Goal: Task Accomplishment & Management: Manage account settings

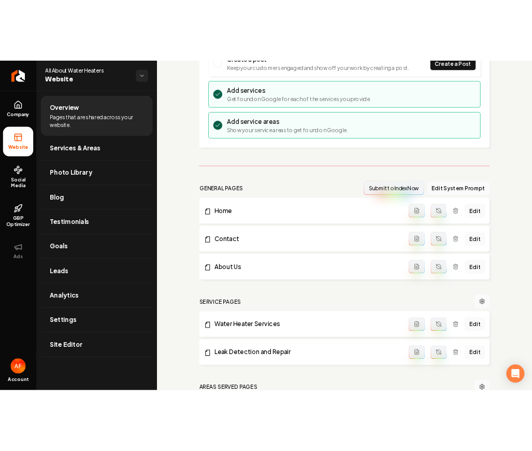
scroll to position [416, 0]
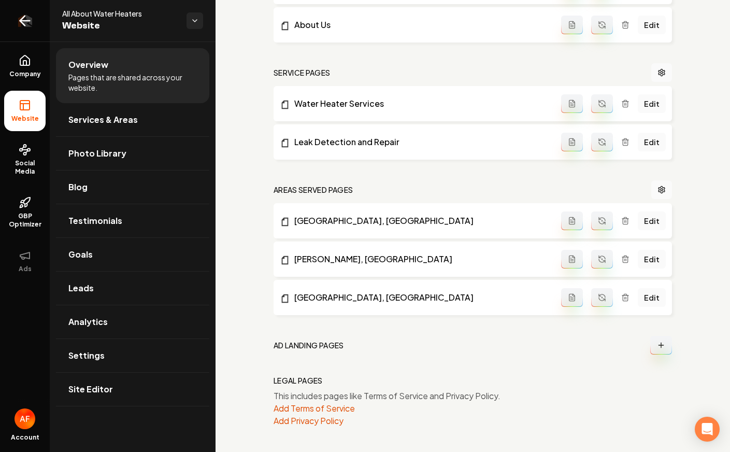
click at [27, 16] on icon "Return to dashboard" at bounding box center [25, 20] width 17 height 17
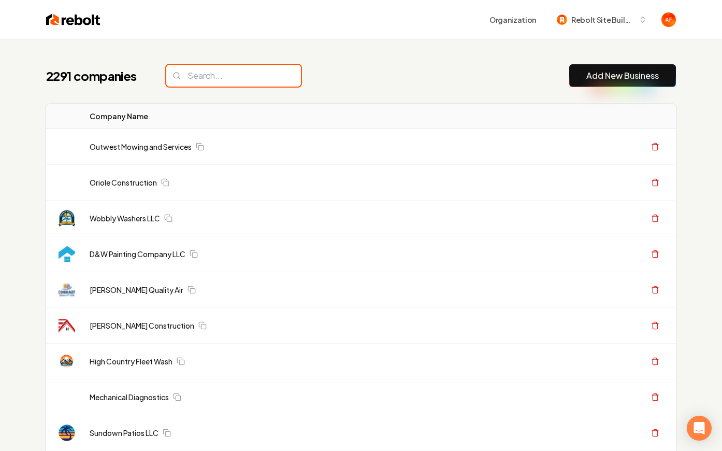
drag, startPoint x: 168, startPoint y: 75, endPoint x: 229, endPoint y: 70, distance: 60.3
click at [172, 74] on input "search" at bounding box center [233, 76] width 135 height 22
click at [229, 70] on input "search" at bounding box center [233, 76] width 135 height 22
click at [215, 83] on input "search" at bounding box center [233, 76] width 135 height 22
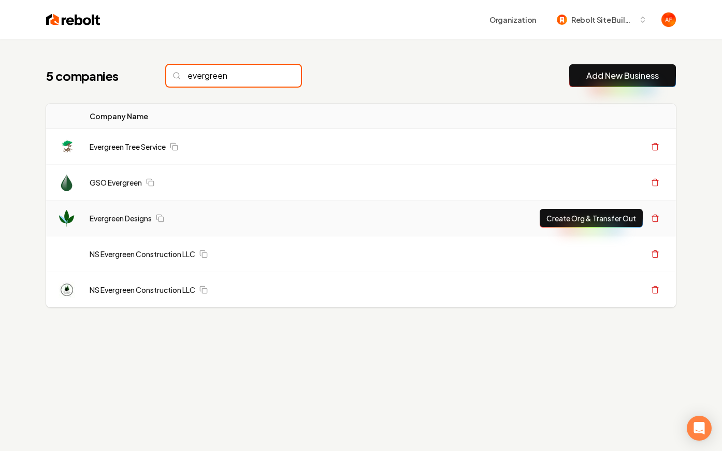
type input "evergreen"
click at [563, 218] on button "Create Org & Transfer Out" at bounding box center [591, 218] width 103 height 19
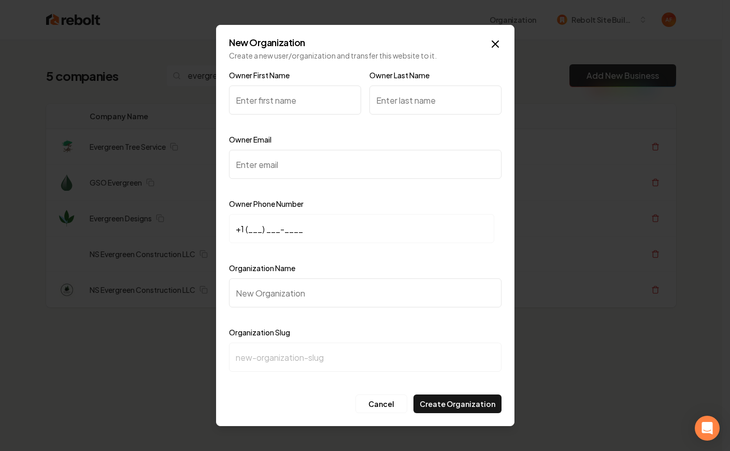
click at [267, 286] on input "Organization Name" at bounding box center [365, 292] width 273 height 29
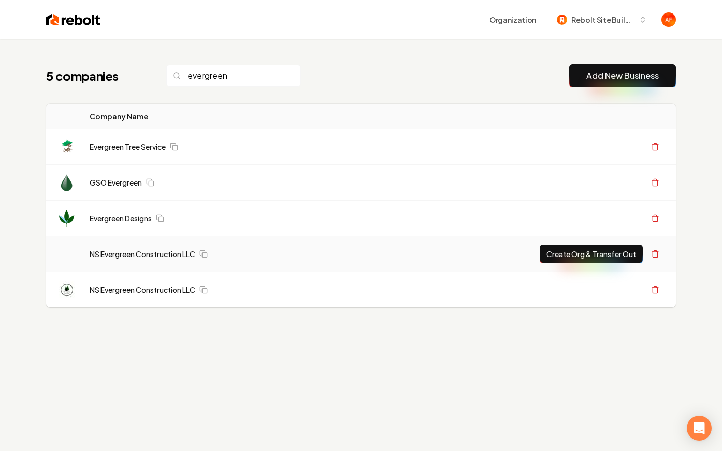
click at [591, 257] on button "Create Org & Transfer Out" at bounding box center [591, 254] width 103 height 19
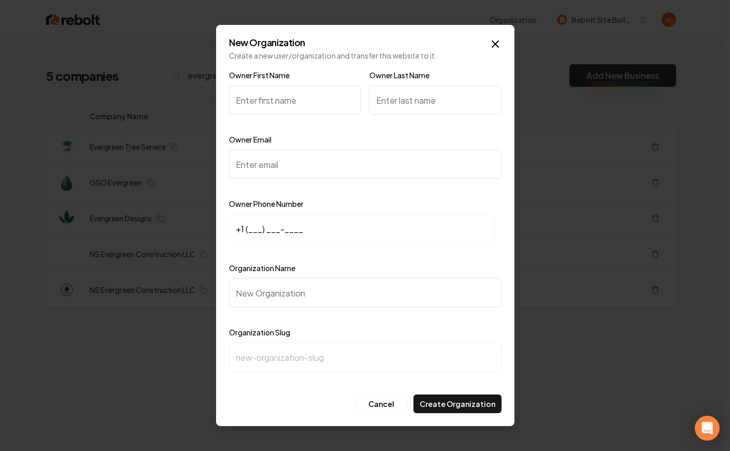
click at [278, 272] on label "Organization Name" at bounding box center [262, 267] width 66 height 9
click at [278, 278] on input "Organization Name" at bounding box center [365, 292] width 273 height 29
click at [275, 276] on div "Organization Name" at bounding box center [365, 292] width 273 height 60
click at [275, 293] on input "Organization Name" at bounding box center [365, 292] width 273 height 29
paste input "Evergreen Designs"
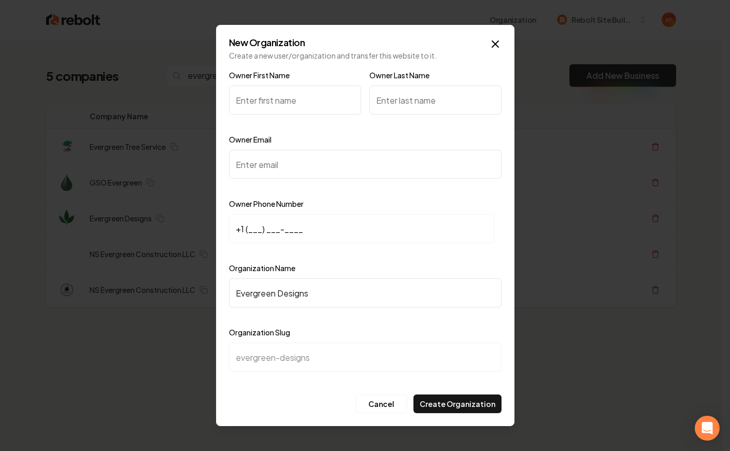
type input "Evergreen Designs"
type input "evergreen-designs"
type input "Evergreen Designs"
click at [247, 229] on input "+1 (___) ___-____" at bounding box center [361, 228] width 265 height 29
paste input "903) 314-0153"
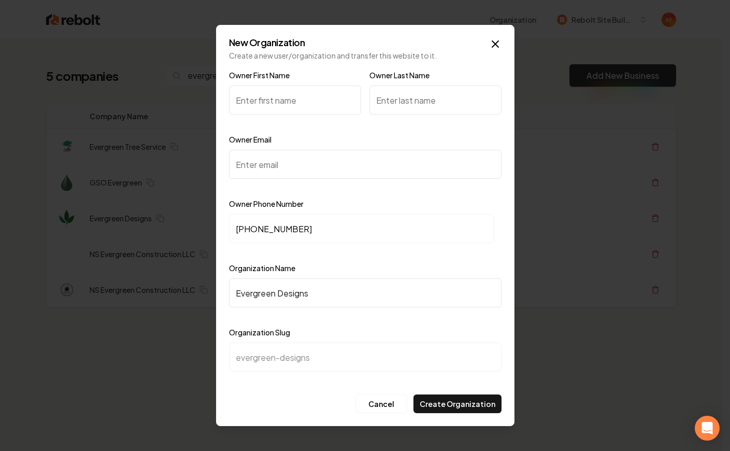
type input "+1 (903) 314-0153"
click at [255, 167] on input "Owner Email" at bounding box center [365, 164] width 273 height 29
paste input "thumb775@gmail.com"
type input "thumb775@gmail.com"
click at [259, 97] on input "Owner First Name" at bounding box center [295, 100] width 132 height 29
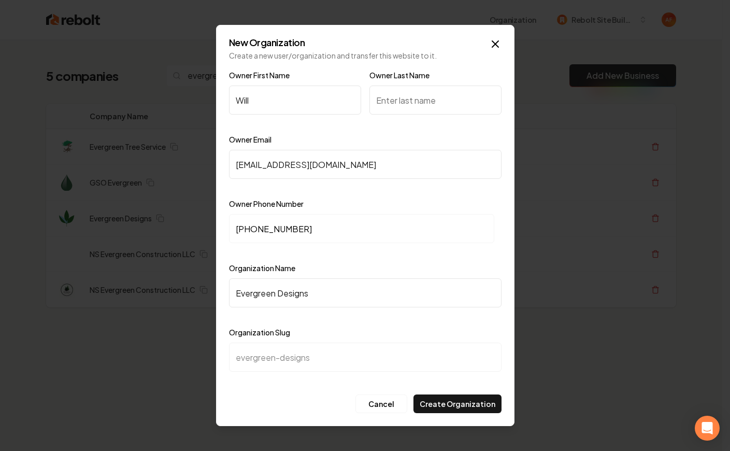
type input "Will"
click at [402, 95] on input "Owner Last Name" at bounding box center [435, 100] width 132 height 29
click at [418, 98] on input "Owner Last Name" at bounding box center [435, 100] width 132 height 29
click at [496, 42] on icon "button" at bounding box center [495, 44] width 6 height 6
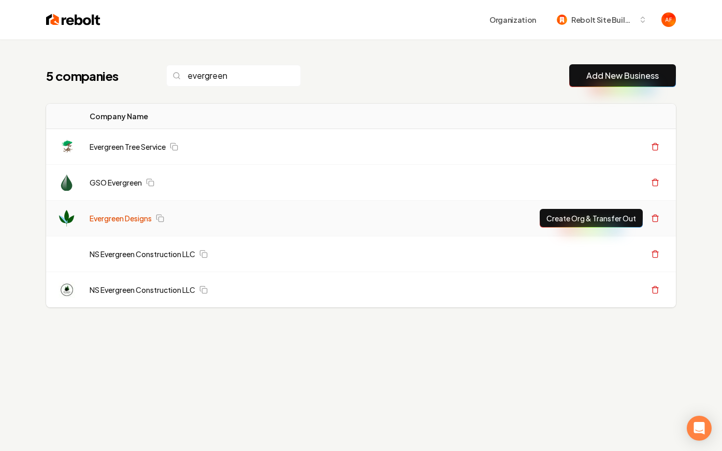
click at [123, 217] on link "Evergreen Designs" at bounding box center [121, 218] width 62 height 10
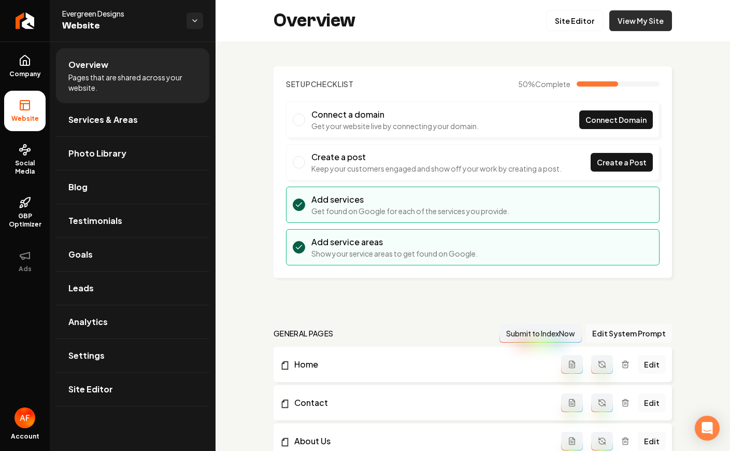
click at [644, 29] on link "View My Site" at bounding box center [640, 20] width 63 height 21
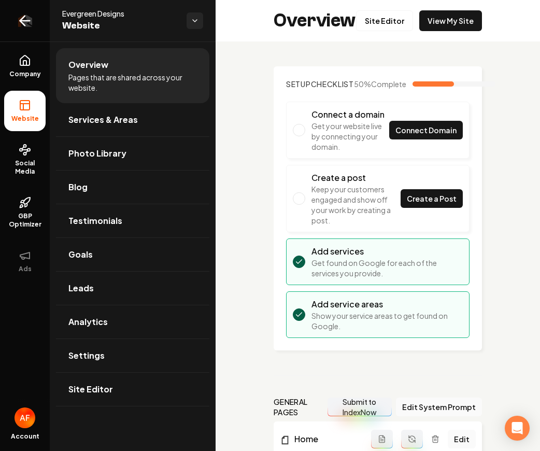
click at [30, 27] on icon "Return to dashboard" at bounding box center [25, 20] width 17 height 17
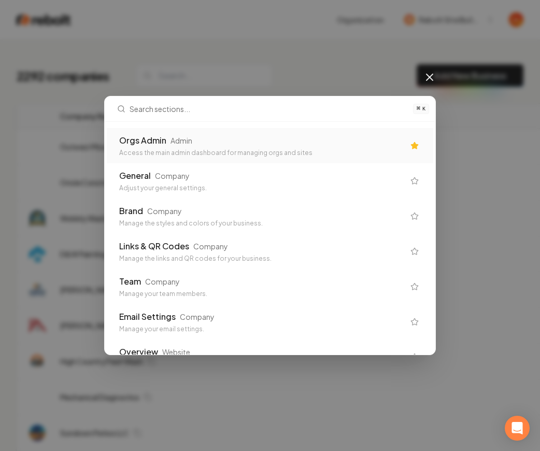
click at [163, 136] on div "Orgs Admin" at bounding box center [142, 140] width 47 height 12
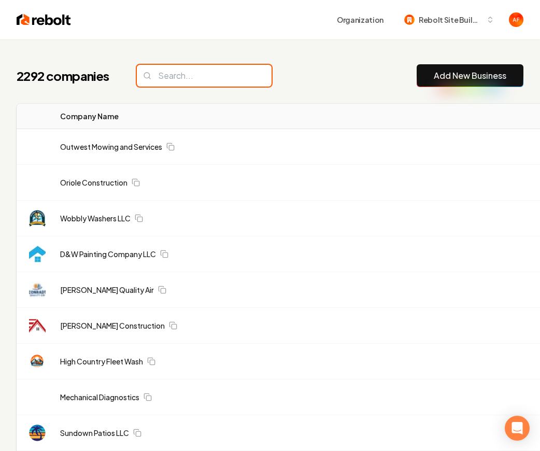
click at [217, 75] on input "search" at bounding box center [204, 76] width 135 height 22
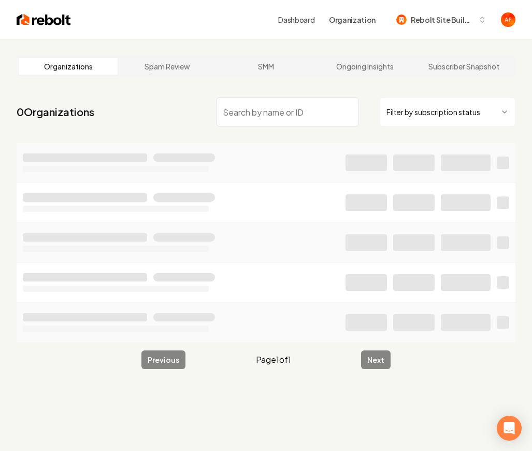
click at [243, 115] on input "search" at bounding box center [287, 111] width 143 height 29
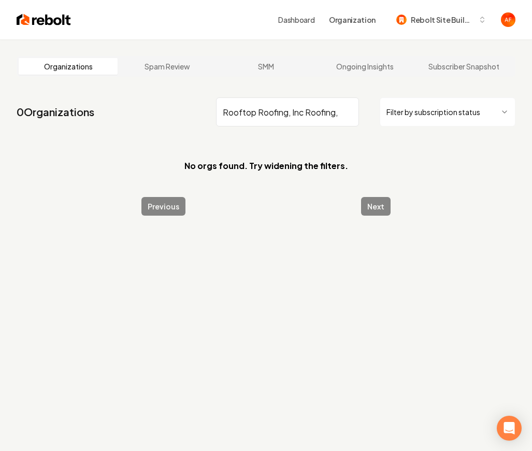
type input "Rooftop Roofing, Inc Roofing,"
click at [25, 13] on img at bounding box center [44, 19] width 54 height 15
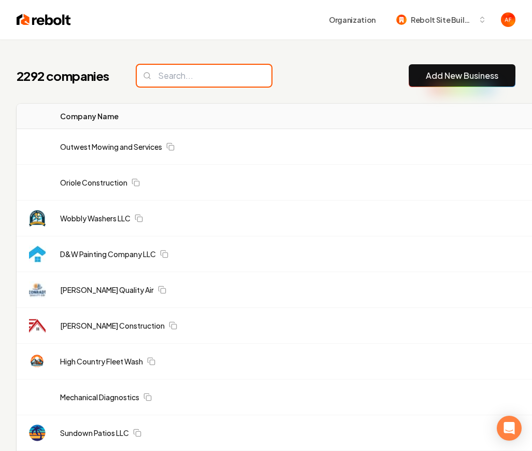
click at [214, 75] on input "search" at bounding box center [204, 76] width 135 height 22
paste input "Rooftop Roofing, Inc Roofing,"
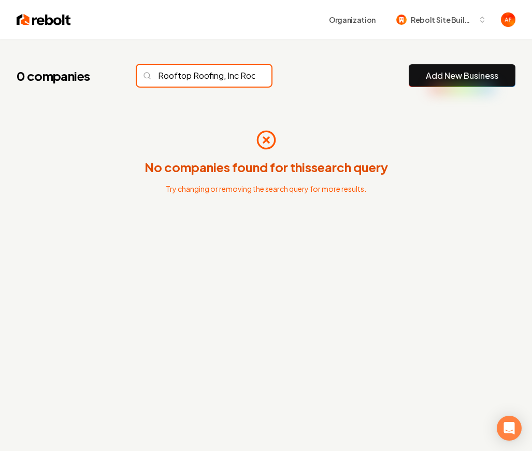
scroll to position [0, 35]
click at [210, 74] on input "Rooftop Roofing, Inc Roofing," at bounding box center [204, 76] width 135 height 22
drag, startPoint x: 192, startPoint y: 77, endPoint x: 377, endPoint y: 75, distance: 184.5
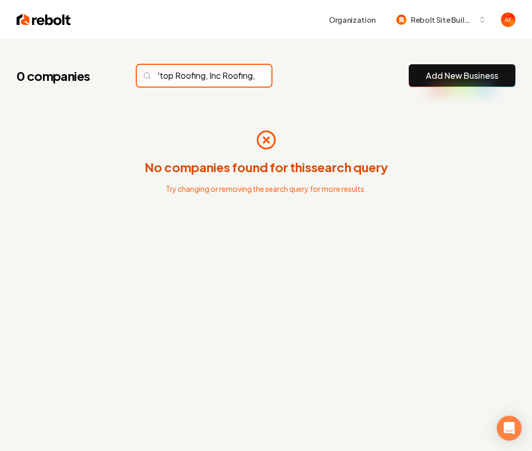
click at [377, 75] on div "0 companies Rooftop Roofing, Inc Roofing, Add New Business" at bounding box center [266, 75] width 499 height 23
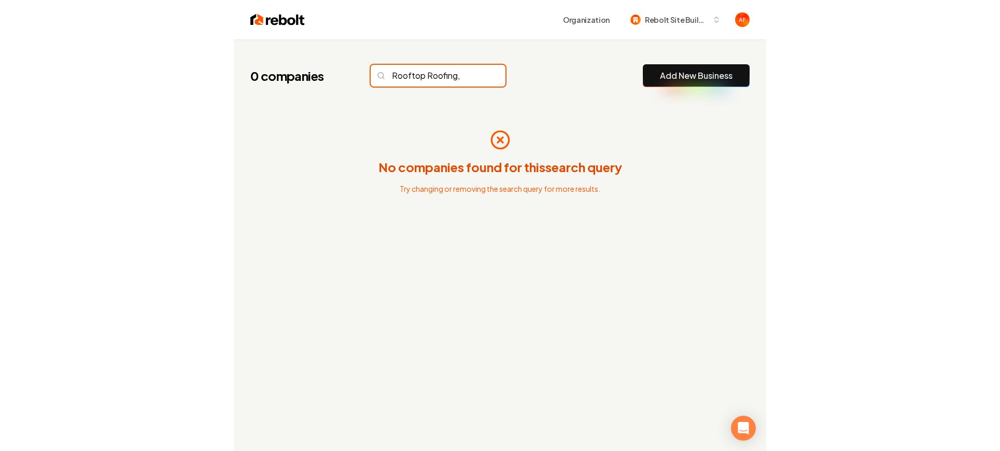
scroll to position [0, 0]
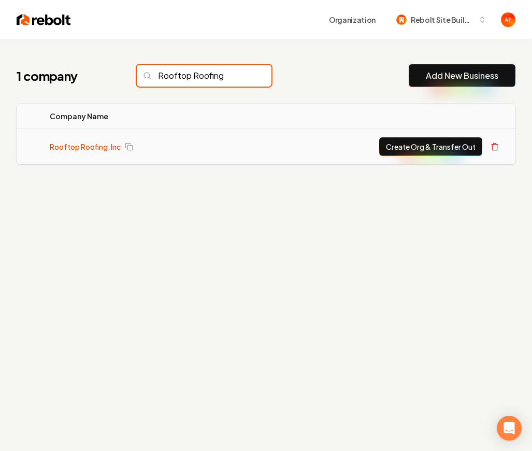
type input "Rooftop Roofing"
click at [73, 143] on link "Rooftop Roofing, Inc" at bounding box center [85, 146] width 71 height 10
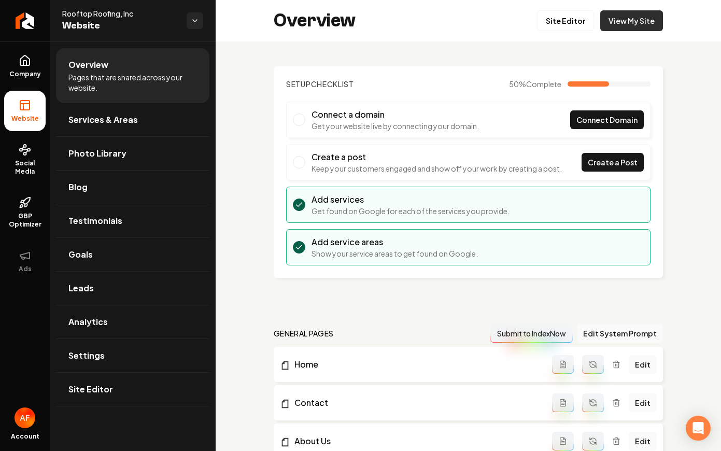
click at [629, 15] on link "View My Site" at bounding box center [631, 20] width 63 height 21
click at [561, 26] on link "Site Editor" at bounding box center [565, 20] width 57 height 21
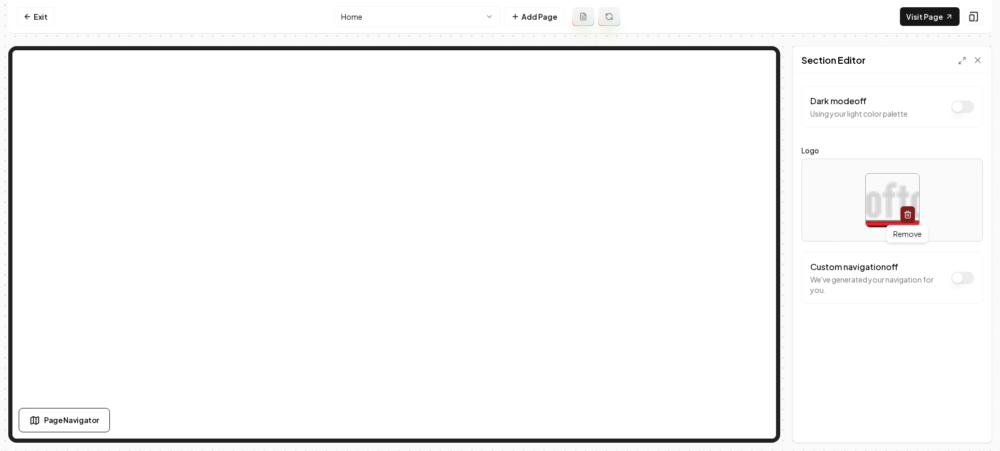
drag, startPoint x: 858, startPoint y: 318, endPoint x: 854, endPoint y: 283, distance: 34.5
click at [730, 317] on div "Dark mode off Using your light color palette. Logo Remove Remove Custom navigat…" at bounding box center [892, 258] width 198 height 368
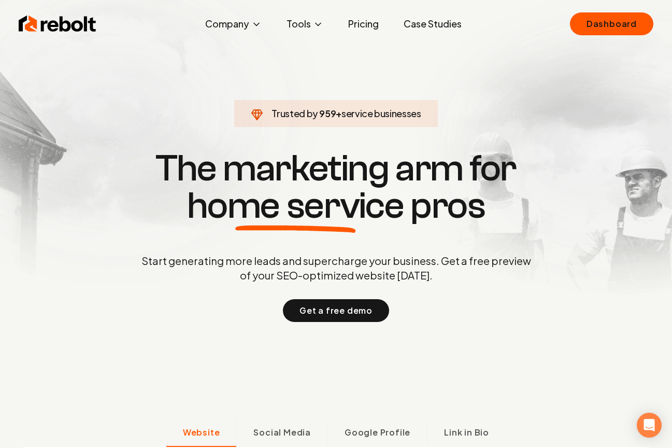
click at [436, 23] on link "Case Studies" at bounding box center [432, 23] width 75 height 21
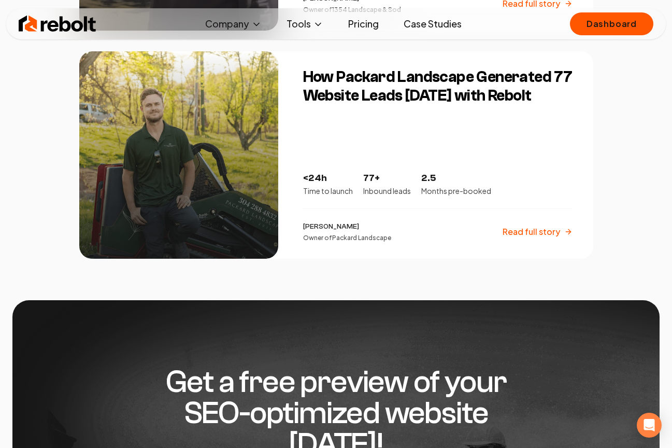
scroll to position [1805, 0]
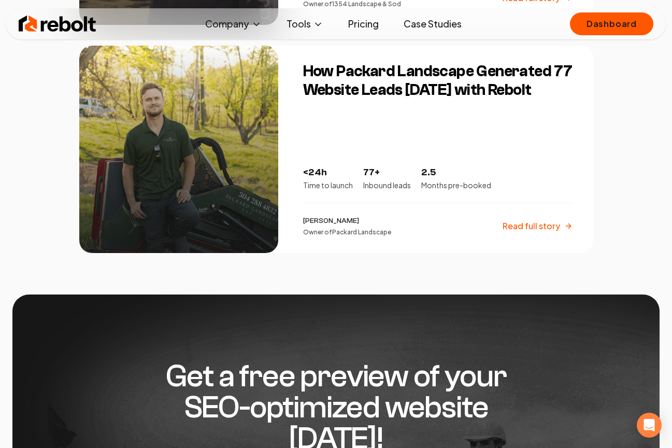
click at [70, 38] on div "Rebolt Company About Blog Jobs Tools Google Review QR Code Generator Google Bus…" at bounding box center [336, 23] width 660 height 31
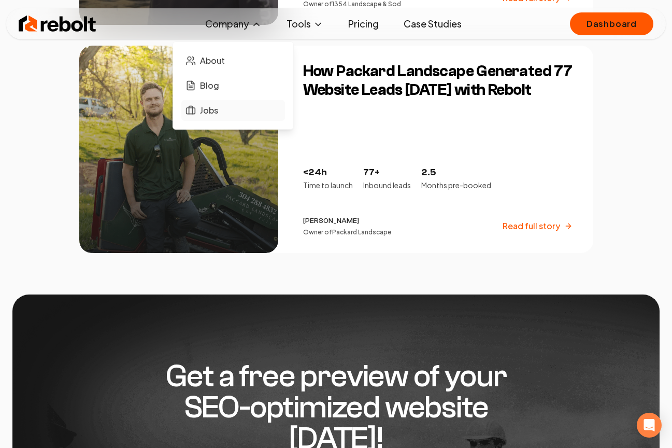
click at [218, 110] on span "Jobs" at bounding box center [209, 110] width 18 height 12
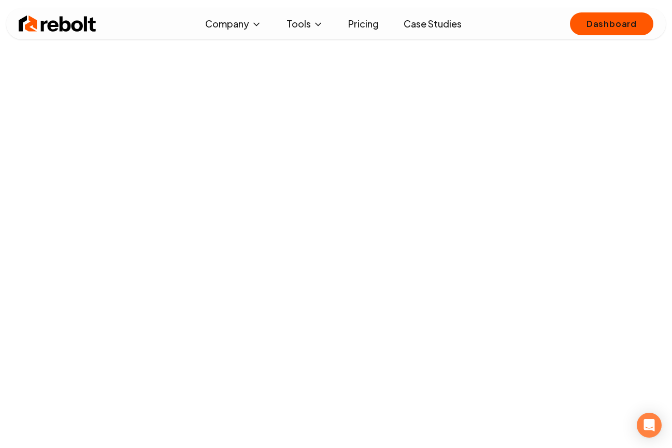
scroll to position [216, 0]
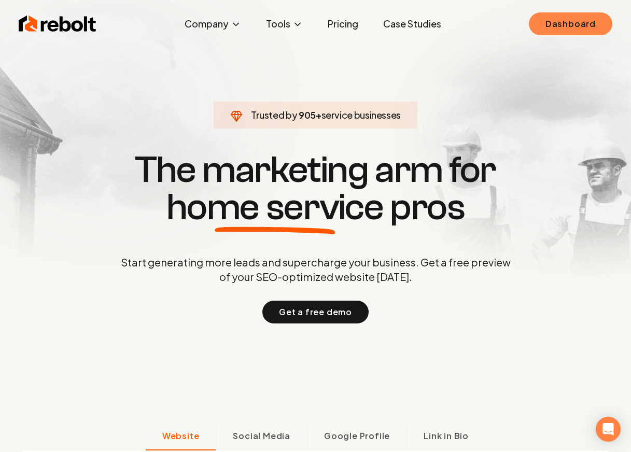
click at [601, 29] on link "Dashboard" at bounding box center [570, 23] width 83 height 23
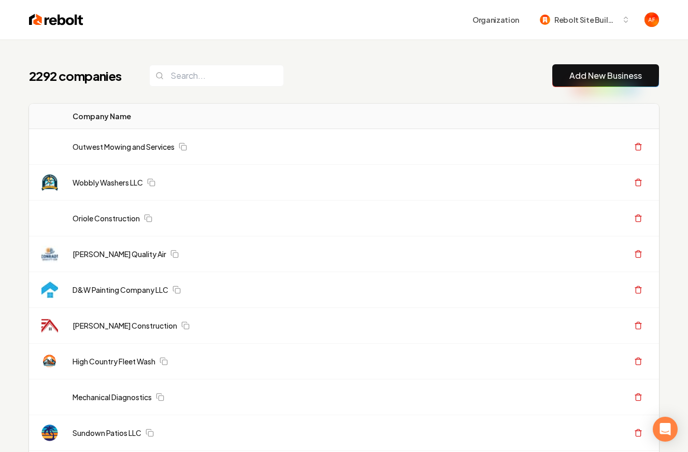
click at [47, 15] on img at bounding box center [56, 19] width 54 height 15
click at [189, 85] on input "search" at bounding box center [216, 76] width 135 height 22
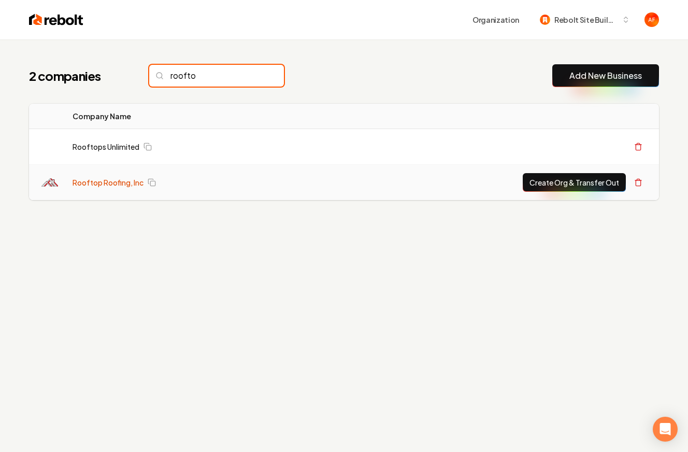
type input "roofto"
click at [103, 184] on link "Rooftop Roofing, Inc" at bounding box center [108, 182] width 71 height 10
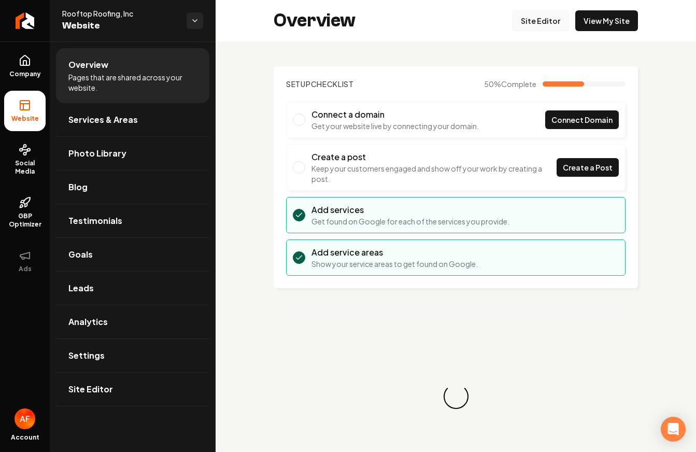
click at [550, 26] on link "Site Editor" at bounding box center [540, 20] width 57 height 21
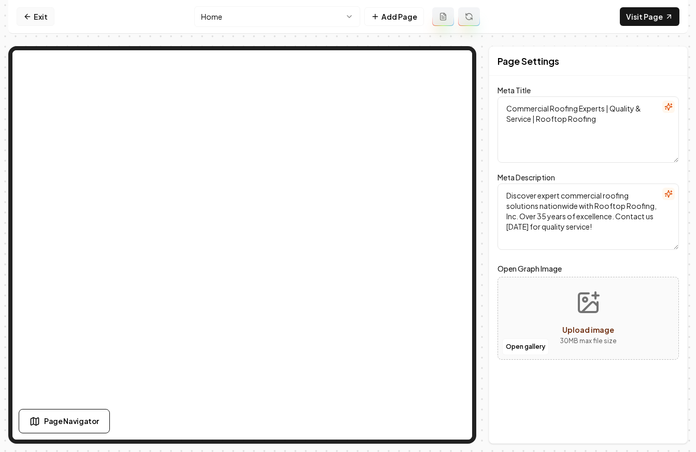
click at [39, 12] on link "Exit" at bounding box center [36, 16] width 38 height 19
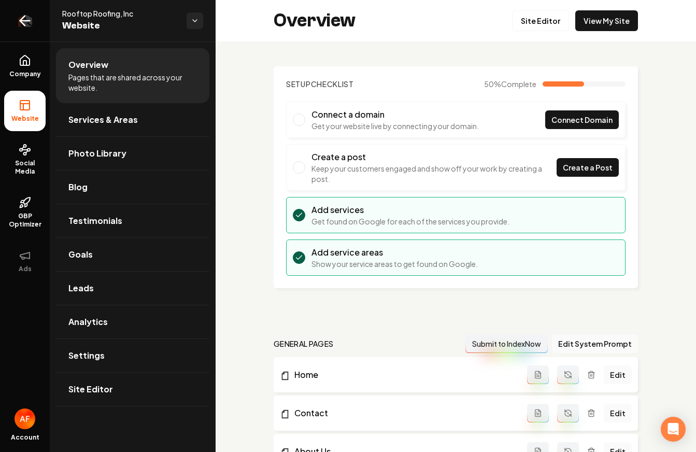
click at [33, 29] on link "Return to dashboard" at bounding box center [25, 20] width 50 height 41
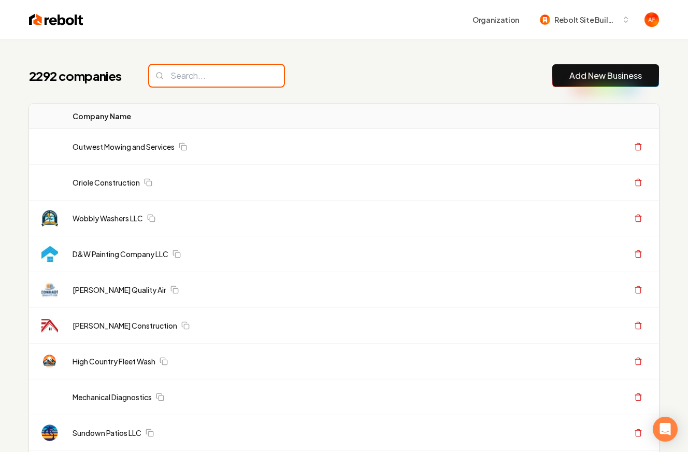
click at [208, 84] on input "search" at bounding box center [216, 76] width 135 height 22
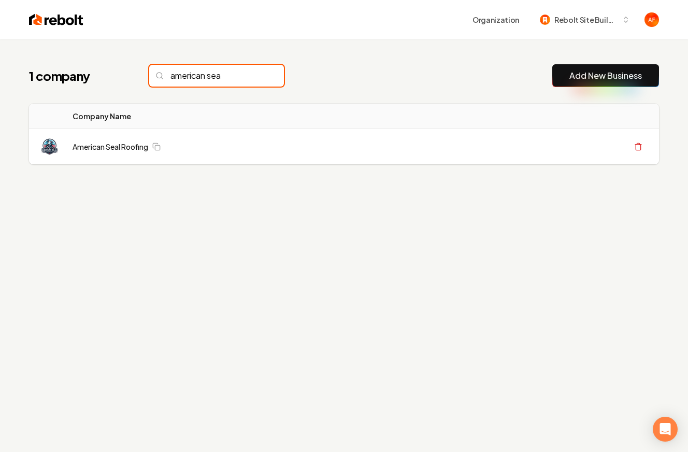
type input "american sea"
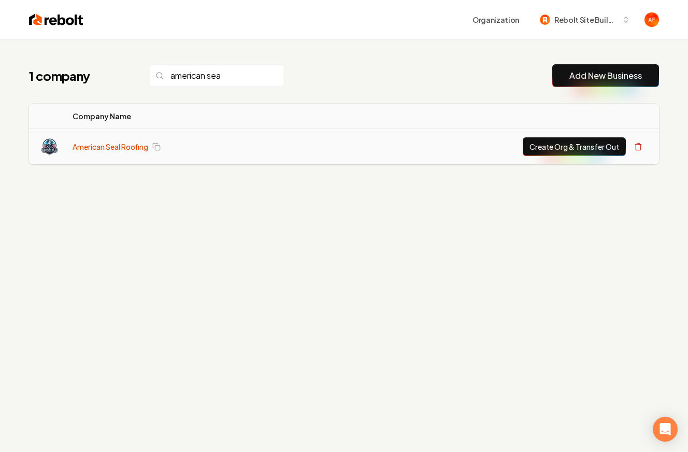
drag, startPoint x: 111, startPoint y: 139, endPoint x: 107, endPoint y: 144, distance: 6.6
click at [108, 143] on td "American Seal Roofing" at bounding box center [188, 147] width 249 height 36
click at [107, 144] on link "American Seal Roofing" at bounding box center [111, 146] width 76 height 10
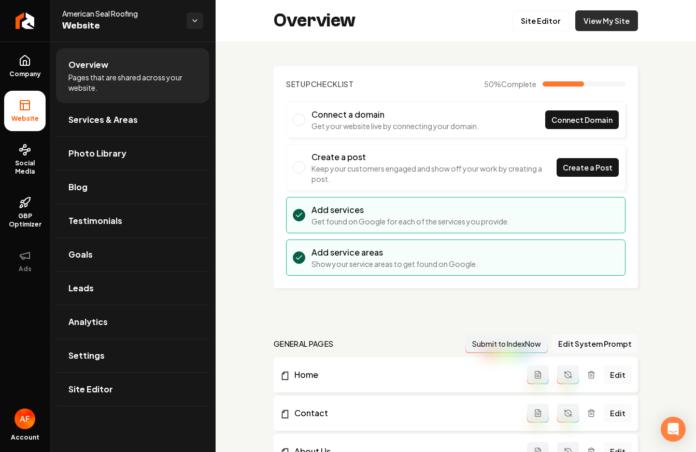
click at [602, 29] on link "View My Site" at bounding box center [606, 20] width 63 height 21
click at [518, 20] on link "Site Editor" at bounding box center [540, 20] width 57 height 21
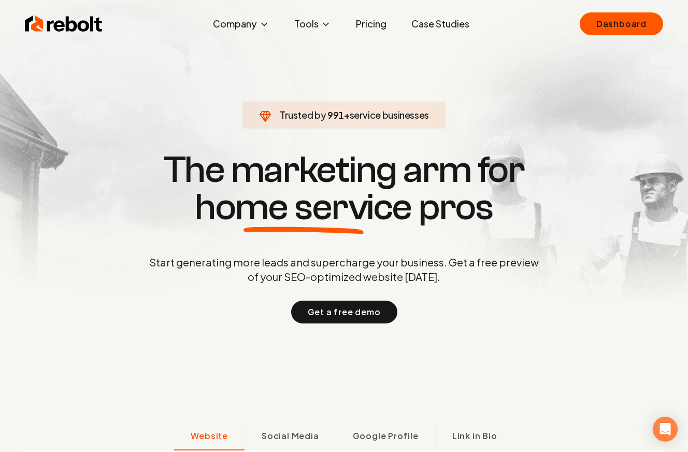
click at [607, 11] on div "Rebolt Company About Blog Jobs Tools Google Review QR Code Generator Google Bus…" at bounding box center [343, 23] width 663 height 31
click at [608, 18] on link "Dashboard" at bounding box center [621, 23] width 83 height 23
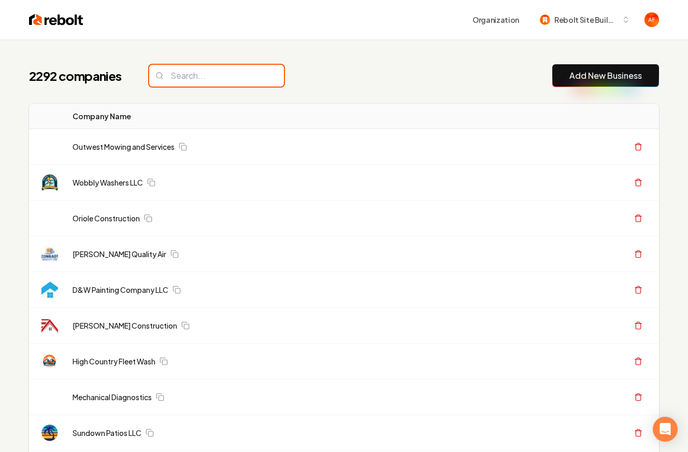
click at [181, 74] on input "search" at bounding box center [216, 76] width 135 height 22
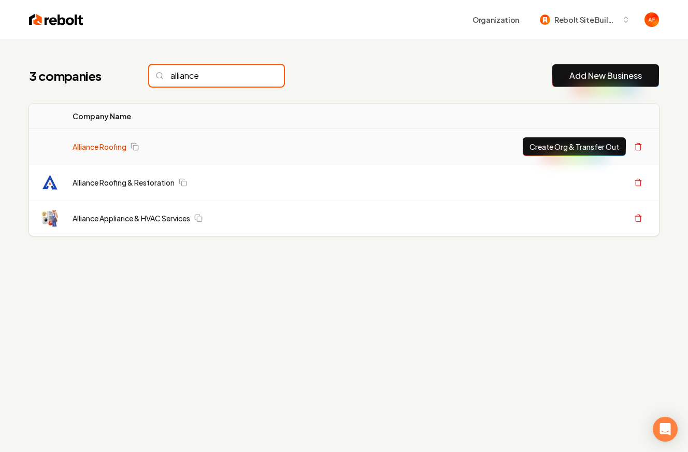
type input "alliance"
click at [102, 149] on link "Alliance Roofing" at bounding box center [100, 146] width 54 height 10
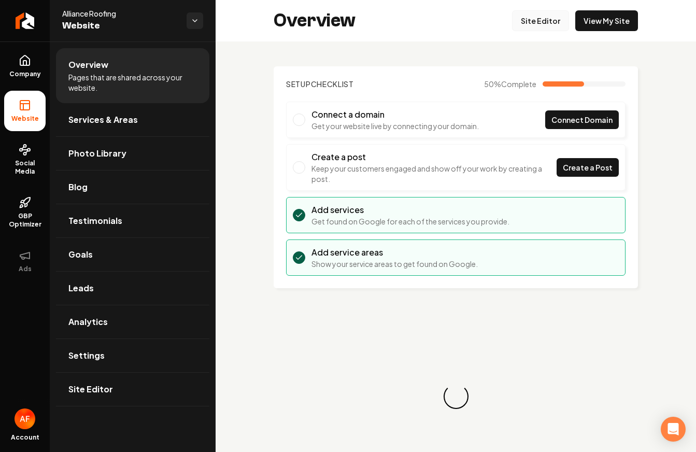
click at [543, 19] on link "Site Editor" at bounding box center [540, 20] width 57 height 21
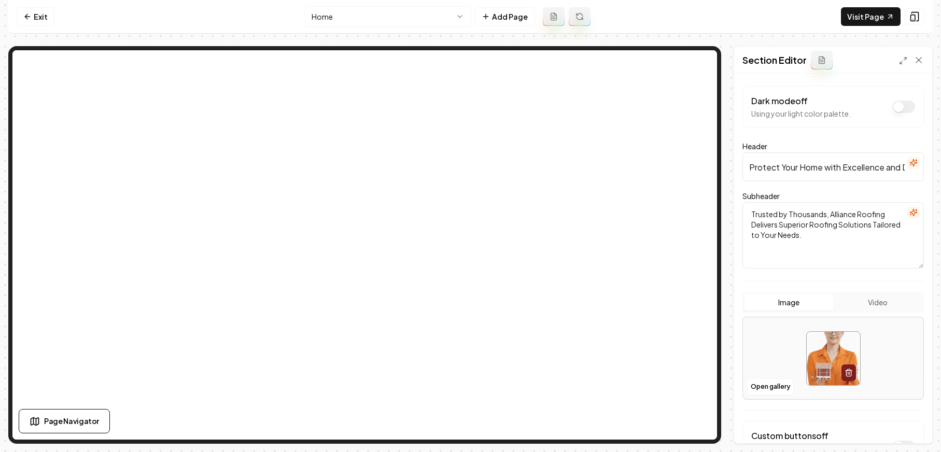
click at [688, 395] on div "Open gallery" at bounding box center [832, 358] width 181 height 83
click at [688, 384] on button "Open gallery" at bounding box center [770, 386] width 47 height 17
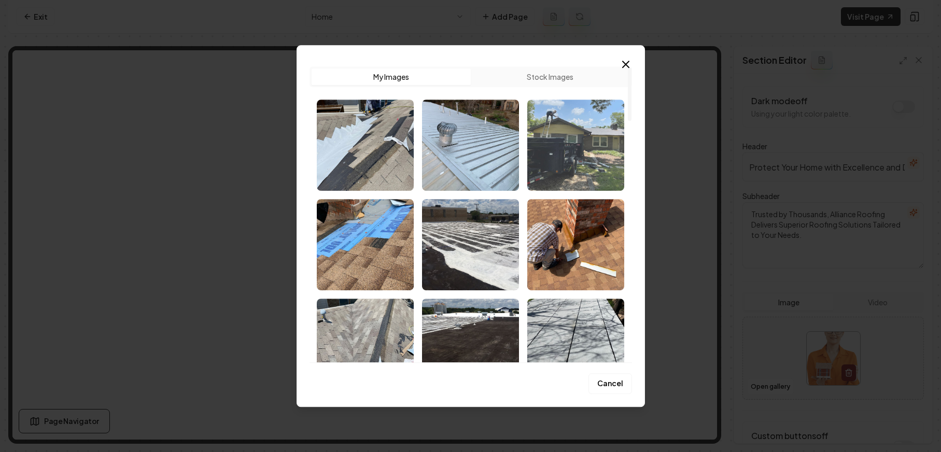
click at [584, 138] on img "Select image image_689f2da85c7cd75eb810a9b2.jpg" at bounding box center [575, 144] width 97 height 91
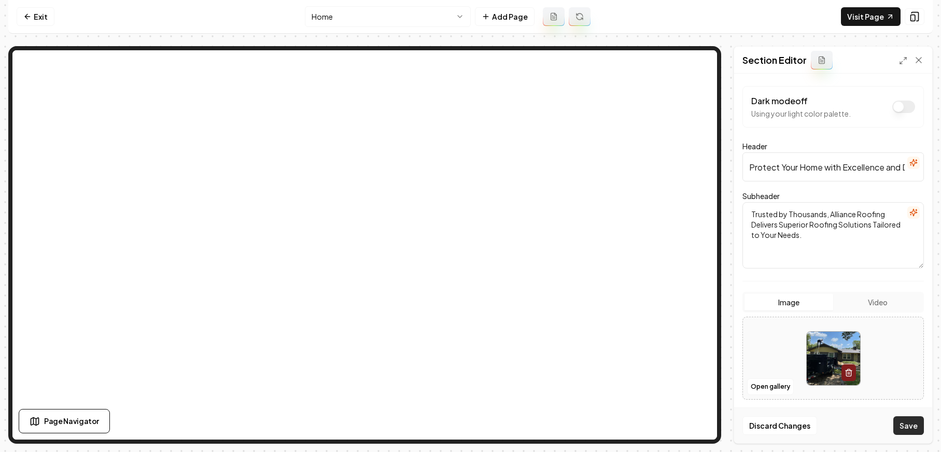
click at [688, 419] on button "Save" at bounding box center [908, 425] width 31 height 19
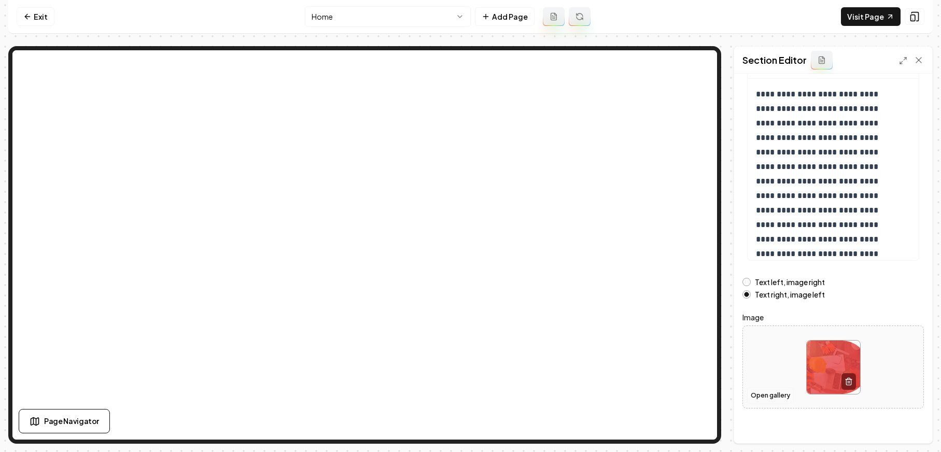
scroll to position [108, 0]
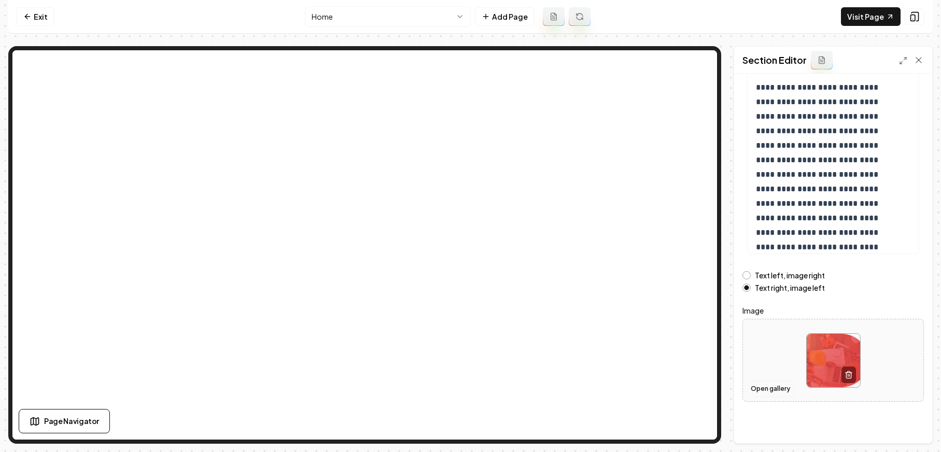
click at [688, 384] on button "Open gallery" at bounding box center [770, 388] width 47 height 17
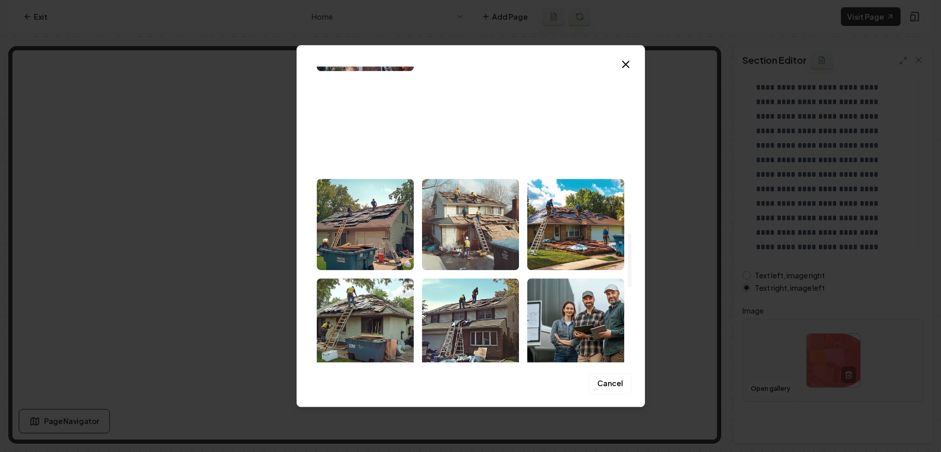
scroll to position [549, 0]
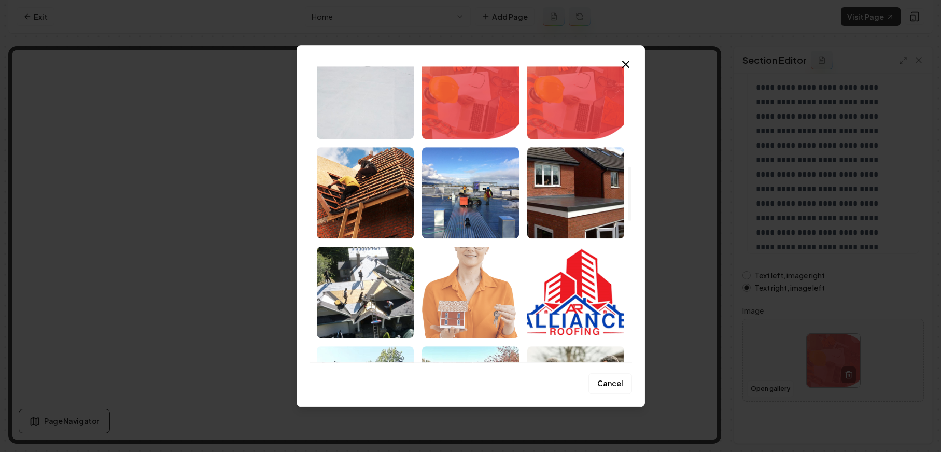
click at [504, 275] on img "Select image image_689f2c725c7cd75eb808ded1.png" at bounding box center [470, 292] width 97 height 91
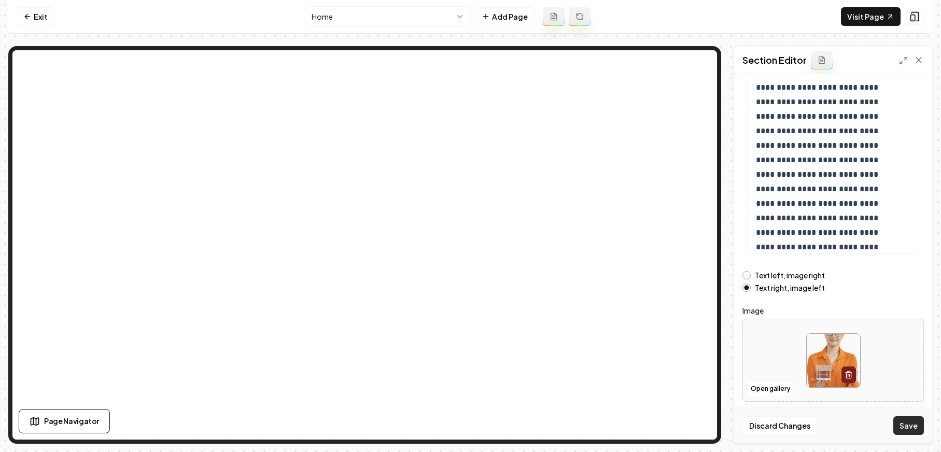
click at [688, 419] on button "Save" at bounding box center [908, 425] width 31 height 19
click at [17, 12] on link "Exit" at bounding box center [36, 16] width 38 height 19
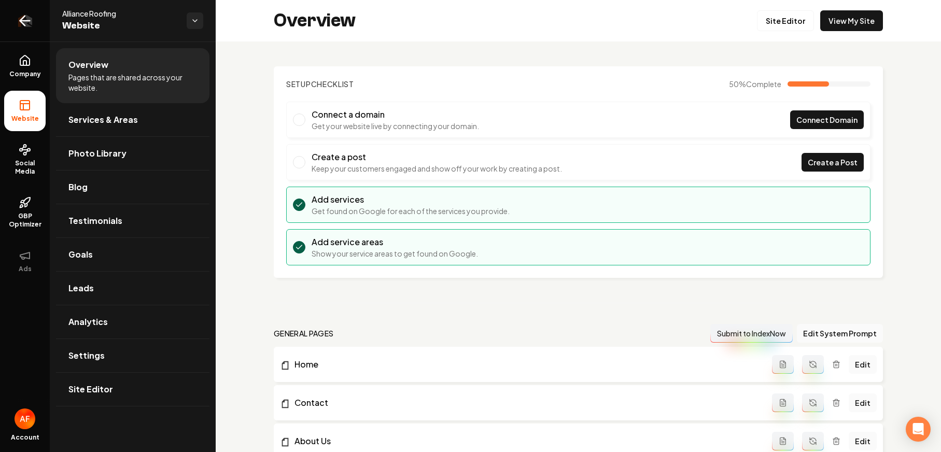
click at [27, 20] on icon "Return to dashboard" at bounding box center [25, 20] width 17 height 17
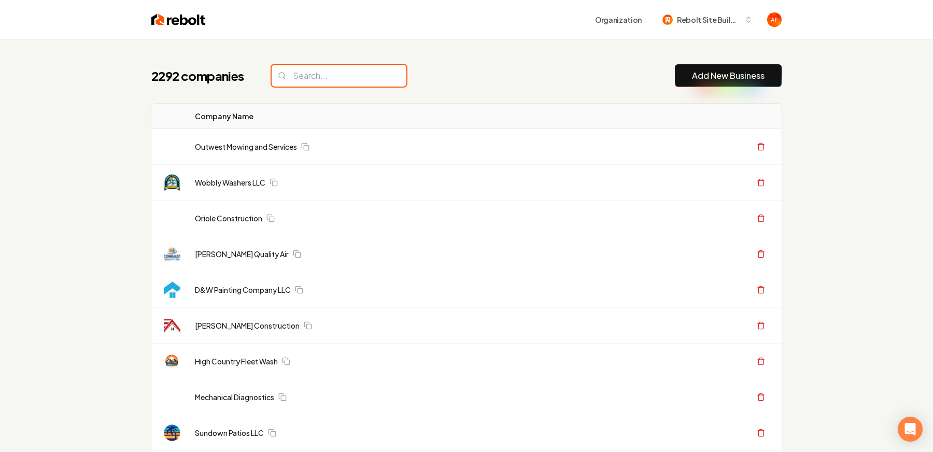
click at [309, 79] on input "search" at bounding box center [339, 76] width 135 height 22
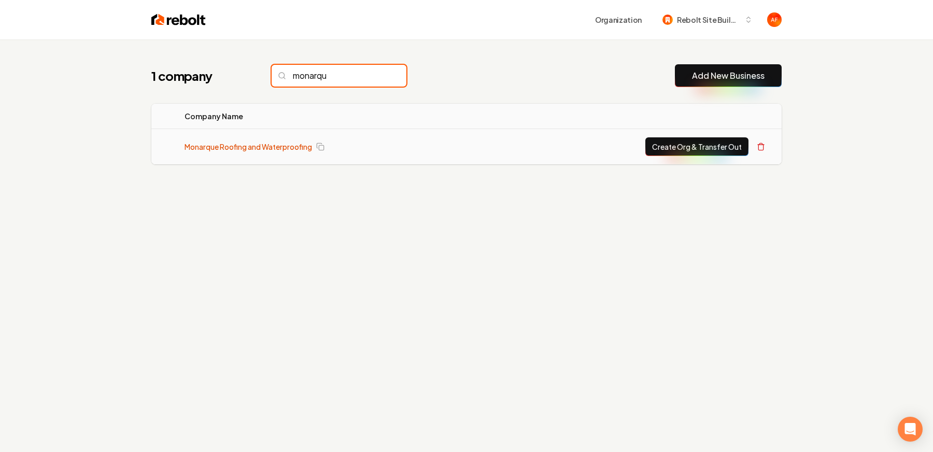
type input "monarqu"
click at [274, 148] on link "Monarque Roofing and Waterproofing" at bounding box center [247, 146] width 127 height 10
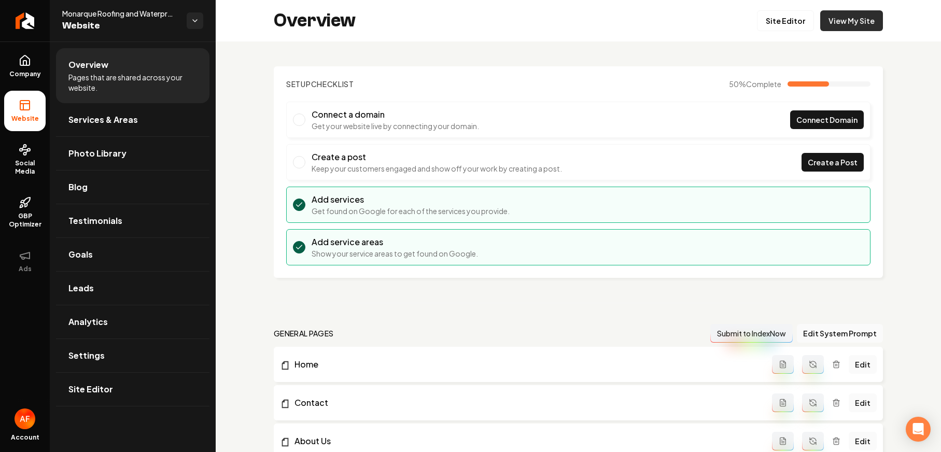
click at [688, 24] on link "View My Site" at bounding box center [851, 20] width 63 height 21
click at [688, 20] on link "Site Editor" at bounding box center [785, 20] width 57 height 21
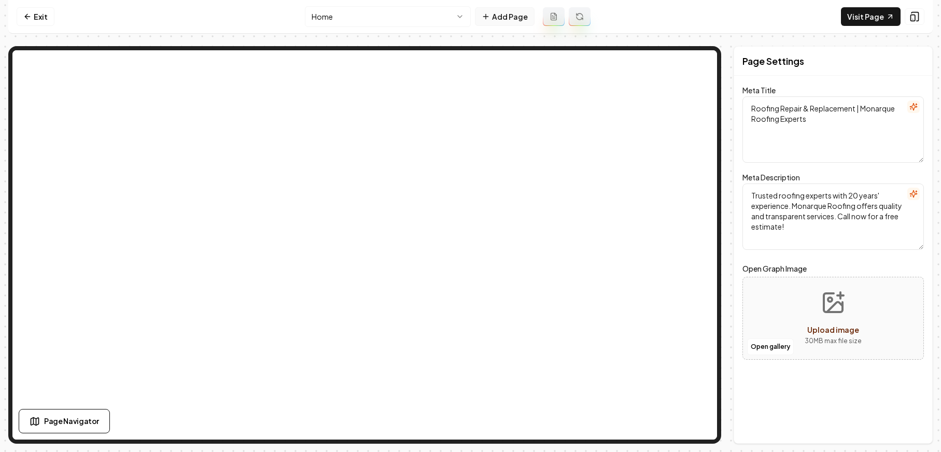
click at [494, 21] on button "Add Page" at bounding box center [505, 16] width 60 height 19
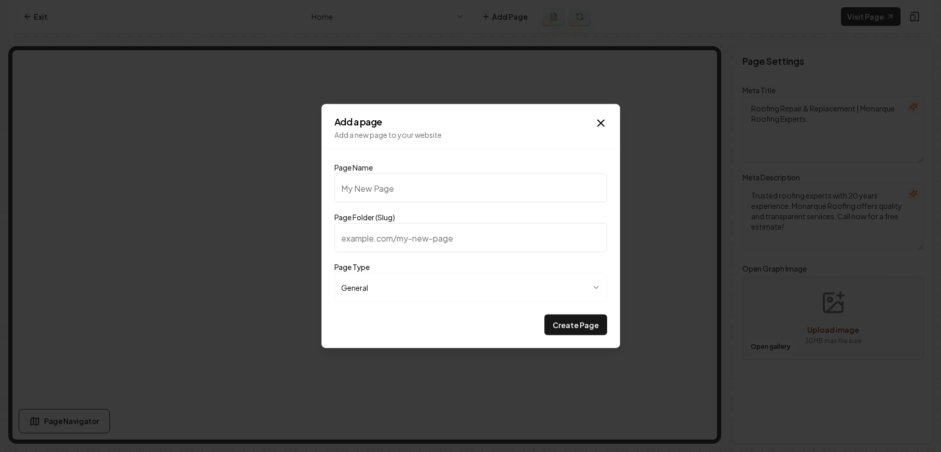
type input "O"
type input "o"
type input "Ou"
type input "ou"
type input "Our"
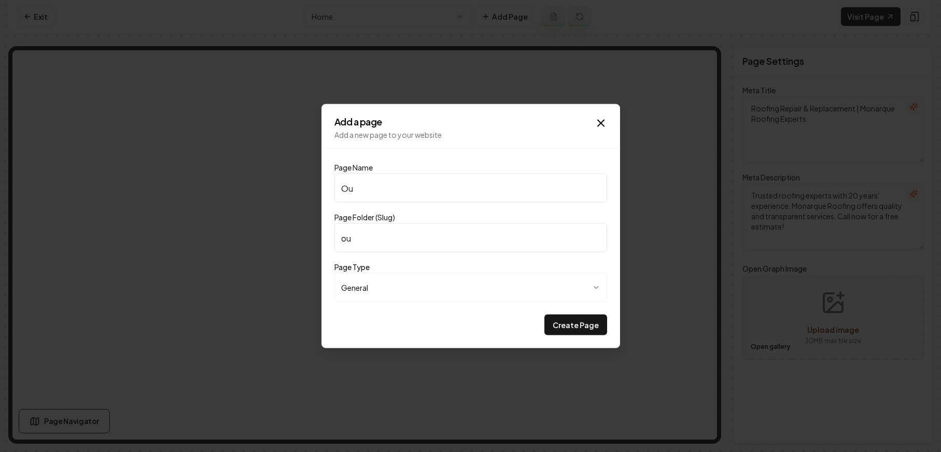
type input "our"
type input "Our P"
type input "our-p"
type input "Our Pr"
type input "our-pr"
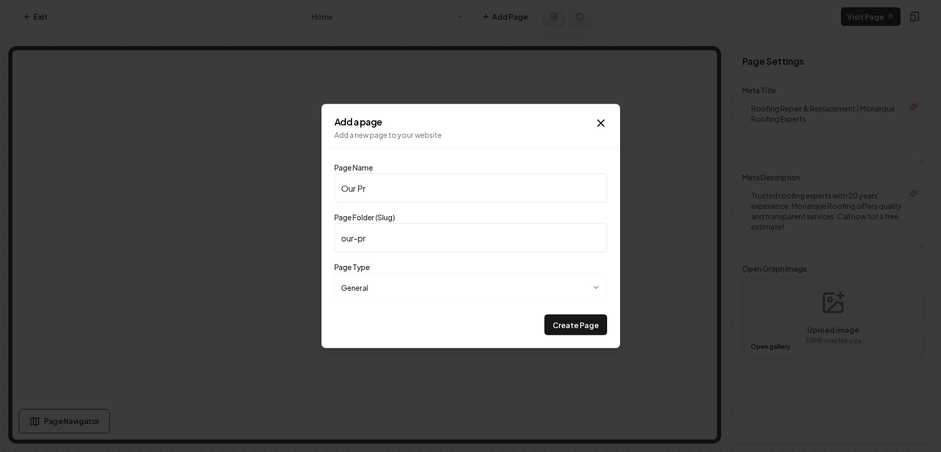
type input "Our Pri"
type input "our-pri"
type input "Our Pric"
type input "our-pric"
type input "Our Prici"
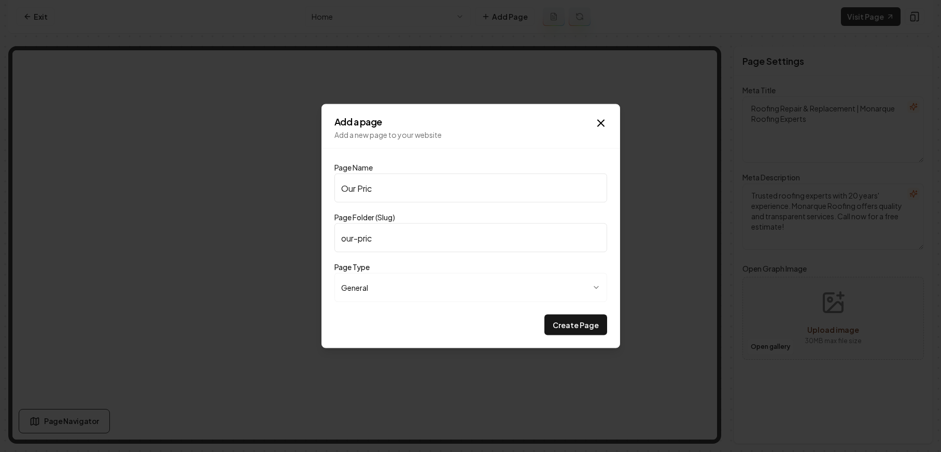
type input "our-prici"
type input "Our Pricin"
type input "our-pricin"
type input "Our Pricing"
type input "our-pricing"
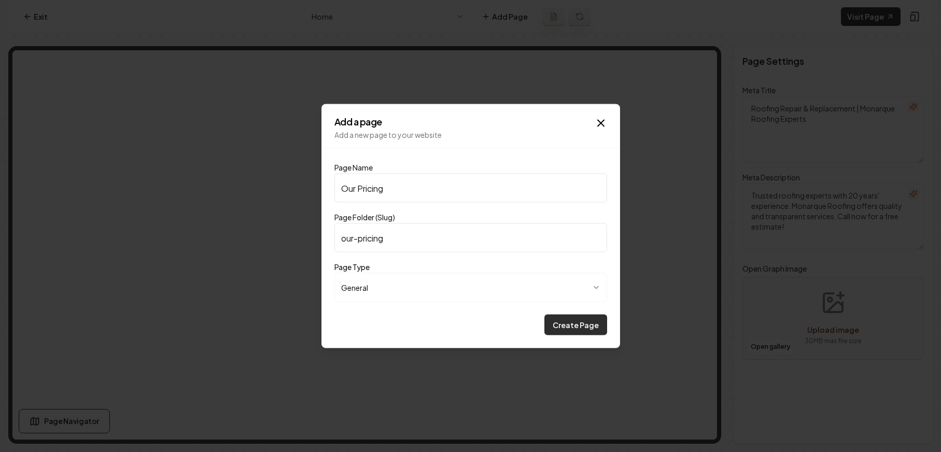
type input "Our Pricing"
click at [579, 322] on button "Create Page" at bounding box center [575, 325] width 63 height 21
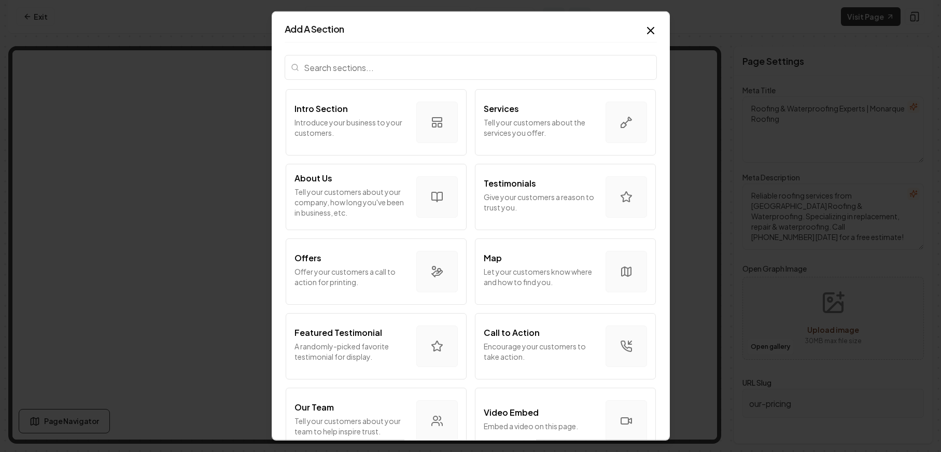
scroll to position [217, 0]
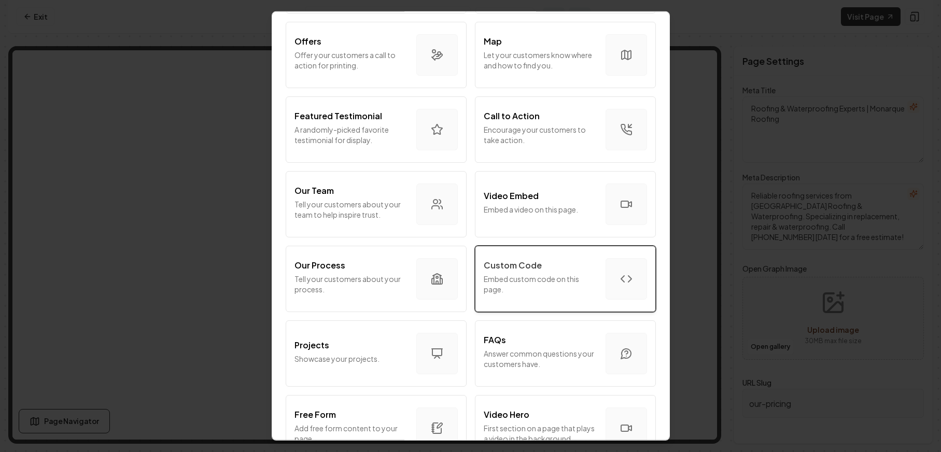
click at [554, 271] on div "Custom Code" at bounding box center [539, 265] width 113 height 12
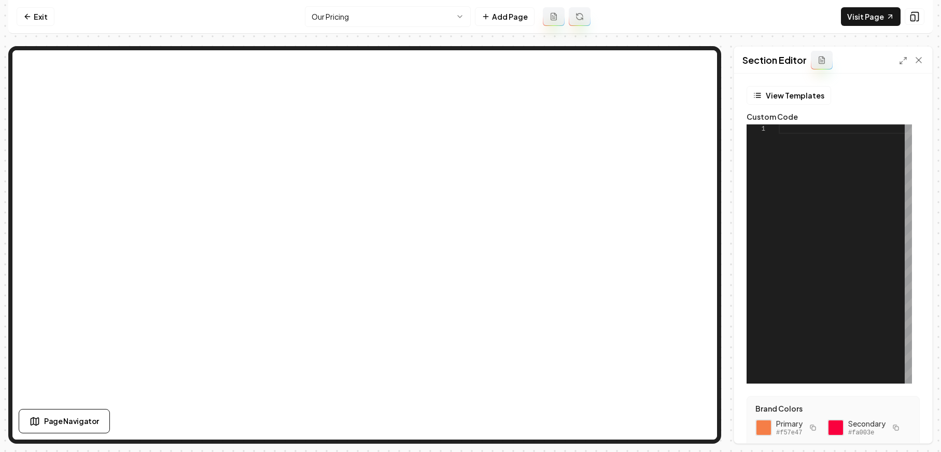
click at [688, 85] on div "View Templates Custom Code 1 Brand Colors Primary #f57e47 Secondary #fa003e Col…" at bounding box center [833, 258] width 198 height 369
click at [688, 89] on button "View Templates" at bounding box center [788, 95] width 84 height 19
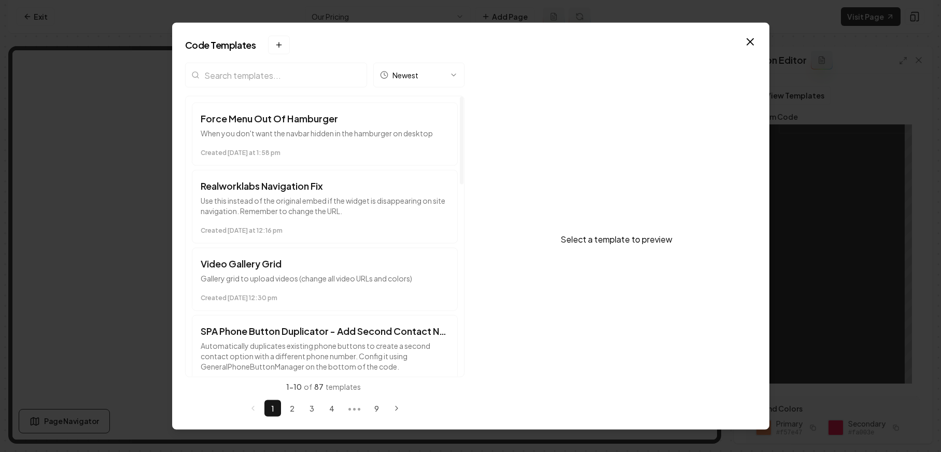
click at [261, 74] on input "search" at bounding box center [276, 75] width 182 height 25
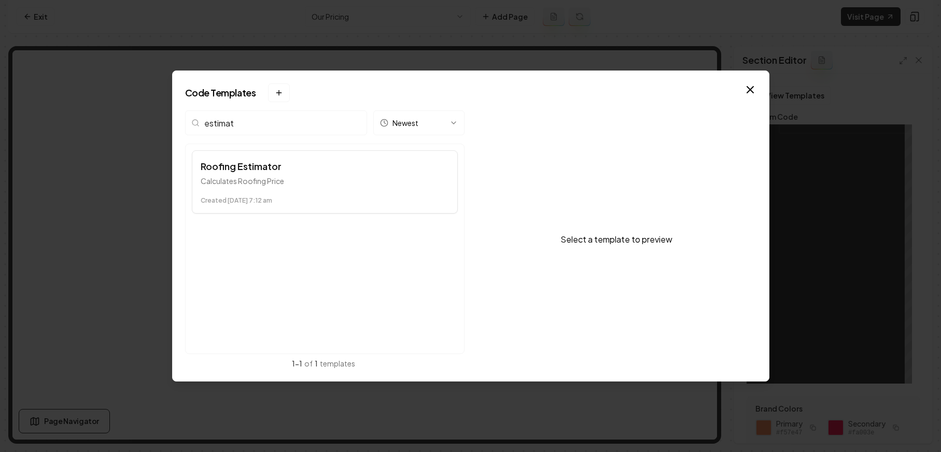
type input "estimat"
click at [385, 164] on h3 "Roofing Estimator" at bounding box center [325, 166] width 248 height 15
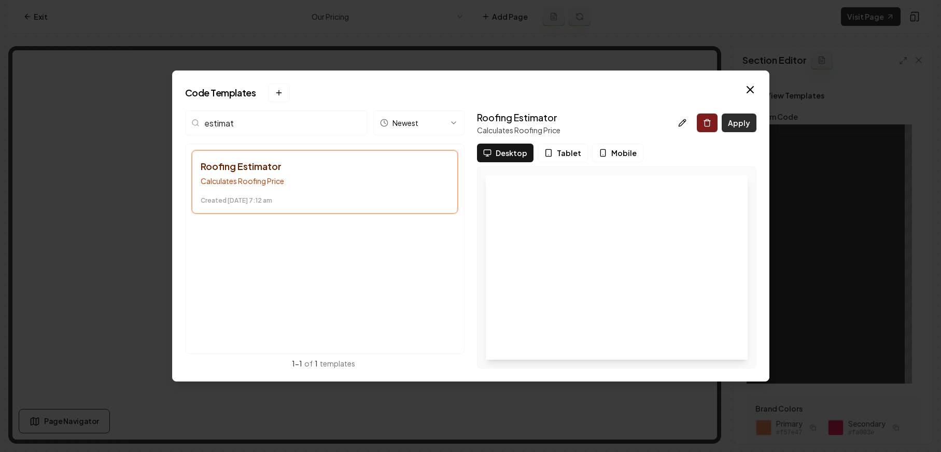
click at [688, 122] on button "Apply" at bounding box center [738, 122] width 35 height 19
type textarea "*********"
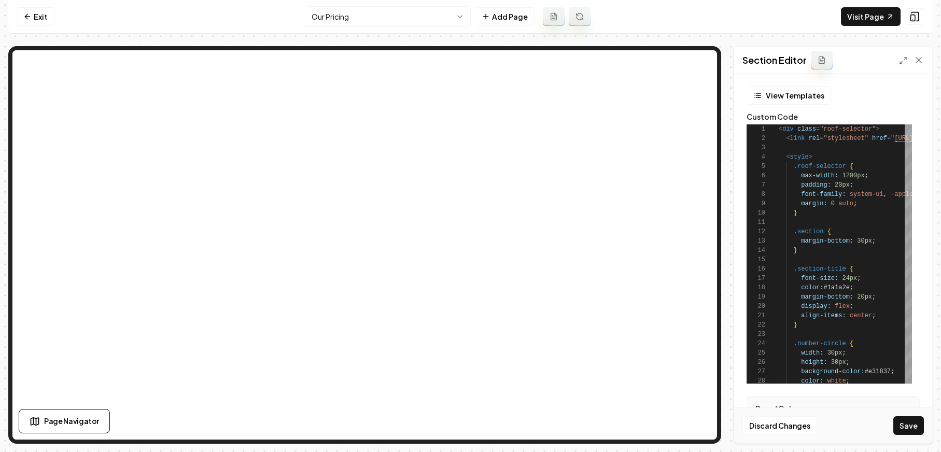
click at [688, 425] on button "Save" at bounding box center [908, 425] width 31 height 19
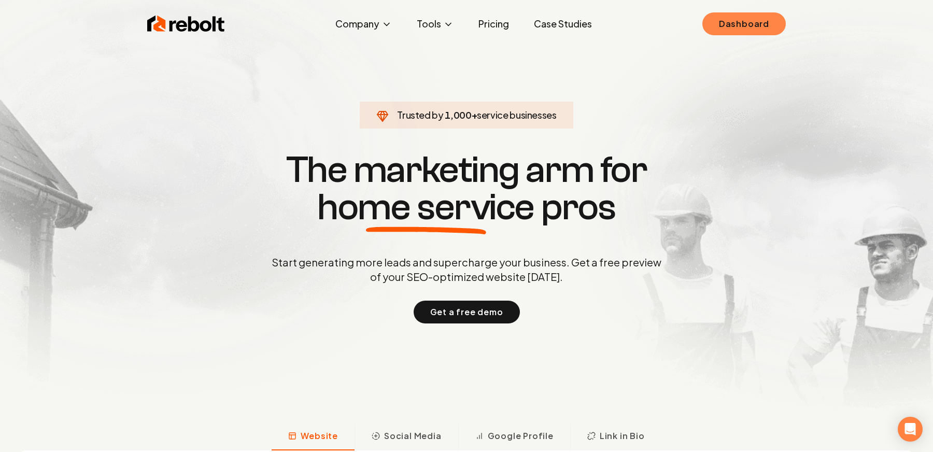
click at [718, 26] on link "Dashboard" at bounding box center [743, 23] width 83 height 23
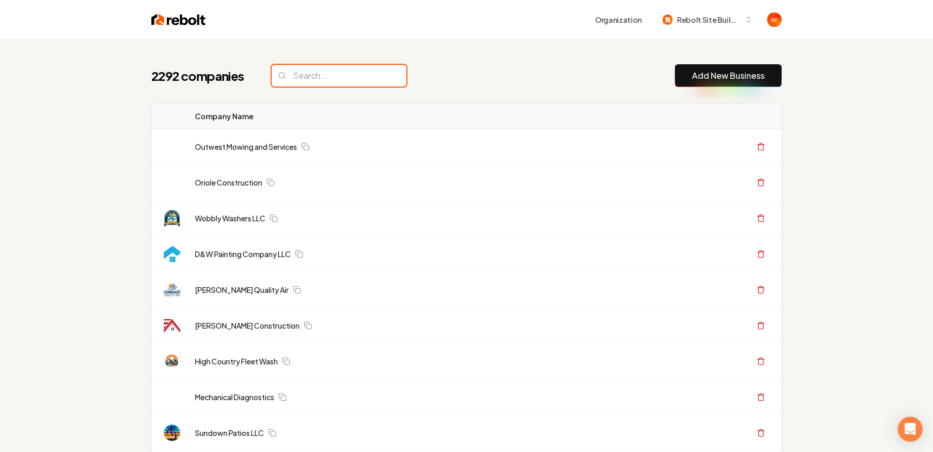
click at [311, 86] on input "search" at bounding box center [339, 76] width 135 height 22
click at [314, 78] on input "search" at bounding box center [339, 76] width 135 height 22
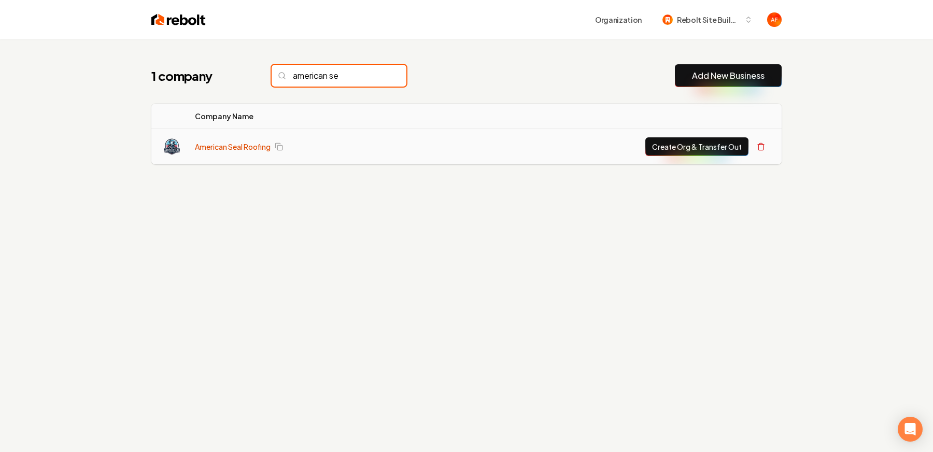
type input "american se"
click at [209, 146] on link "American Seal Roofing" at bounding box center [233, 146] width 76 height 10
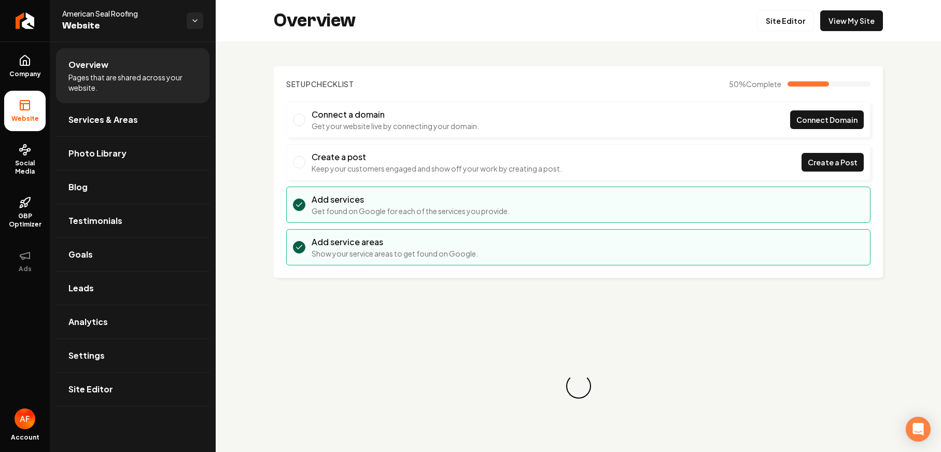
click at [833, 29] on link "View My Site" at bounding box center [851, 20] width 63 height 21
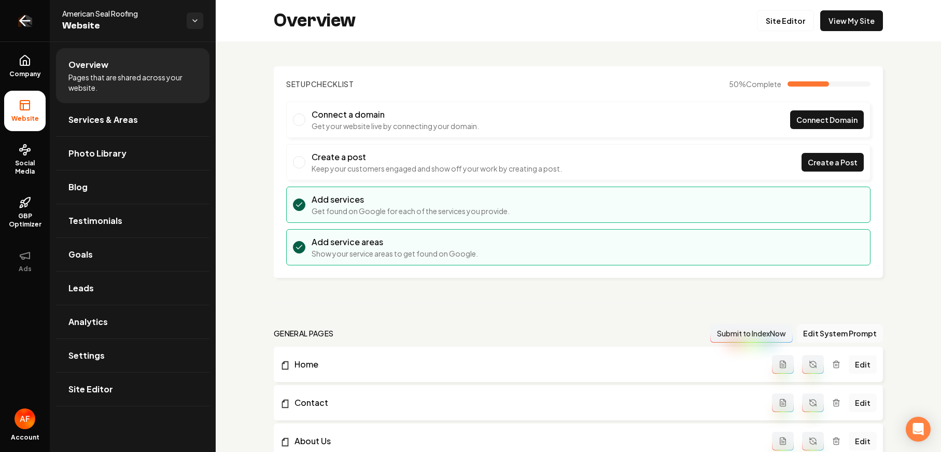
click at [25, 21] on icon "Return to dashboard" at bounding box center [25, 21] width 10 height 0
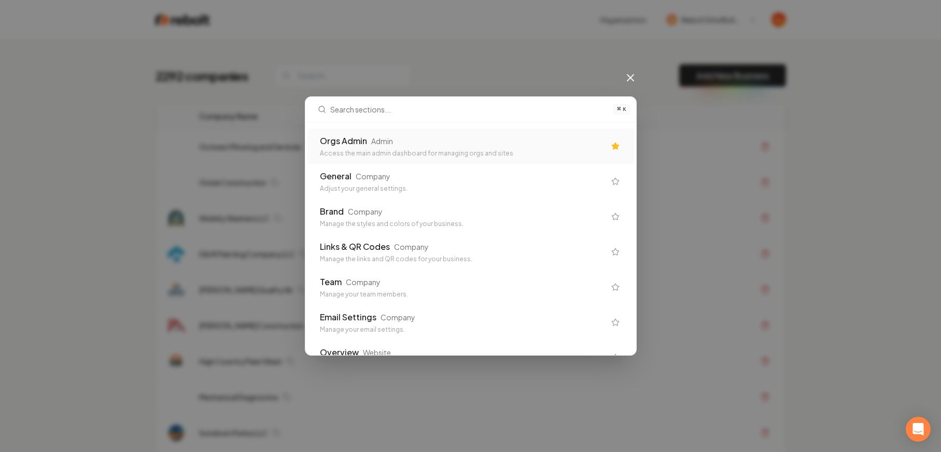
click at [390, 150] on div "Access the main admin dashboard for managing orgs and sites" at bounding box center [462, 153] width 285 height 8
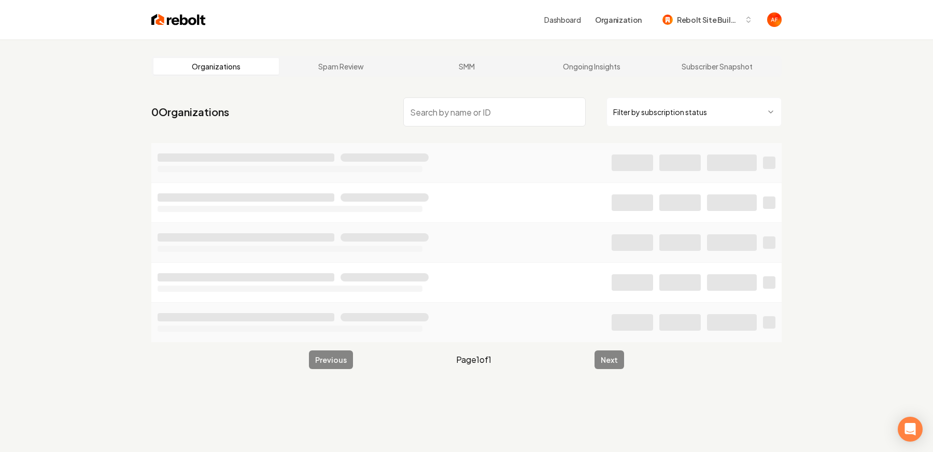
click at [514, 121] on input "search" at bounding box center [494, 111] width 182 height 29
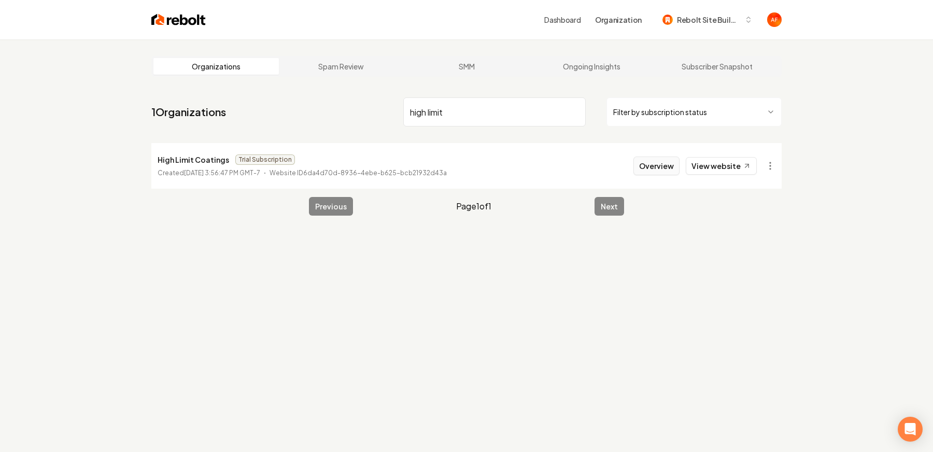
type input "high limit"
click at [657, 168] on button "Overview" at bounding box center [656, 166] width 46 height 19
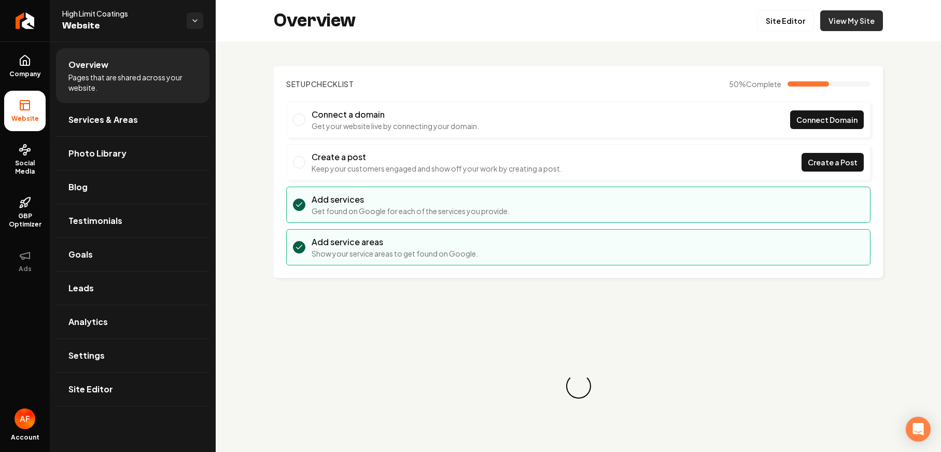
click at [828, 30] on link "View My Site" at bounding box center [851, 20] width 63 height 21
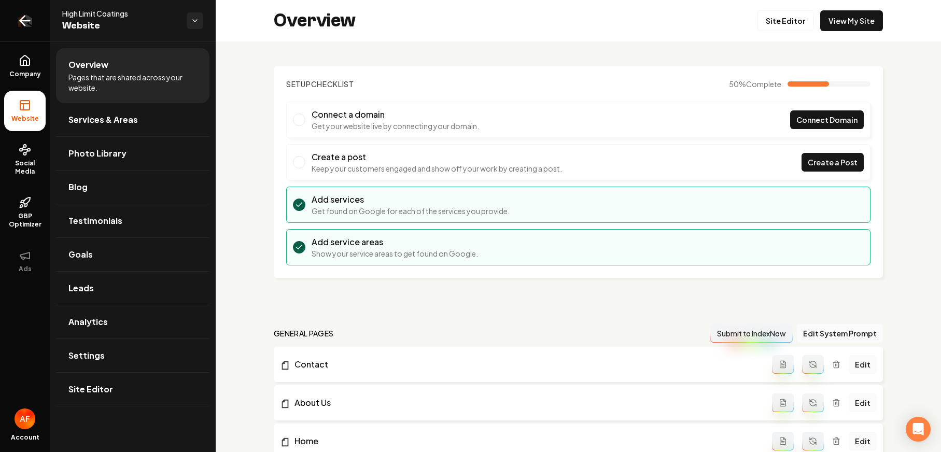
click at [27, 30] on link "Return to dashboard" at bounding box center [25, 20] width 50 height 41
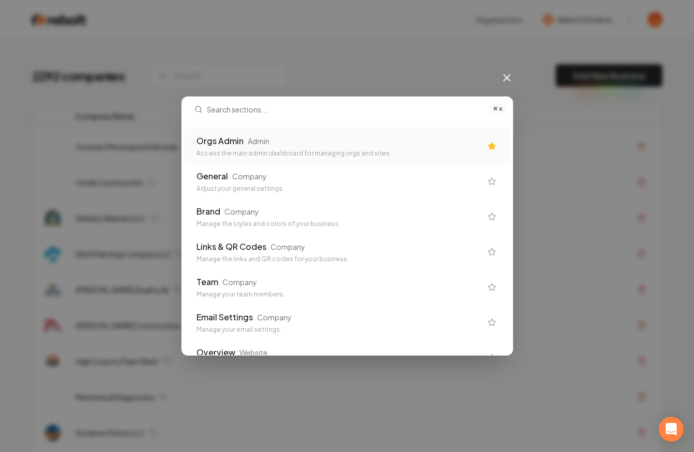
click at [263, 158] on div "Orgs Admin Admin Access the main admin dashboard for managing orgs and sites" at bounding box center [347, 146] width 326 height 35
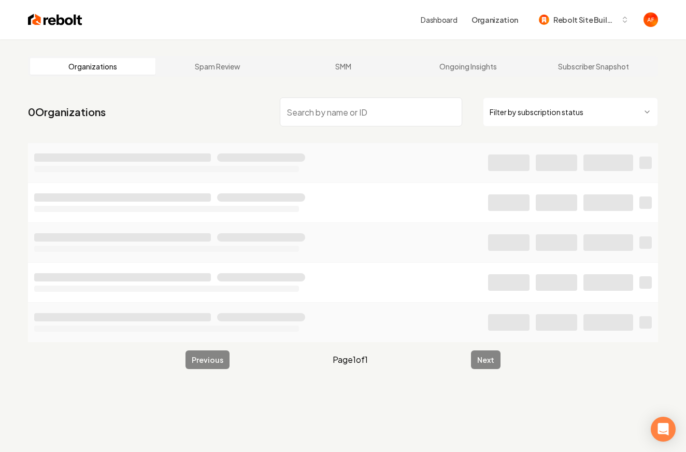
click at [582, 100] on html "Dashboard Organization Rebolt Site Builder Organizations Spam Review SMM Ongoin…" at bounding box center [343, 226] width 686 height 452
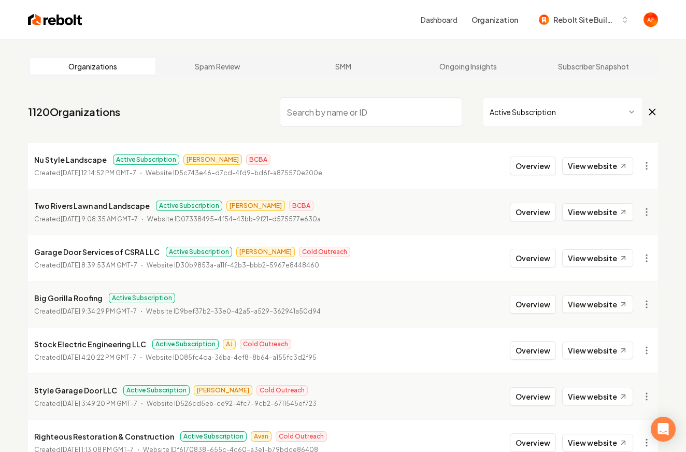
click at [344, 148] on li "Nu Style Landscape Active Subscription James BCBA Created September 9, 2025, 12…" at bounding box center [343, 166] width 630 height 46
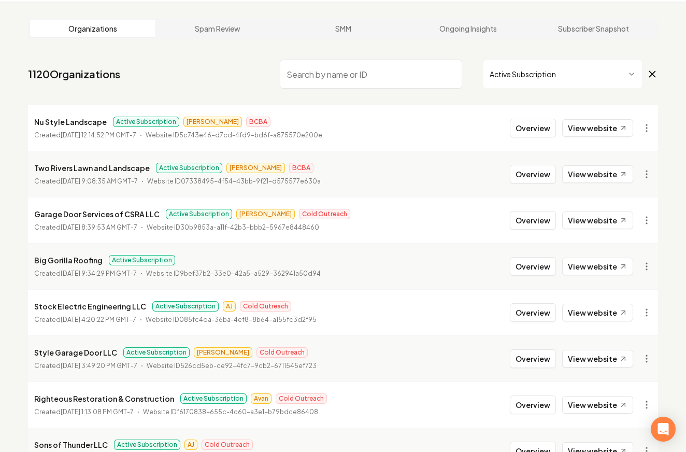
scroll to position [40, 0]
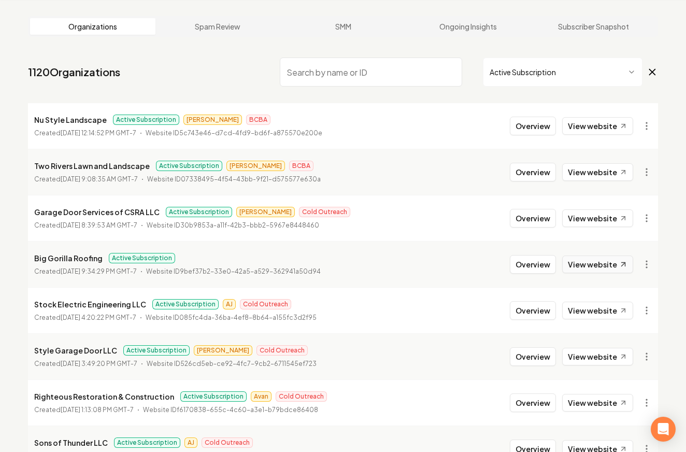
click at [578, 259] on link "View website" at bounding box center [597, 264] width 71 height 18
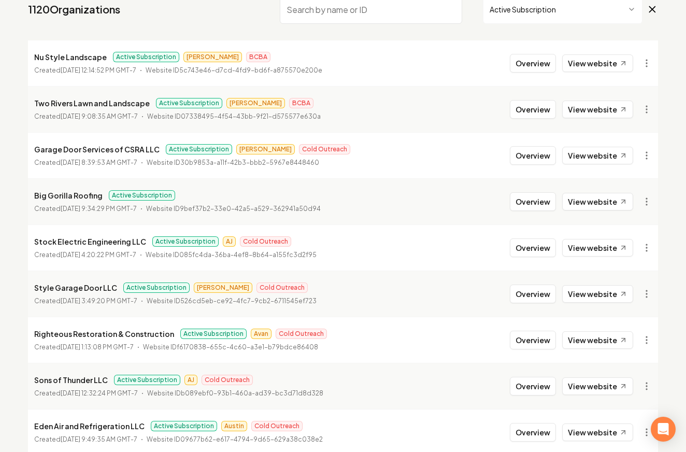
scroll to position [0, 0]
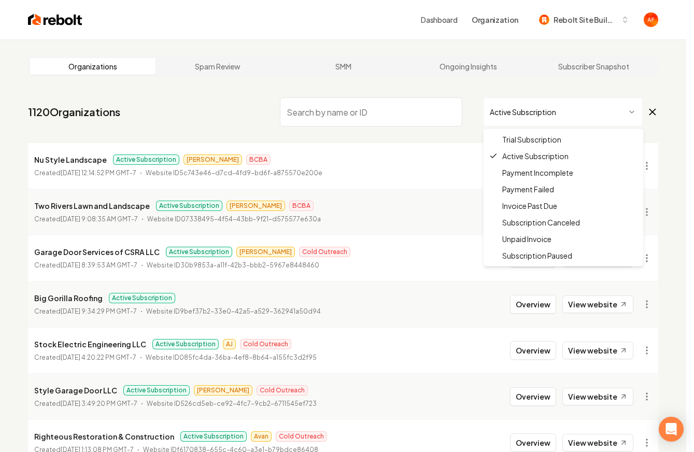
click at [553, 118] on html "Dashboard Organization Rebolt Site Builder Organizations Spam Review SMM Ongoin…" at bounding box center [347, 226] width 694 height 452
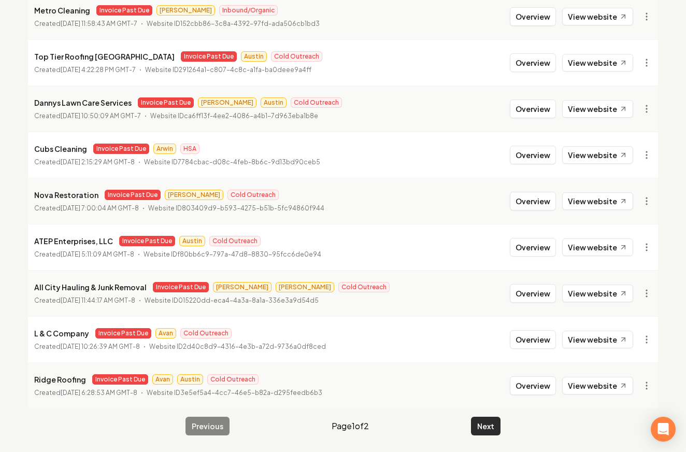
click at [478, 432] on button "Next" at bounding box center [486, 426] width 30 height 19
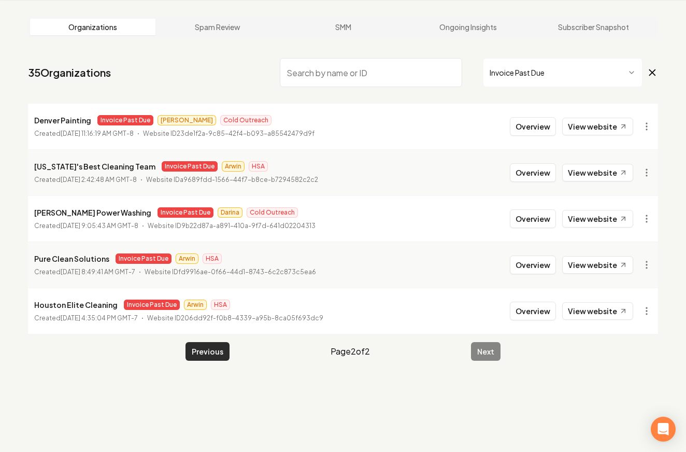
click at [186, 354] on button "Previous" at bounding box center [208, 351] width 44 height 19
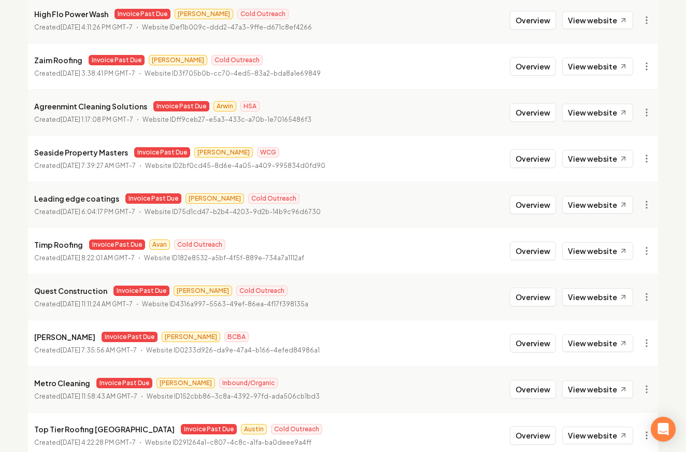
scroll to position [1118, 0]
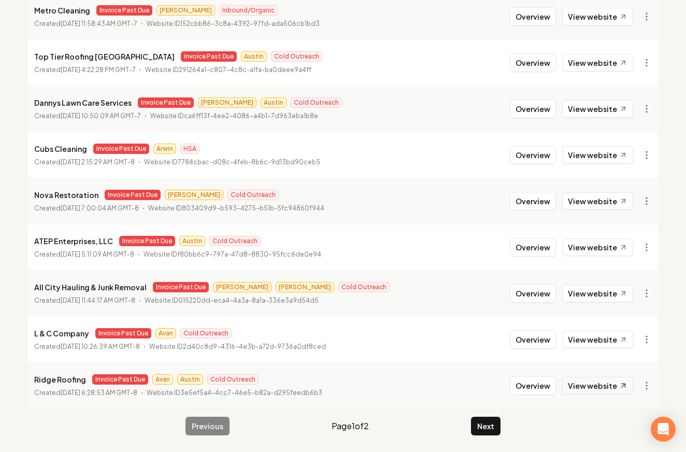
click at [602, 378] on link "View website" at bounding box center [597, 386] width 71 height 18
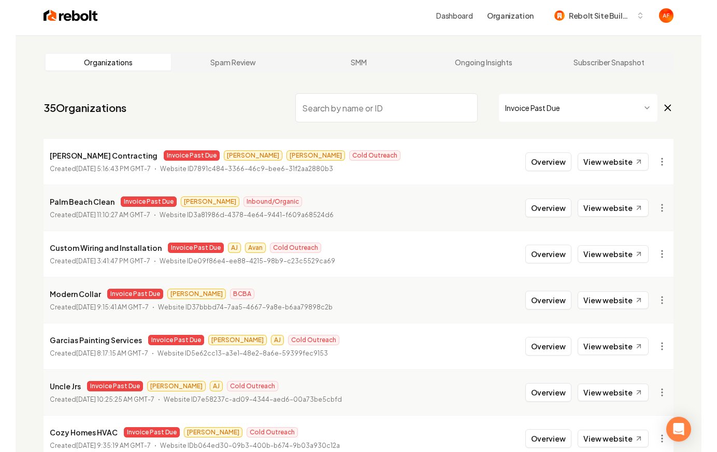
scroll to position [0, 0]
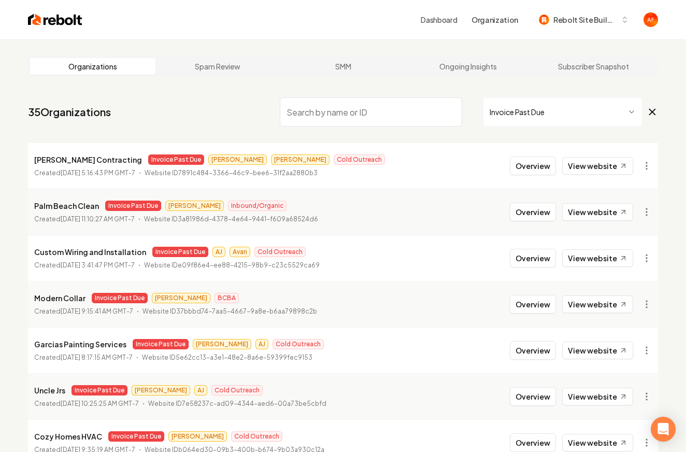
click at [52, 5] on div "Dashboard Organization Rebolt Site Builder" at bounding box center [342, 19] width 663 height 39
click at [47, 13] on img at bounding box center [55, 19] width 54 height 15
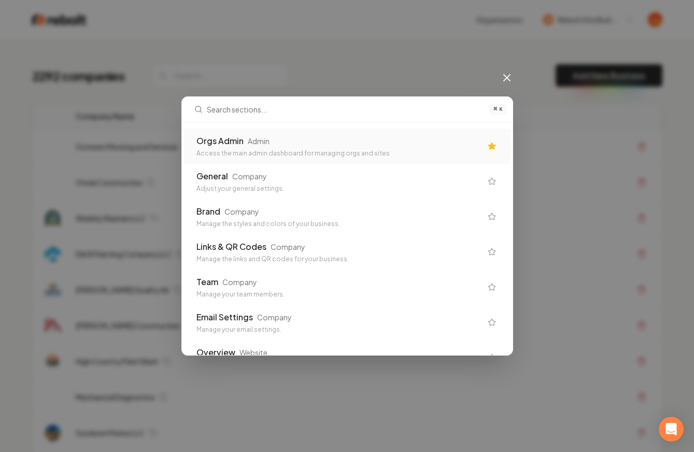
click at [510, 78] on icon at bounding box center [507, 78] width 12 height 12
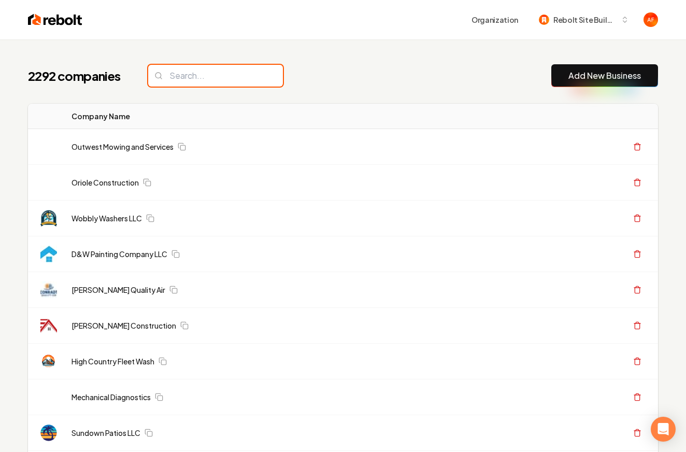
click at [215, 73] on input "search" at bounding box center [215, 76] width 135 height 22
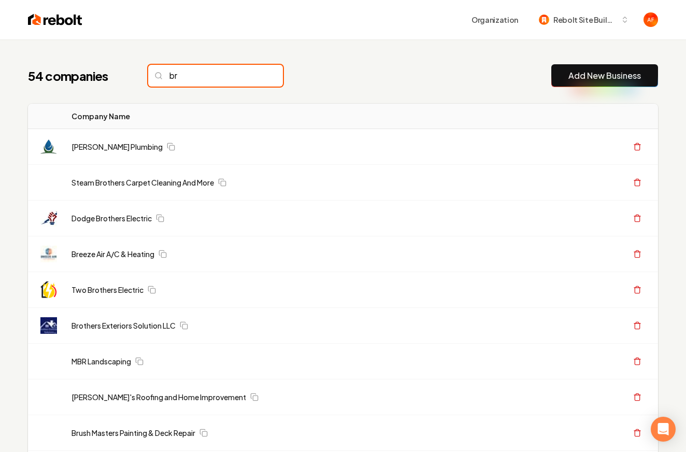
type input "b"
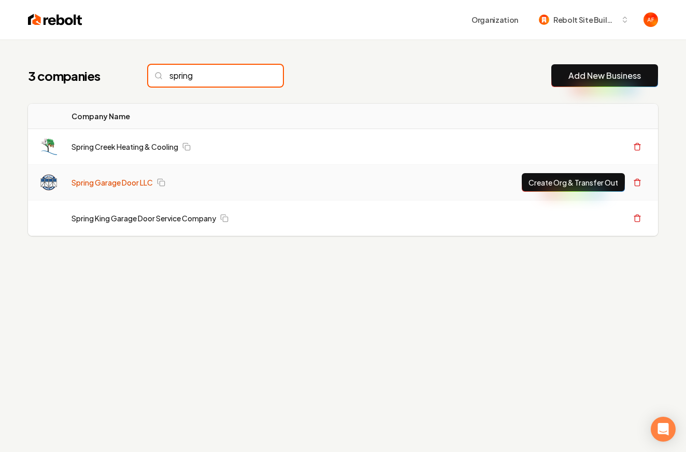
type input "spring"
click at [123, 183] on link "Spring Garage Door LLC" at bounding box center [112, 182] width 81 height 10
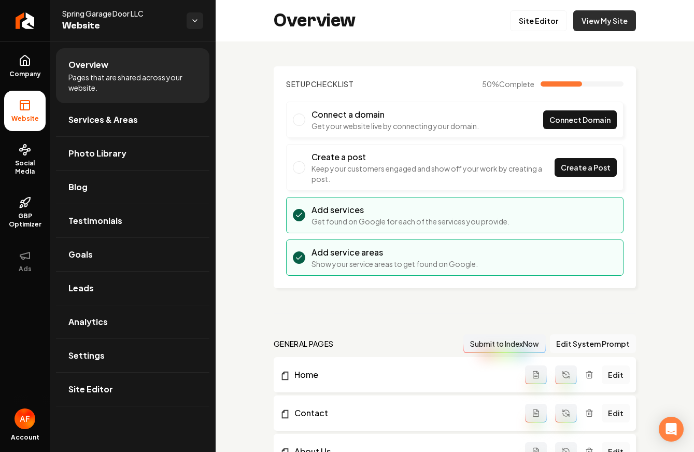
click at [621, 19] on link "View My Site" at bounding box center [604, 20] width 63 height 21
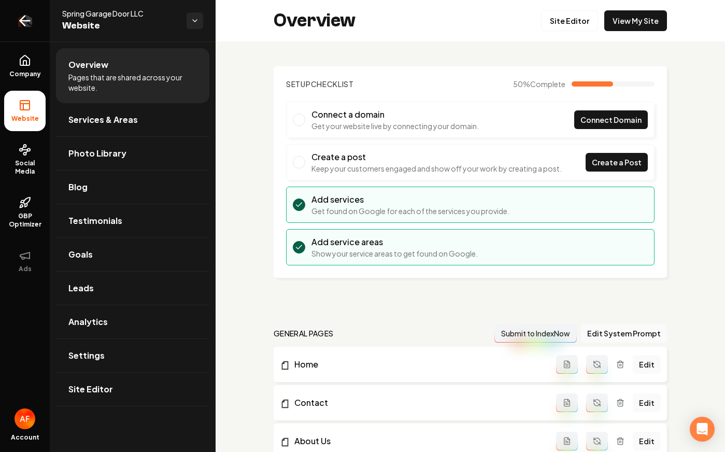
click at [28, 17] on icon "Return to dashboard" at bounding box center [25, 20] width 17 height 17
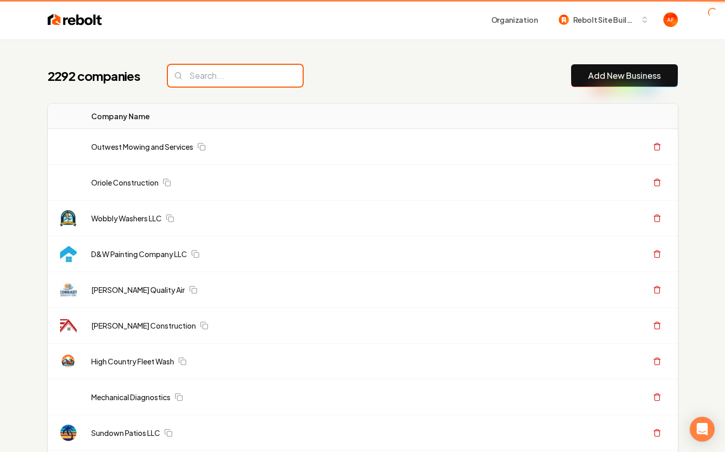
click at [238, 71] on input "search" at bounding box center [235, 76] width 135 height 22
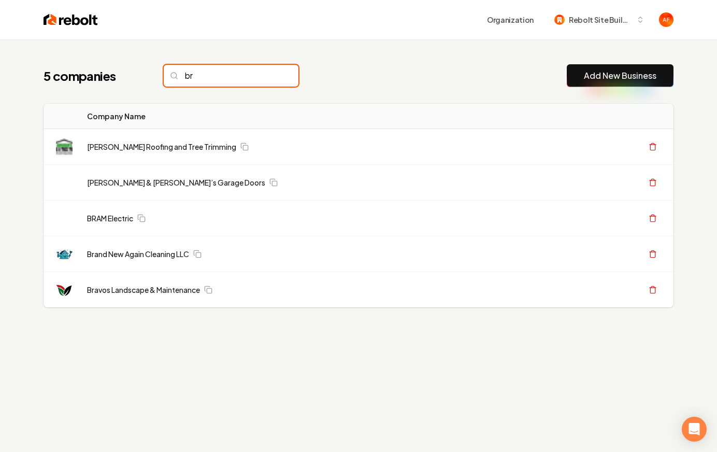
type input "b"
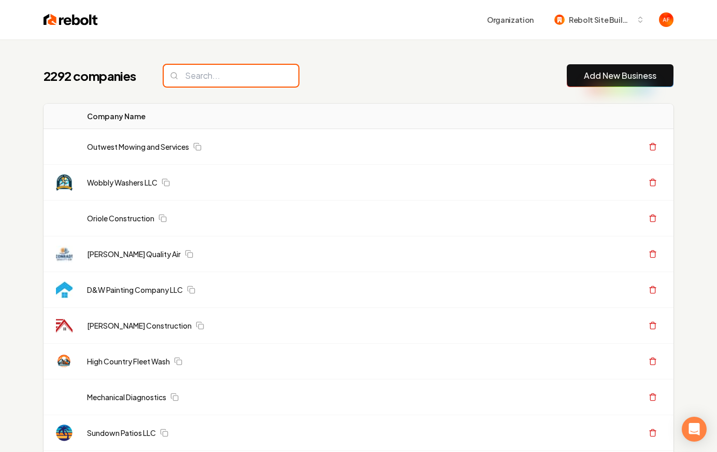
click at [206, 73] on input "search" at bounding box center [231, 76] width 135 height 22
click at [252, 75] on input "search" at bounding box center [231, 76] width 135 height 22
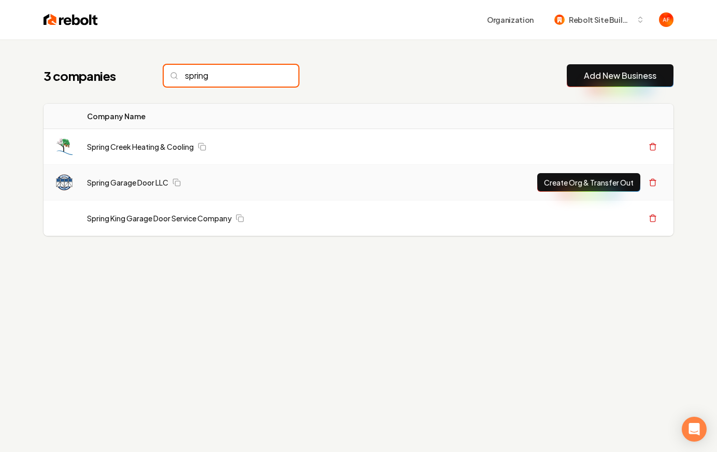
type input "spring"
click at [561, 184] on button "Create Org & Transfer Out" at bounding box center [588, 182] width 103 height 19
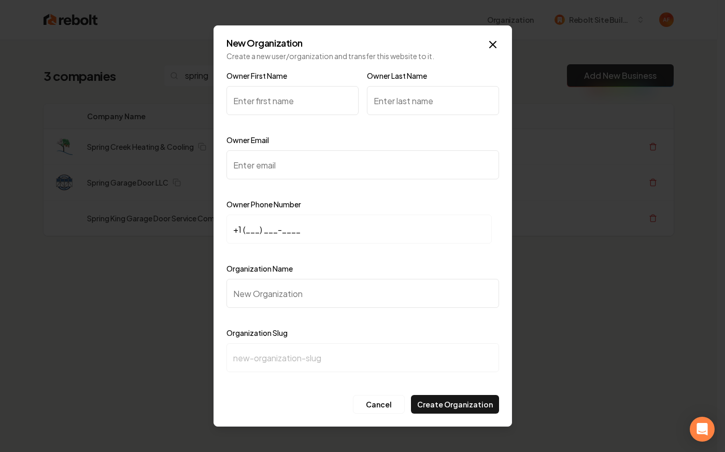
click at [233, 106] on input "Owner First Name" at bounding box center [292, 100] width 132 height 29
type input "Brad"
click at [398, 94] on input "Owner Last Name" at bounding box center [433, 100] width 132 height 29
click at [260, 170] on input "Owner Email" at bounding box center [362, 164] width 273 height 29
paste input "spring_garagedoor.utah@yahoo.com"
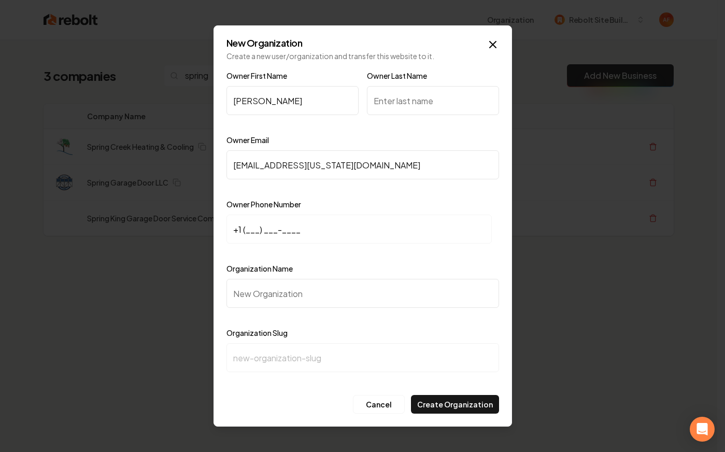
type input "spring_garagedoor.utah@yahoo.com"
click at [246, 235] on input "+1 (___) ___-____" at bounding box center [358, 229] width 265 height 29
paste input "801) 644-5264"
type input "+1 (801) 644-5264"
click at [263, 297] on input "Organization Name" at bounding box center [362, 293] width 273 height 29
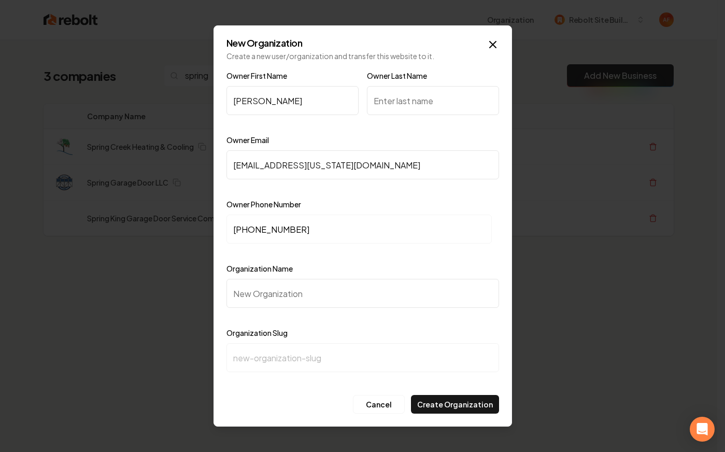
paste input "Spring Garage Door LLC Garage"
type input "Spring Garage Door LLC Garage"
type input "spring-garage-door-llc-garage"
drag, startPoint x: 360, startPoint y: 298, endPoint x: 328, endPoint y: 295, distance: 32.2
click at [328, 295] on input "Spring Garage Door LLC Garage" at bounding box center [362, 293] width 273 height 29
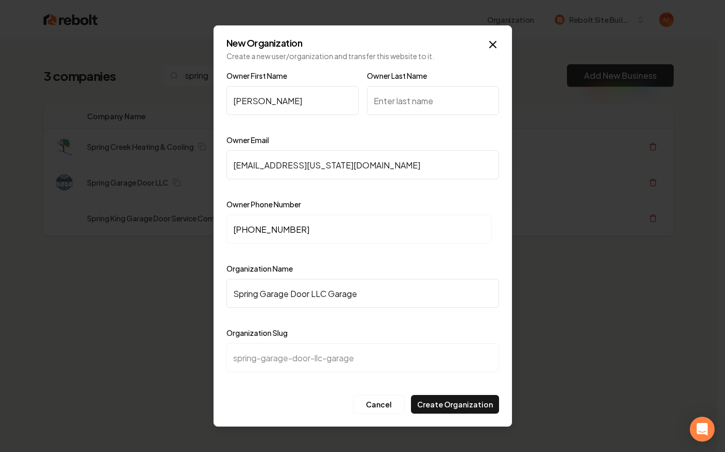
type input "Spring Garage Door LLC"
type input "spring-garage-door-llc"
type input "Spring Garage Door LLC"
drag, startPoint x: 402, startPoint y: 137, endPoint x: 537, endPoint y: 92, distance: 142.1
click at [402, 136] on div "Owner Email spring_garagedoor.utah@yahoo.com" at bounding box center [362, 164] width 273 height 60
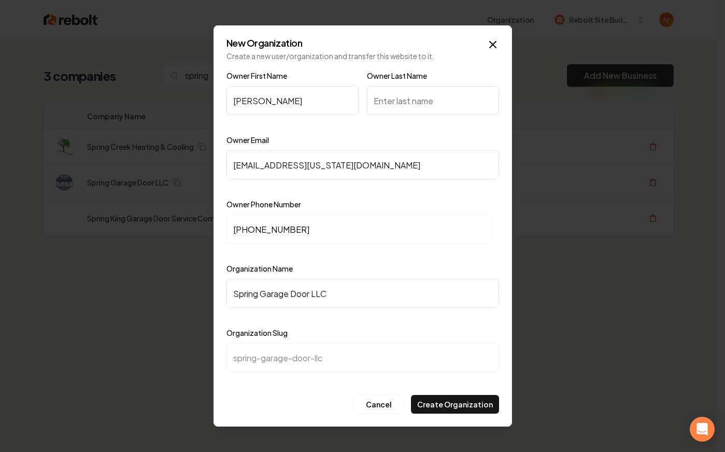
click at [397, 96] on input "Owner Last Name" at bounding box center [433, 100] width 132 height 29
type input "Jenkins"
click at [437, 145] on div "Owner Email spring_garagedoor.utah@yahoo.com" at bounding box center [362, 164] width 273 height 60
click at [285, 330] on label "Organization Slug" at bounding box center [256, 332] width 61 height 9
click at [283, 330] on label "Organization Slug" at bounding box center [256, 332] width 61 height 9
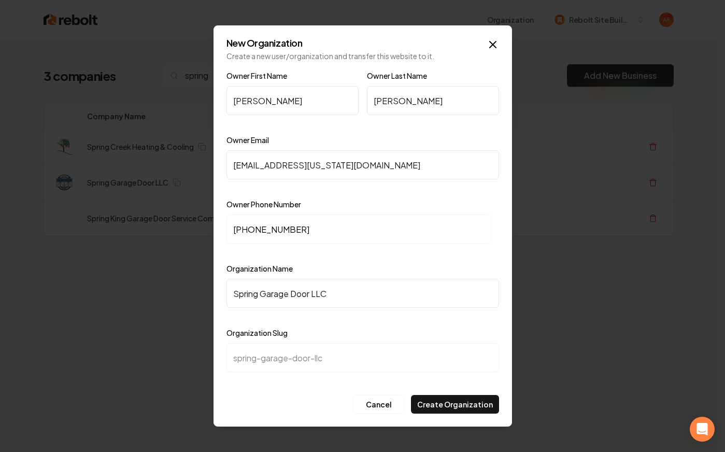
click at [283, 330] on label "Organization Slug" at bounding box center [256, 332] width 61 height 9
click at [446, 256] on div at bounding box center [362, 253] width 273 height 10
click at [277, 266] on label "Organization Name" at bounding box center [259, 268] width 66 height 9
click at [277, 279] on input "Spring Garage Door LLC" at bounding box center [362, 293] width 273 height 29
click at [277, 266] on label "Organization Name" at bounding box center [259, 268] width 66 height 9
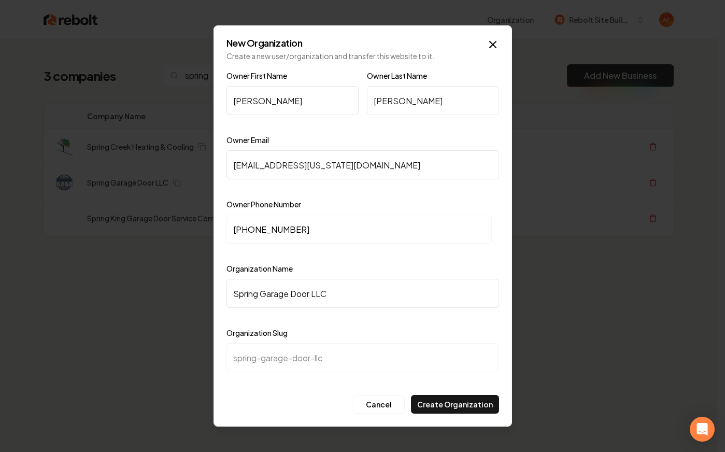
click at [277, 279] on input "Spring Garage Door LLC" at bounding box center [362, 293] width 273 height 29
click at [292, 205] on label "Owner Phone Number" at bounding box center [263, 204] width 75 height 9
click at [459, 402] on button "Create Organization" at bounding box center [455, 404] width 88 height 19
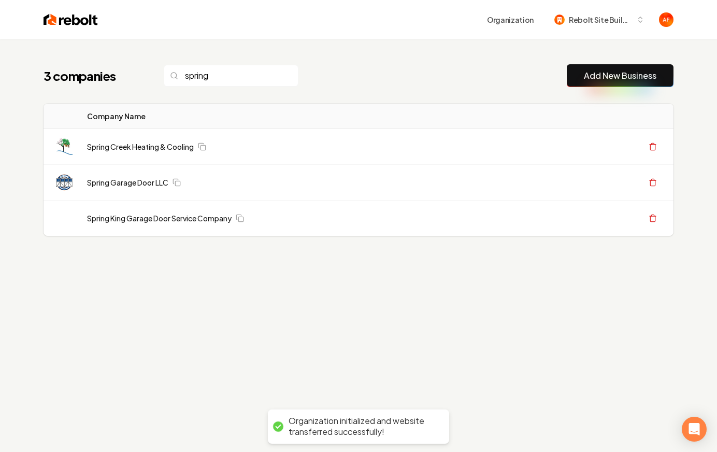
click at [61, 15] on img at bounding box center [71, 19] width 54 height 15
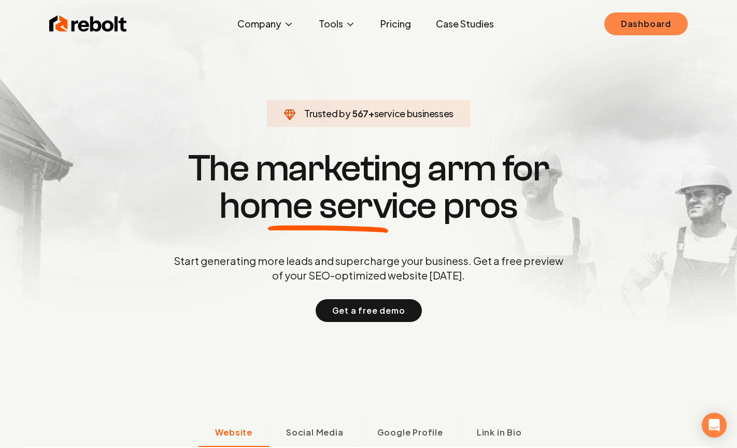
click at [659, 25] on link "Dashboard" at bounding box center [645, 23] width 83 height 23
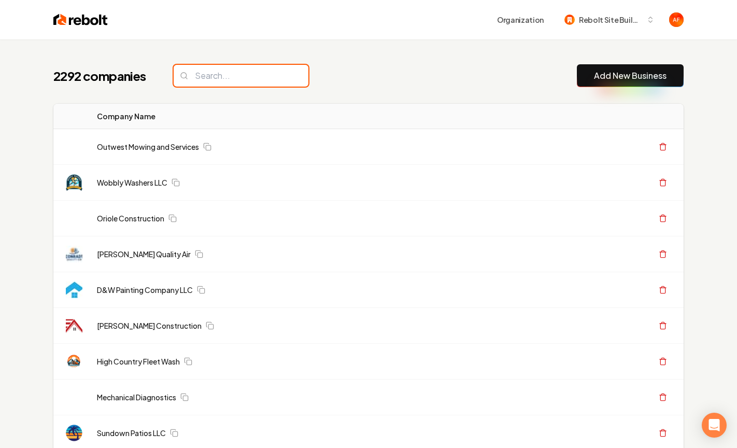
click at [225, 84] on input "search" at bounding box center [241, 76] width 135 height 22
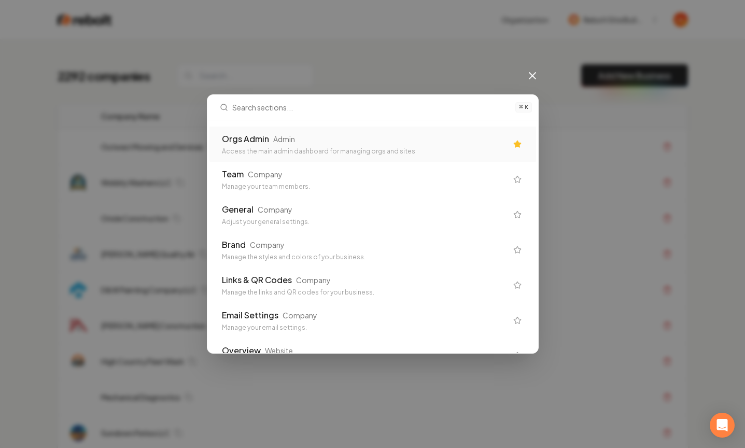
click at [284, 141] on div "Admin" at bounding box center [284, 139] width 22 height 10
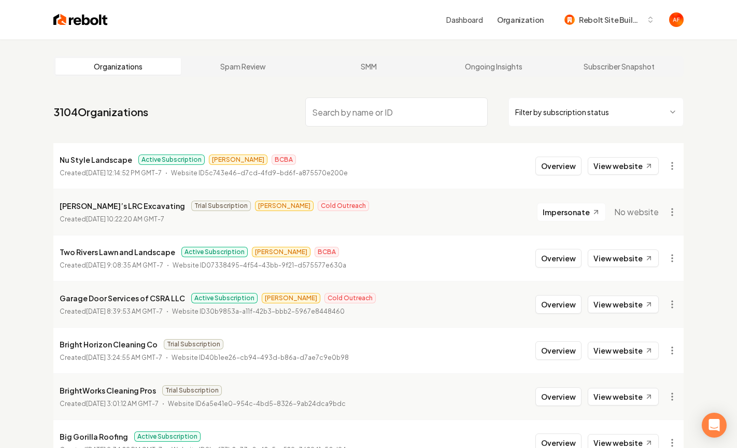
click at [378, 113] on input "search" at bounding box center [396, 111] width 182 height 29
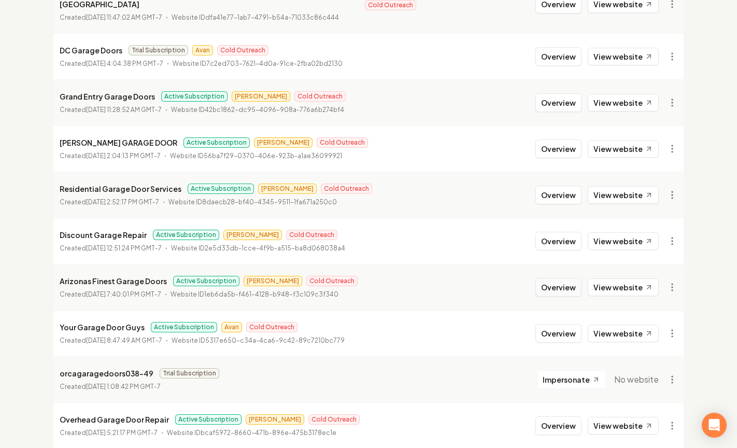
scroll to position [588, 0]
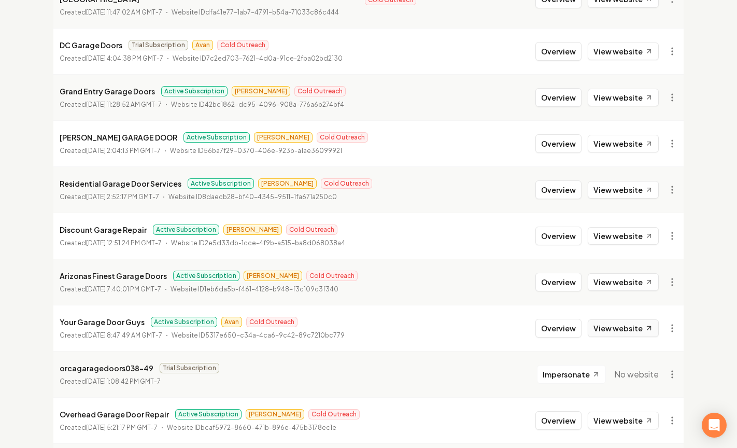
type input "garage"
click at [606, 319] on link "View website" at bounding box center [623, 328] width 71 height 18
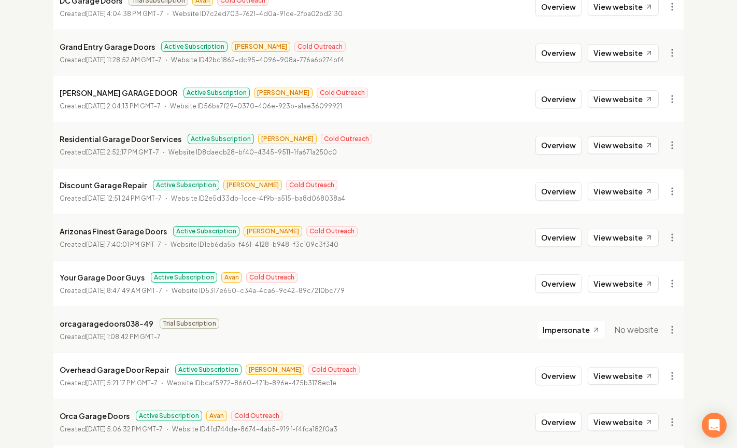
scroll to position [633, 0]
click at [616, 228] on link "View website" at bounding box center [623, 237] width 71 height 18
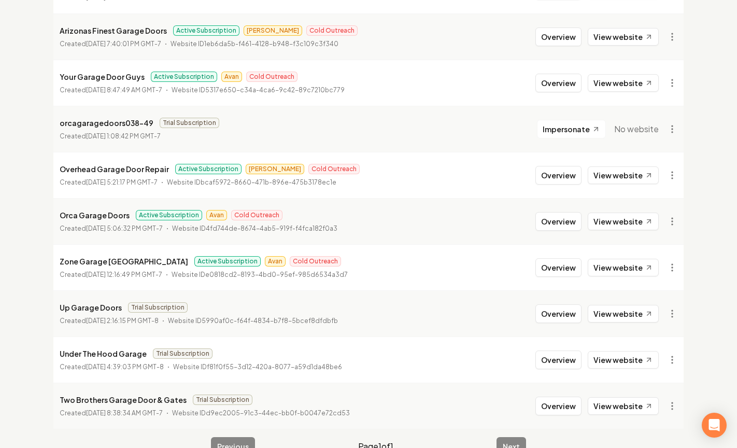
scroll to position [834, 0]
click at [627, 258] on link "View website" at bounding box center [623, 267] width 71 height 18
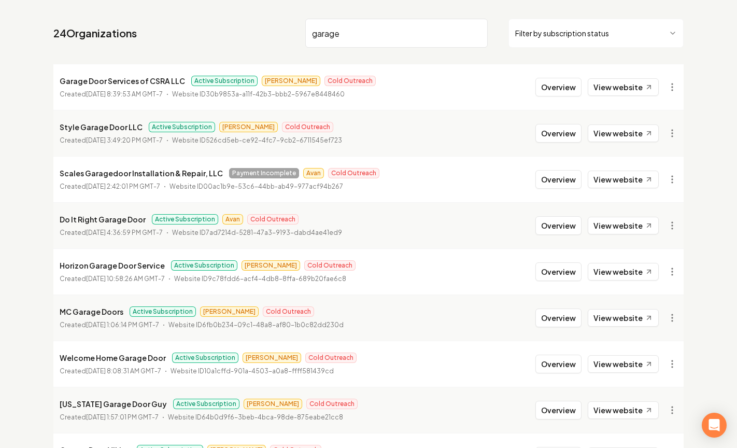
scroll to position [0, 0]
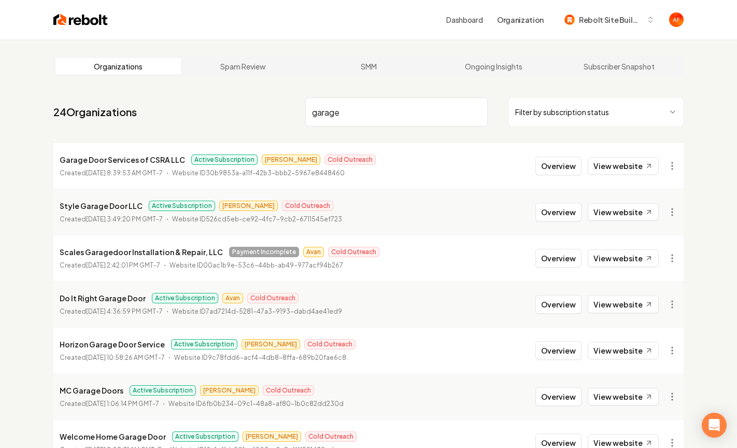
click at [591, 120] on html "Dashboard Organization Rebolt Site Builder Organizations Spam Review SMM Ongoin…" at bounding box center [368, 224] width 737 height 448
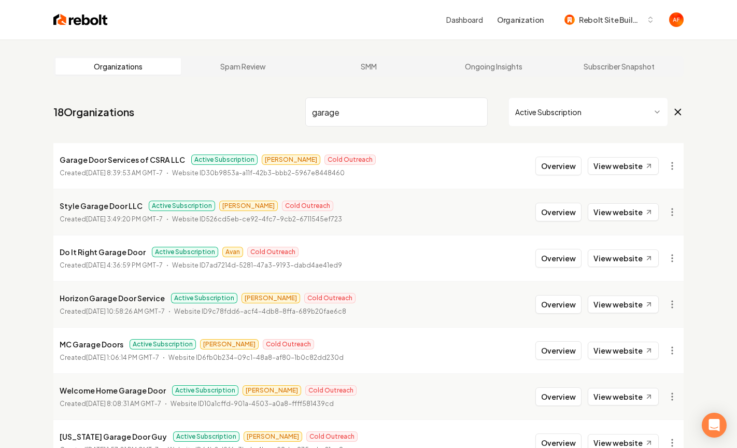
click at [406, 131] on nav "18 Organizations garage Active Subscription" at bounding box center [368, 116] width 630 height 46
click at [615, 168] on link "View website" at bounding box center [623, 166] width 71 height 18
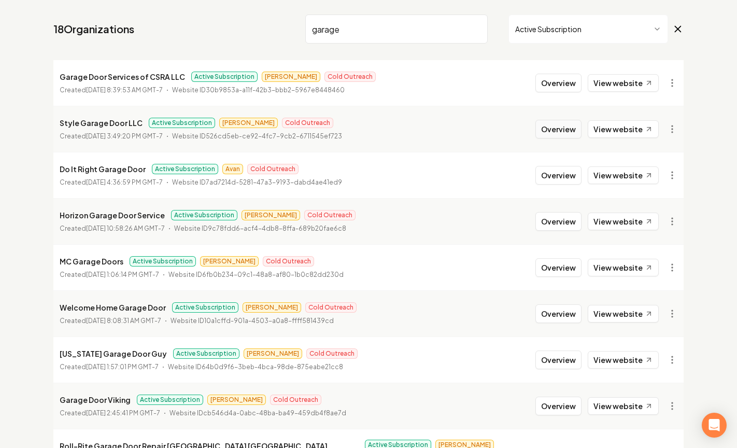
scroll to position [86, 0]
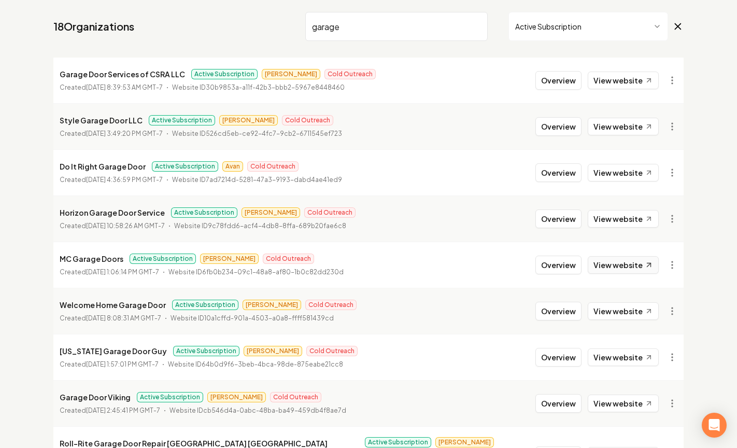
click at [627, 262] on link "View website" at bounding box center [623, 265] width 71 height 18
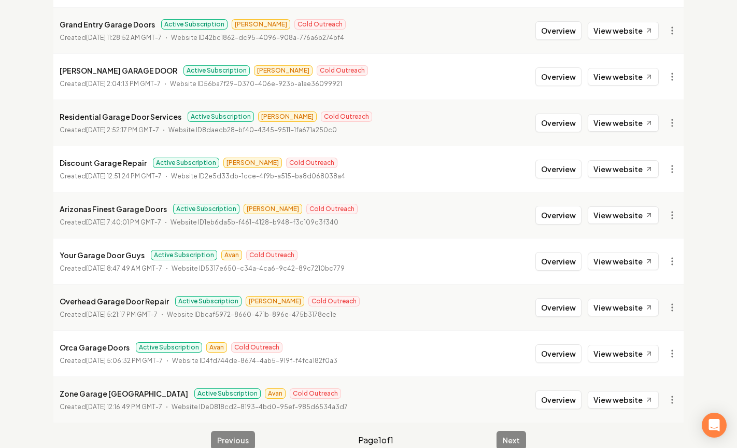
scroll to position [568, 0]
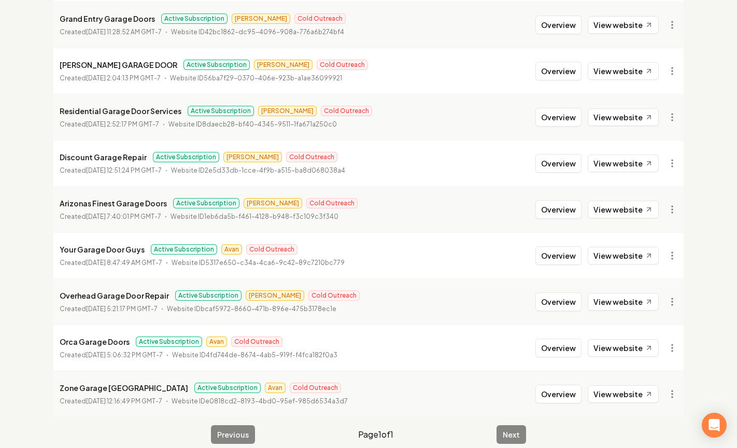
click at [515, 425] on div "Previous Page 1 of 1 Next" at bounding box center [368, 434] width 315 height 19
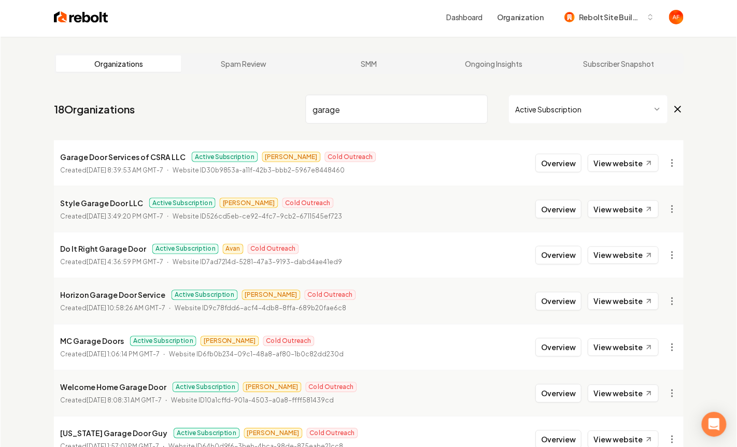
scroll to position [0, 0]
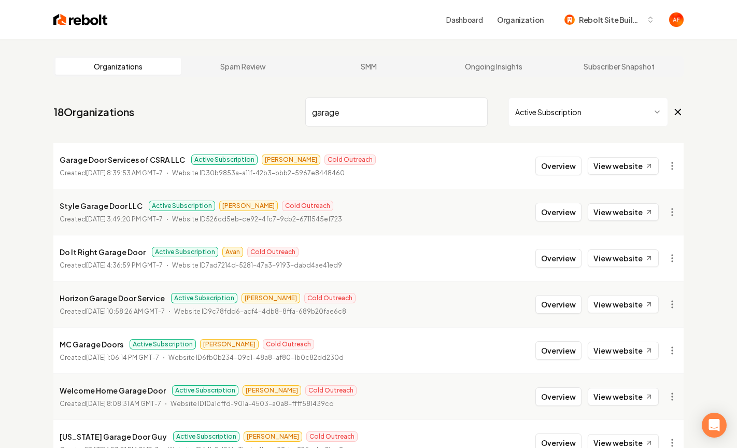
click at [602, 254] on link "View website" at bounding box center [623, 258] width 71 height 18
click at [53, 21] on img at bounding box center [80, 19] width 54 height 15
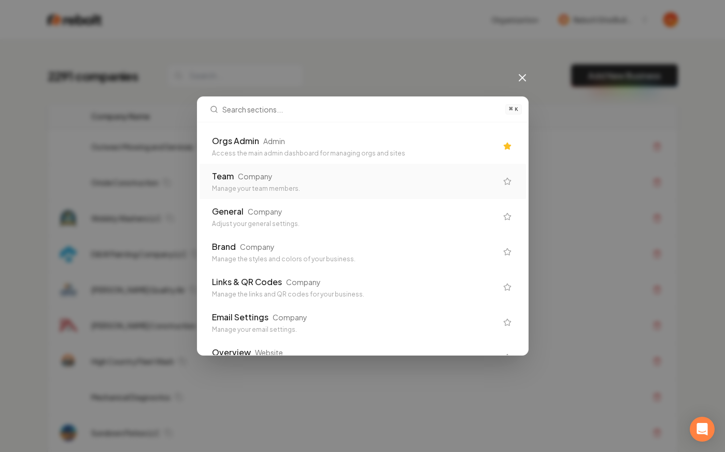
click at [281, 150] on div "Access the main admin dashboard for managing orgs and sites" at bounding box center [354, 153] width 285 height 8
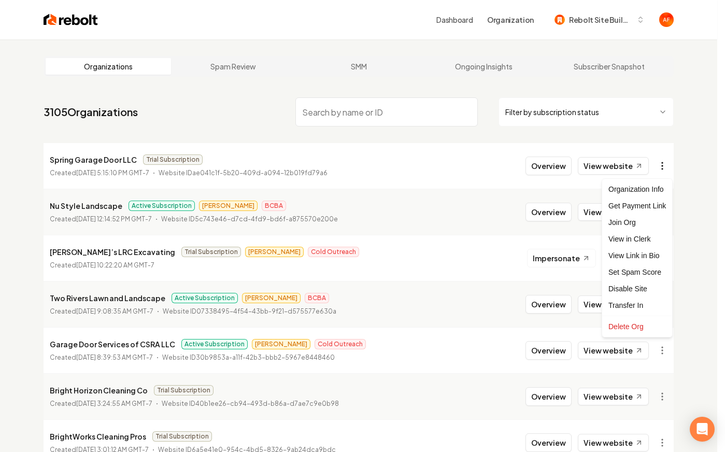
click at [665, 168] on html "Dashboard Organization Rebolt Site Builder Organizations Spam Review SMM Ongoin…" at bounding box center [362, 226] width 725 height 452
click at [633, 206] on div "Get Payment Link" at bounding box center [637, 205] width 66 height 17
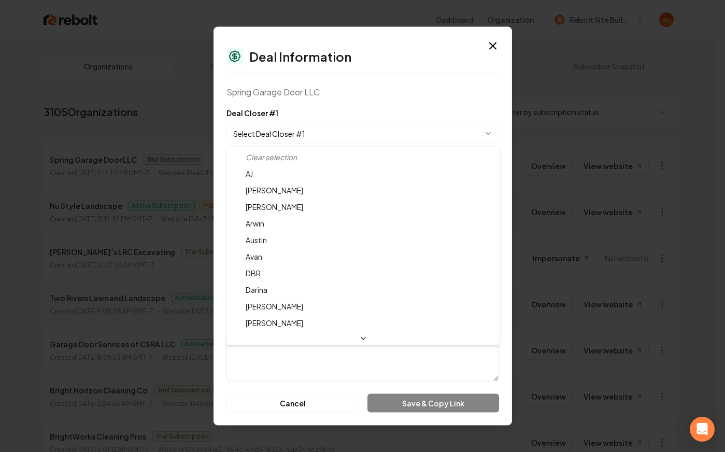
click at [294, 127] on body "Dashboard Organization Rebolt Site Builder Organizations Spam Review SMM Ongoin…" at bounding box center [358, 226] width 717 height 452
select select "**********"
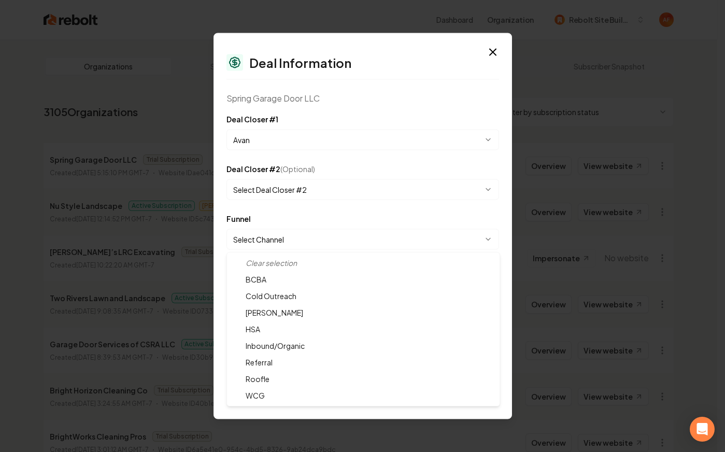
click at [291, 245] on body "Dashboard Organization Rebolt Site Builder Organizations Spam Review SMM Ongoin…" at bounding box center [358, 226] width 717 height 452
select select "**********"
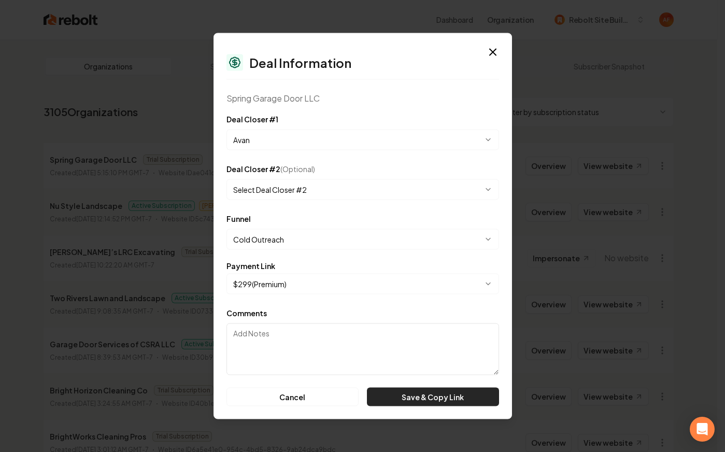
click at [426, 394] on button "Save & Copy Link" at bounding box center [433, 397] width 132 height 19
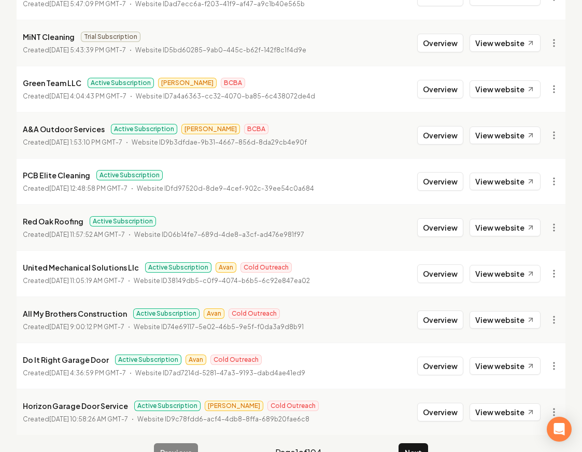
scroll to position [1118, 0]
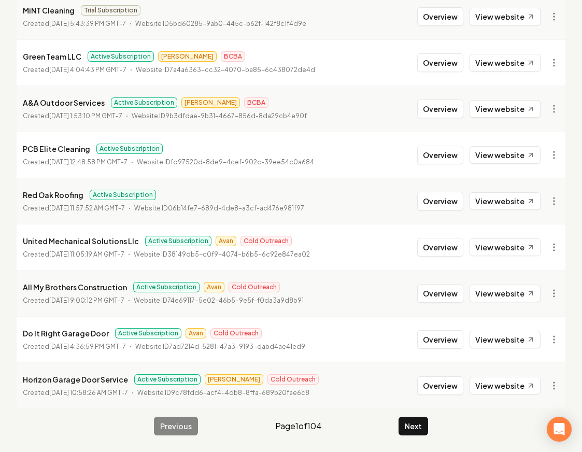
click at [415, 428] on button "Next" at bounding box center [414, 426] width 30 height 19
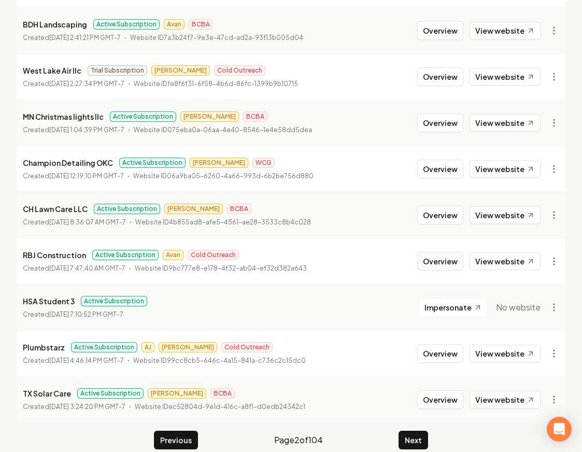
scroll to position [1103, 0]
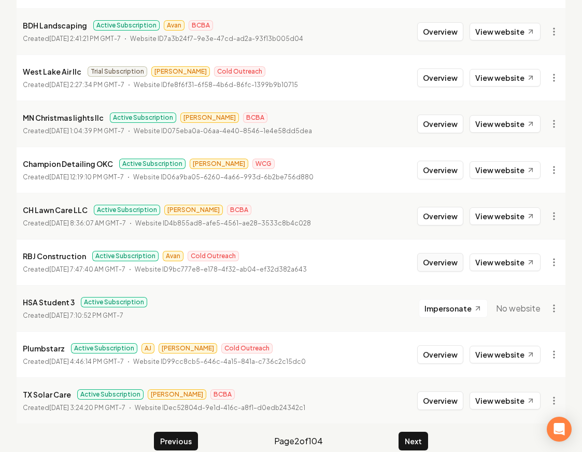
click at [451, 265] on button "Overview" at bounding box center [440, 262] width 46 height 19
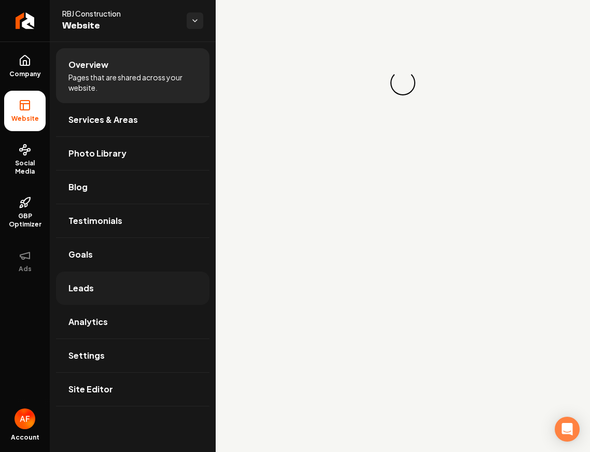
click at [77, 281] on link "Leads" at bounding box center [132, 288] width 153 height 33
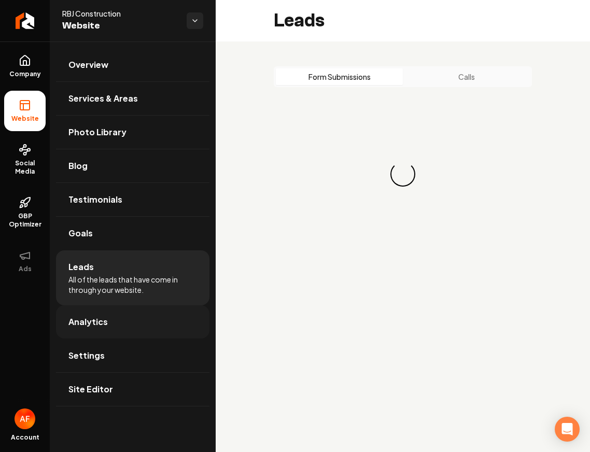
click at [105, 320] on span "Analytics" at bounding box center [87, 322] width 39 height 12
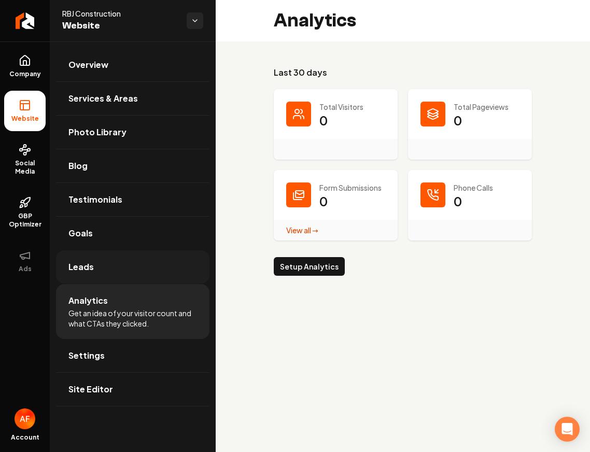
click at [103, 277] on link "Leads" at bounding box center [132, 266] width 153 height 33
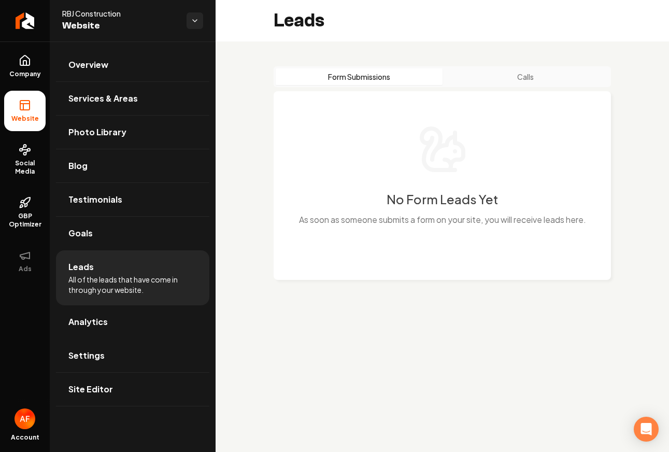
click at [536, 73] on button "Calls" at bounding box center [526, 76] width 167 height 17
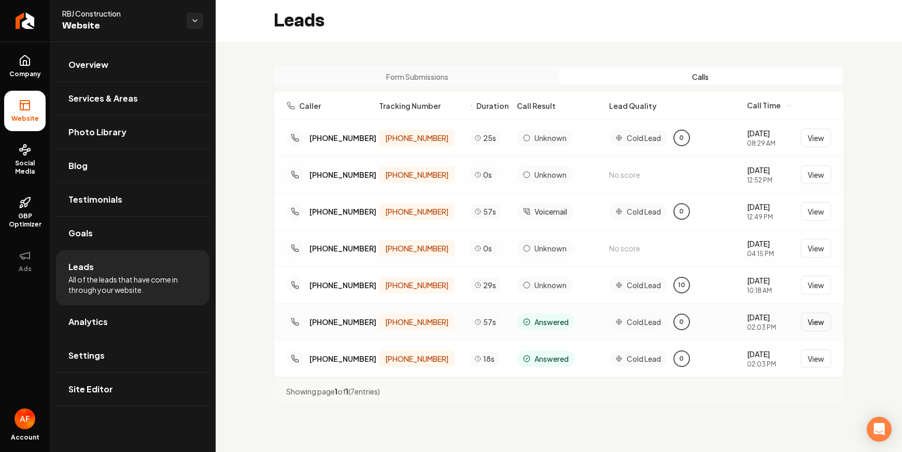
click at [717, 320] on button "View" at bounding box center [816, 321] width 30 height 19
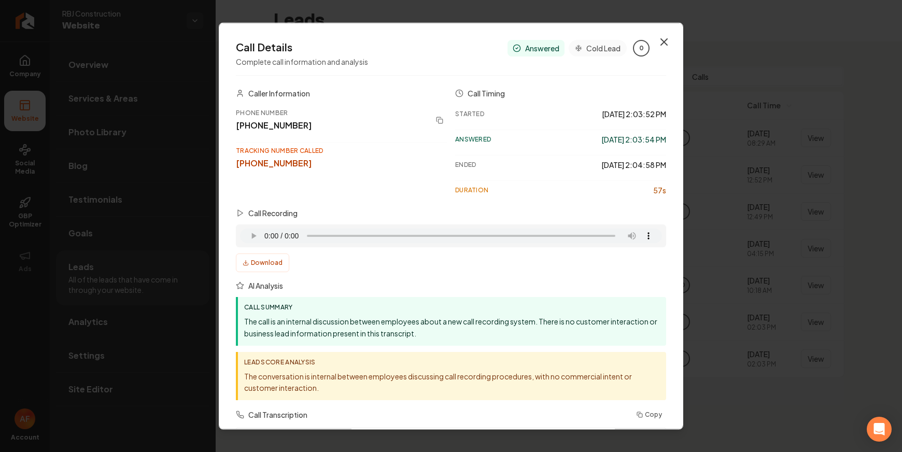
click at [658, 39] on icon "button" at bounding box center [664, 42] width 12 height 12
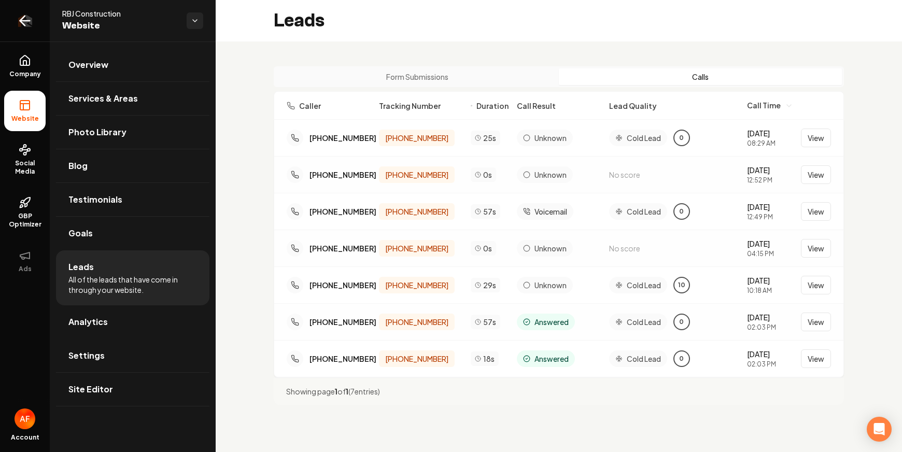
click at [38, 17] on link "Return to dashboard" at bounding box center [25, 20] width 50 height 41
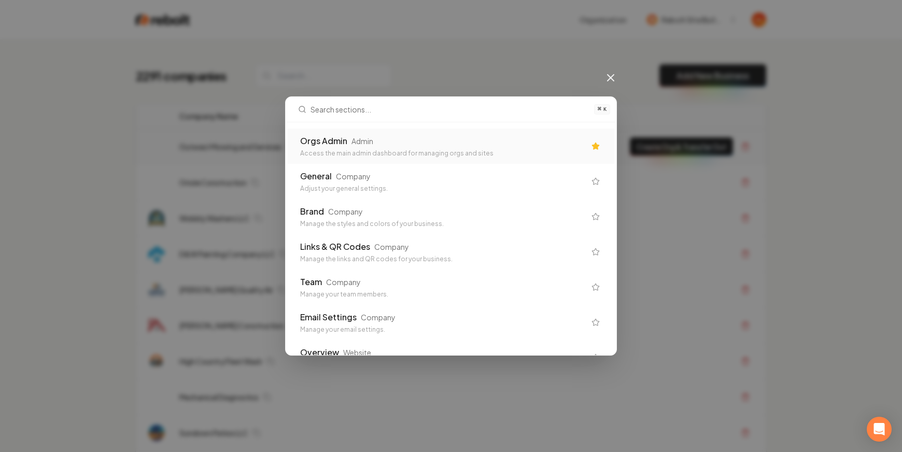
click at [369, 138] on div "Admin" at bounding box center [362, 141] width 22 height 10
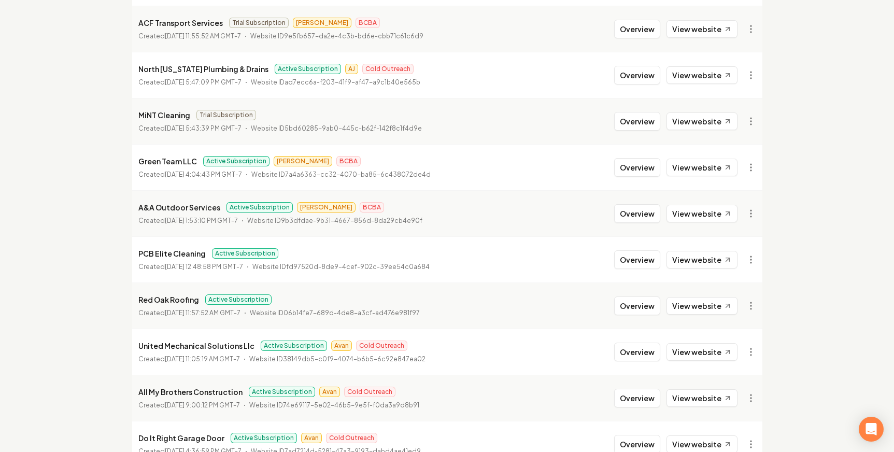
scroll to position [1118, 0]
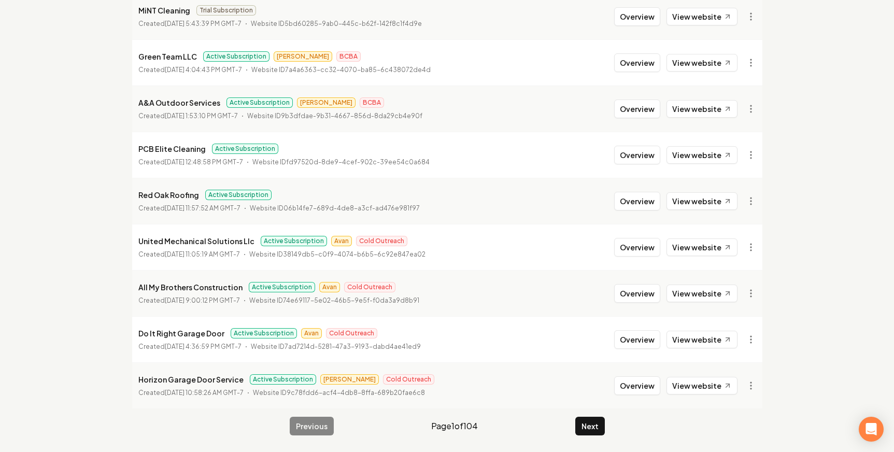
click at [594, 429] on button "Next" at bounding box center [590, 426] width 30 height 19
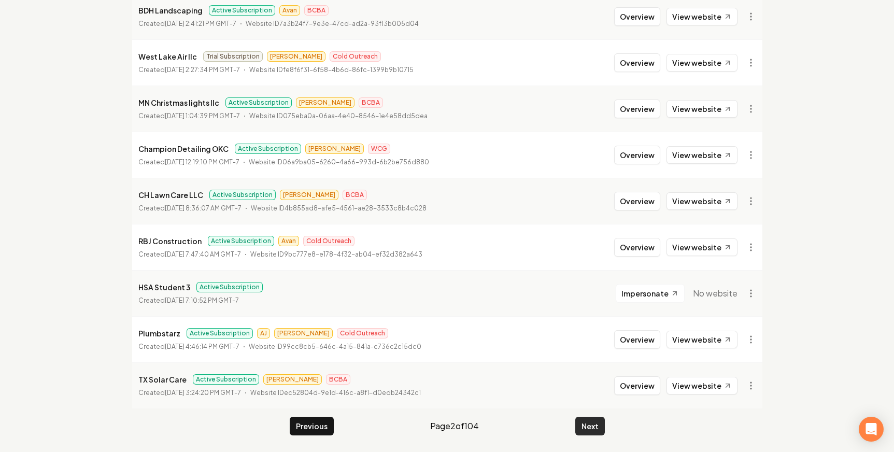
click at [594, 429] on button "Next" at bounding box center [590, 426] width 30 height 19
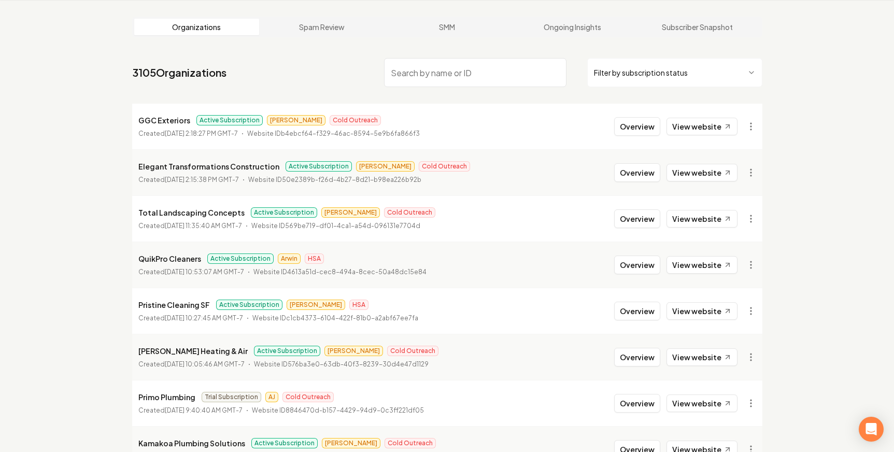
scroll to position [1118, 0]
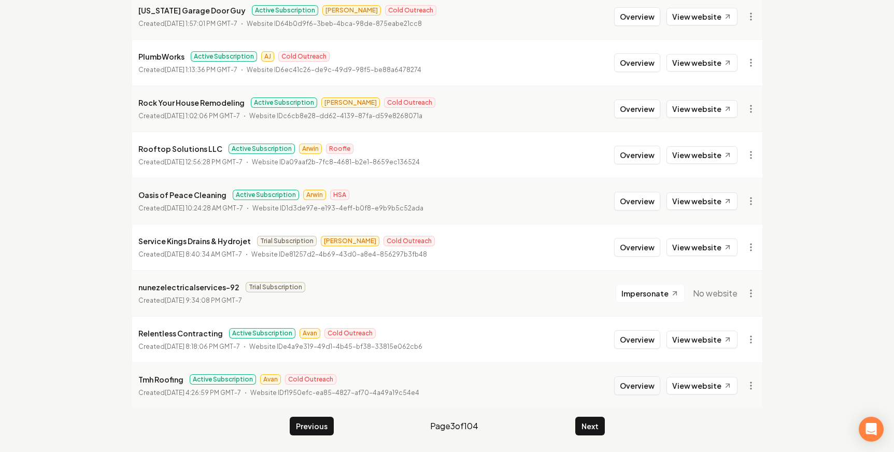
click at [642, 385] on button "Overview" at bounding box center [637, 385] width 46 height 19
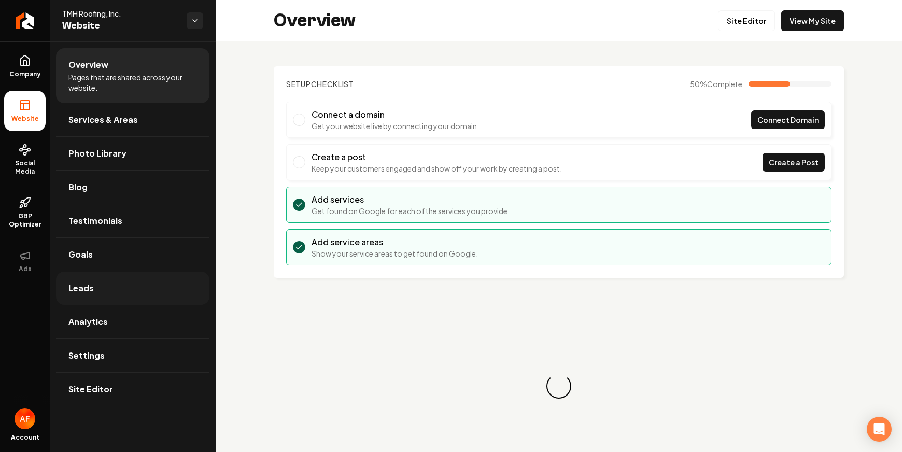
click at [91, 300] on link "Leads" at bounding box center [132, 288] width 153 height 33
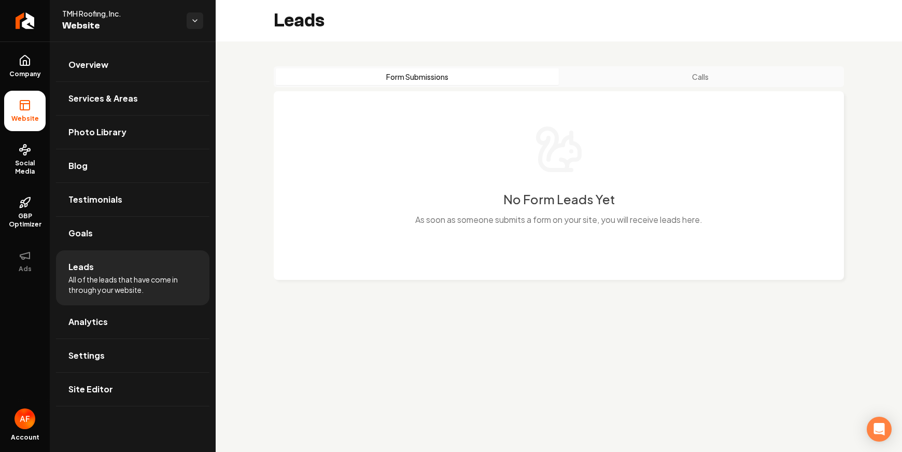
click at [678, 73] on button "Calls" at bounding box center [700, 76] width 283 height 17
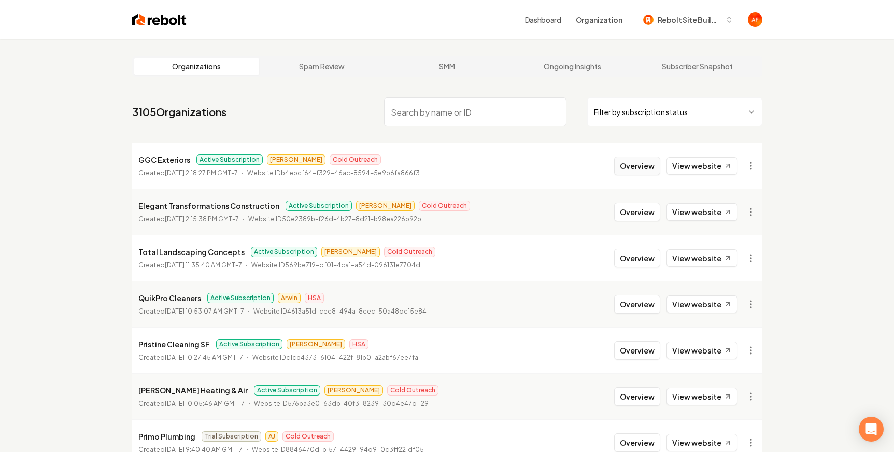
click at [634, 164] on button "Overview" at bounding box center [637, 166] width 46 height 19
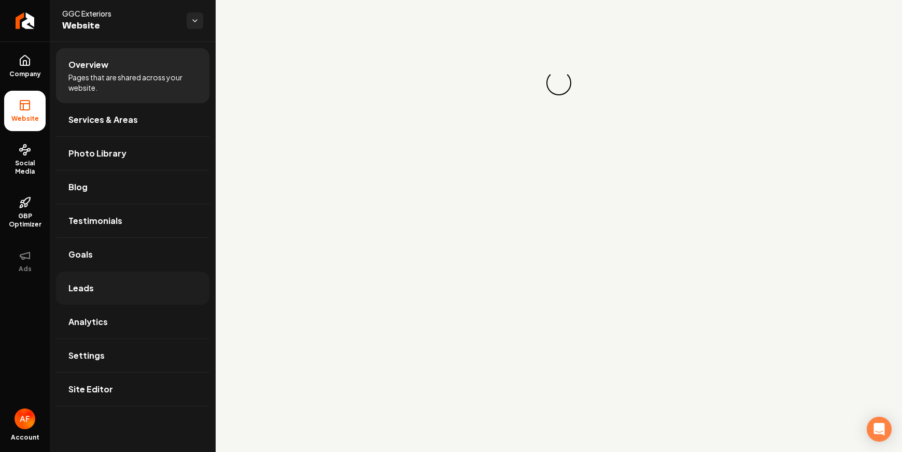
click at [116, 283] on link "Leads" at bounding box center [132, 288] width 153 height 33
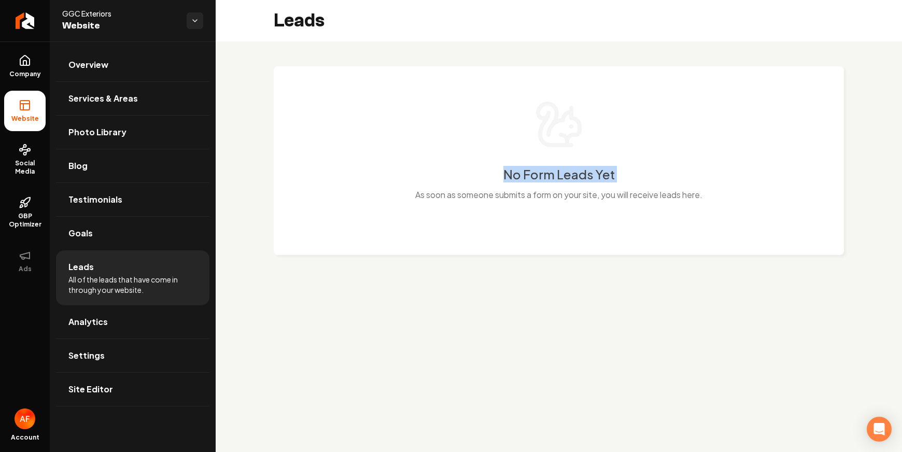
drag, startPoint x: 727, startPoint y: 70, endPoint x: 698, endPoint y: 56, distance: 32.0
click at [577, 75] on div "No Form Leads Yet As soon as someone submits a form on your site, you will rece…" at bounding box center [559, 160] width 570 height 189
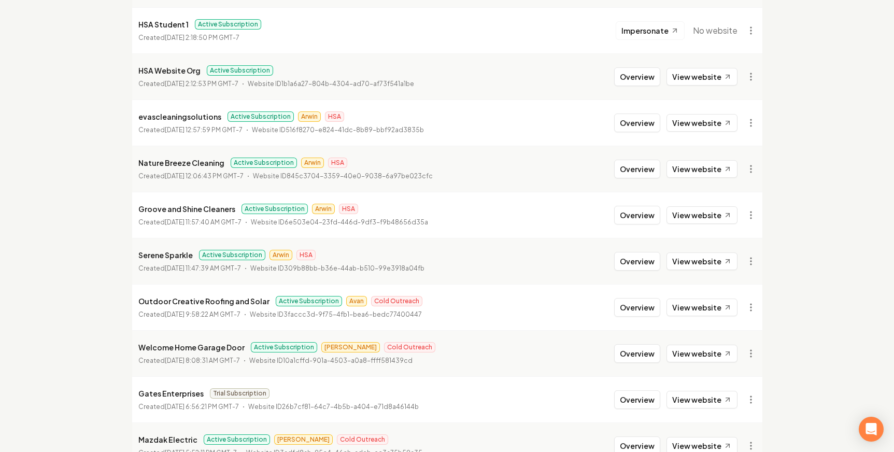
scroll to position [605, 0]
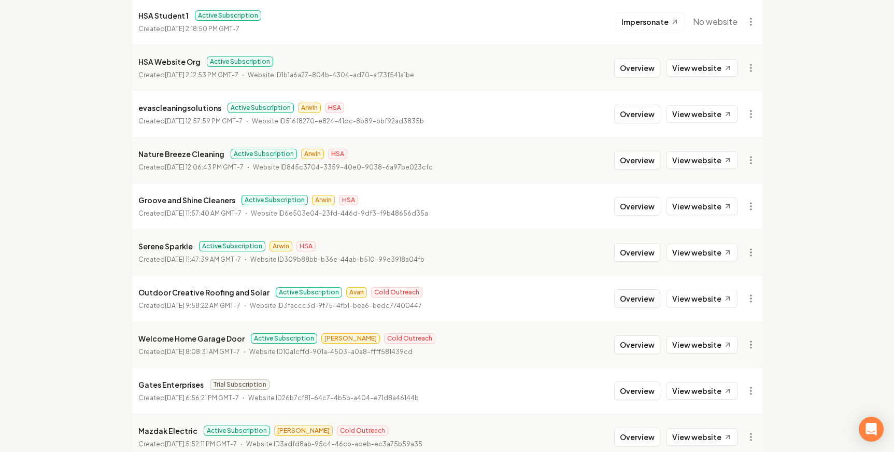
click at [652, 302] on button "Overview" at bounding box center [637, 298] width 46 height 19
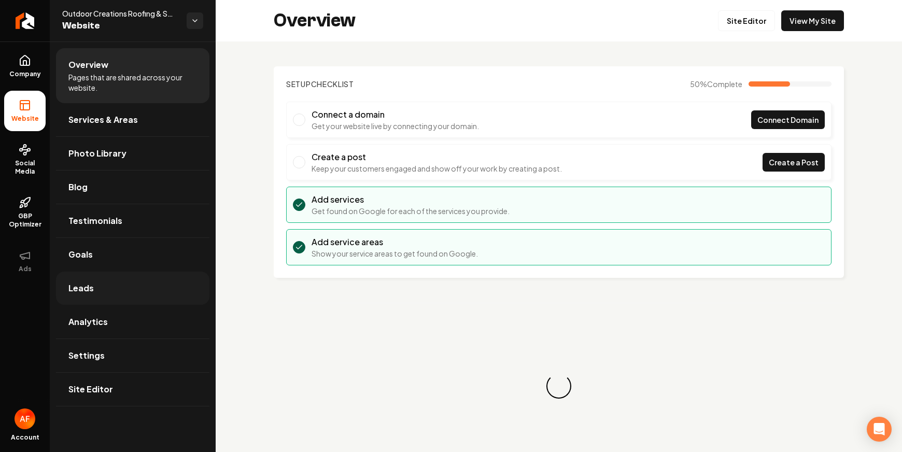
click at [114, 293] on link "Leads" at bounding box center [132, 288] width 153 height 33
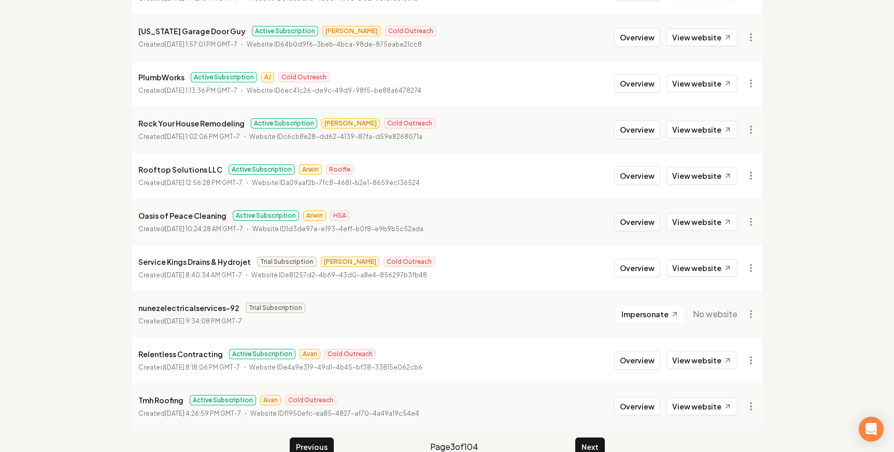
scroll to position [1118, 0]
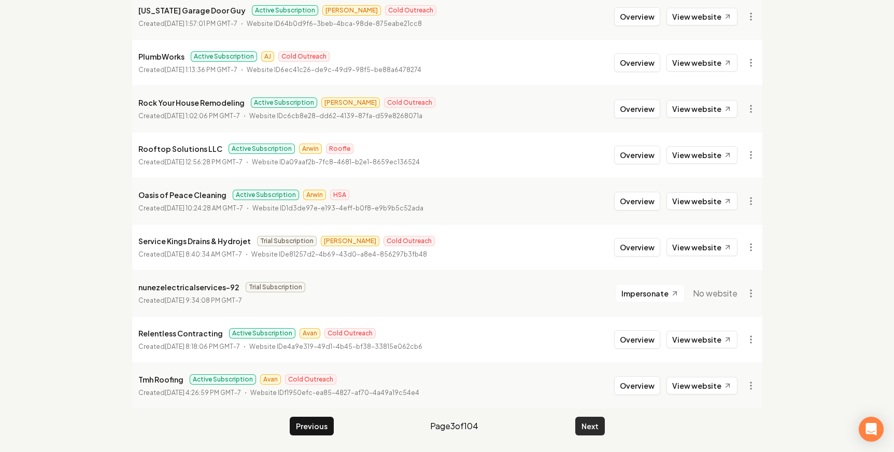
click at [595, 418] on button "Next" at bounding box center [590, 426] width 30 height 19
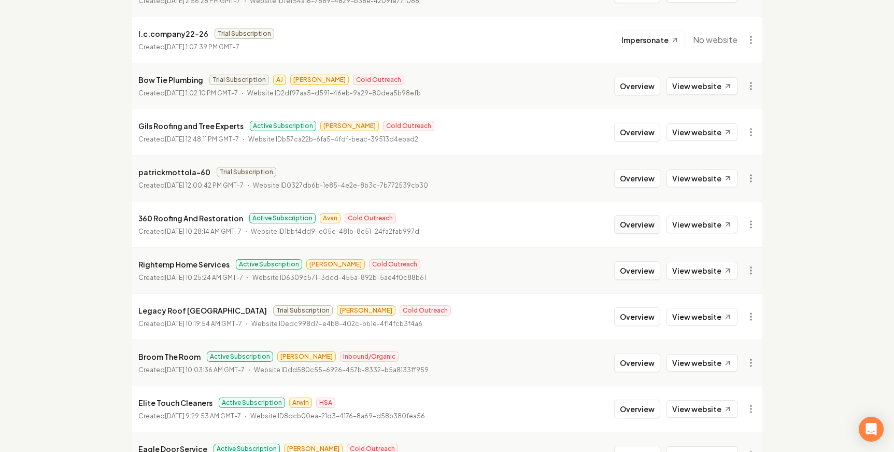
scroll to position [784, 0]
click at [656, 216] on button "Overview" at bounding box center [637, 225] width 46 height 19
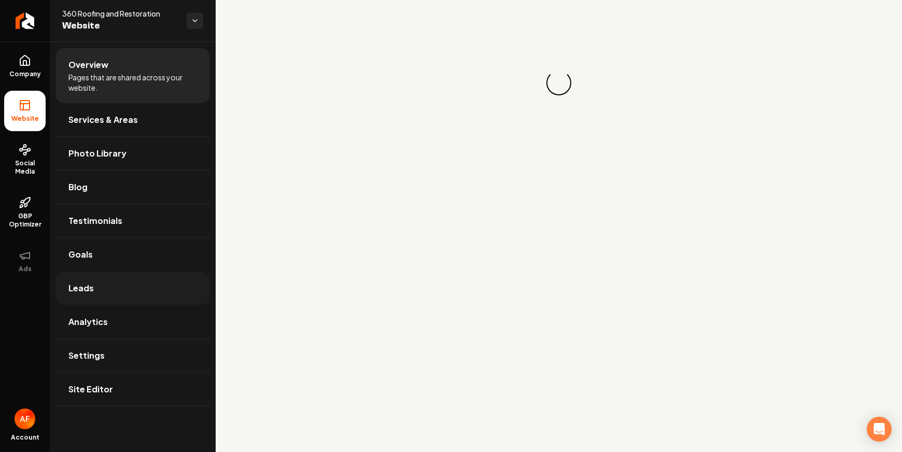
click at [112, 292] on link "Leads" at bounding box center [132, 288] width 153 height 33
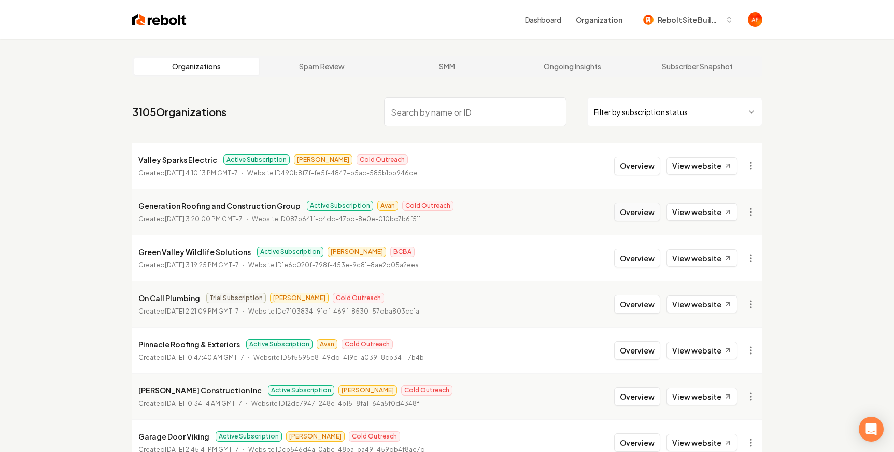
click at [620, 213] on button "Overview" at bounding box center [637, 212] width 46 height 19
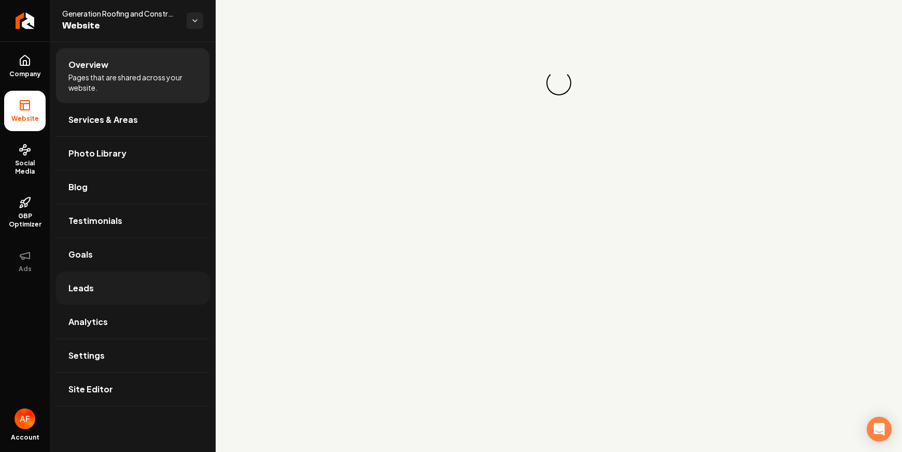
click at [126, 289] on link "Leads" at bounding box center [132, 288] width 153 height 33
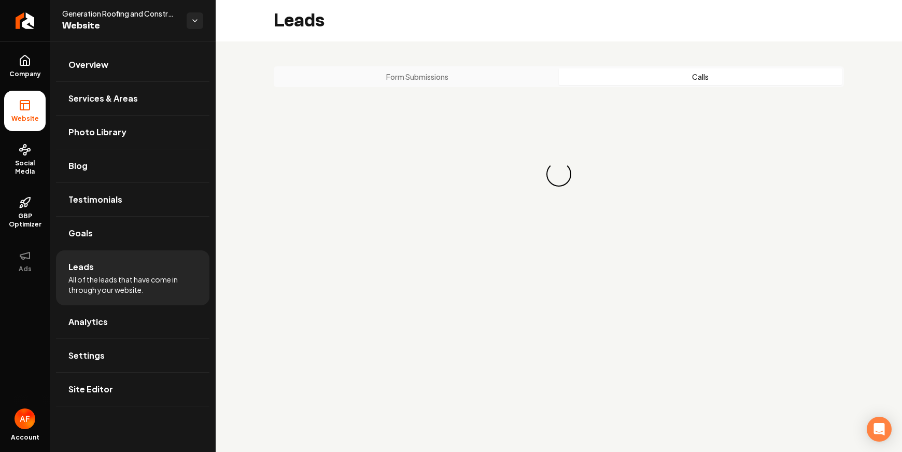
click at [661, 76] on button "Calls" at bounding box center [700, 76] width 283 height 17
click at [482, 89] on div "Form Submissions Calls Loading... Loading..." at bounding box center [559, 161] width 570 height 191
click at [491, 77] on button "Form Submissions" at bounding box center [417, 76] width 283 height 17
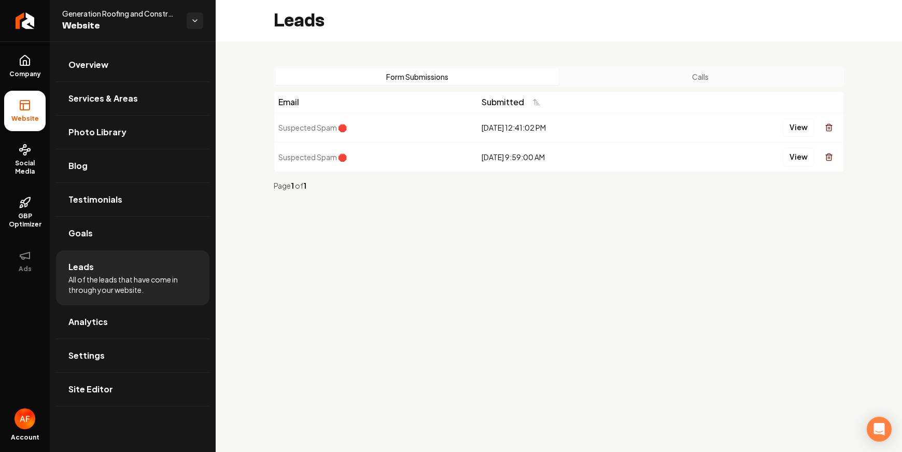
click at [645, 76] on button "Calls" at bounding box center [700, 76] width 283 height 17
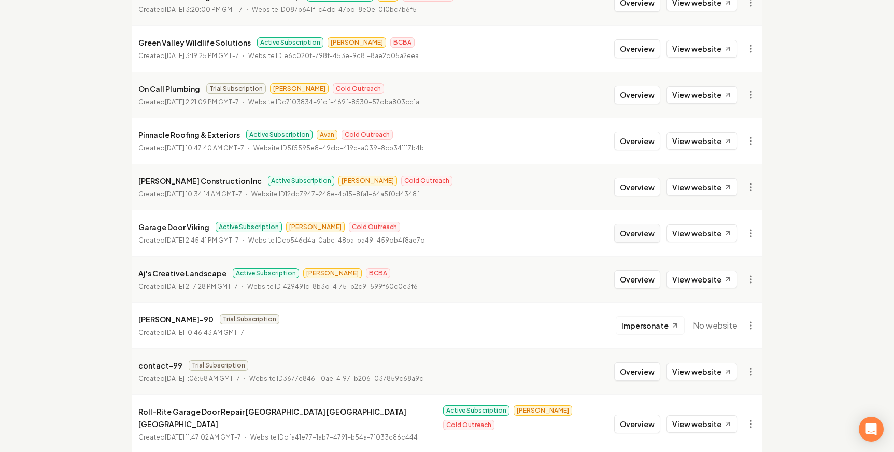
scroll to position [258, 0]
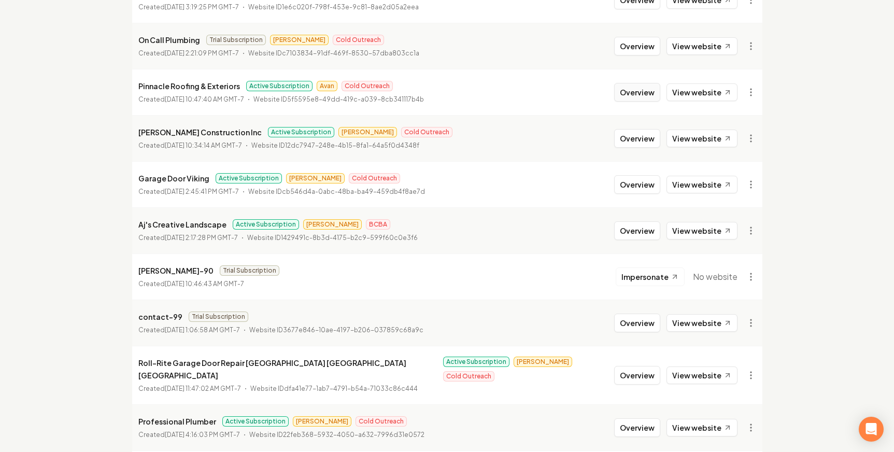
click at [643, 91] on button "Overview" at bounding box center [637, 92] width 46 height 19
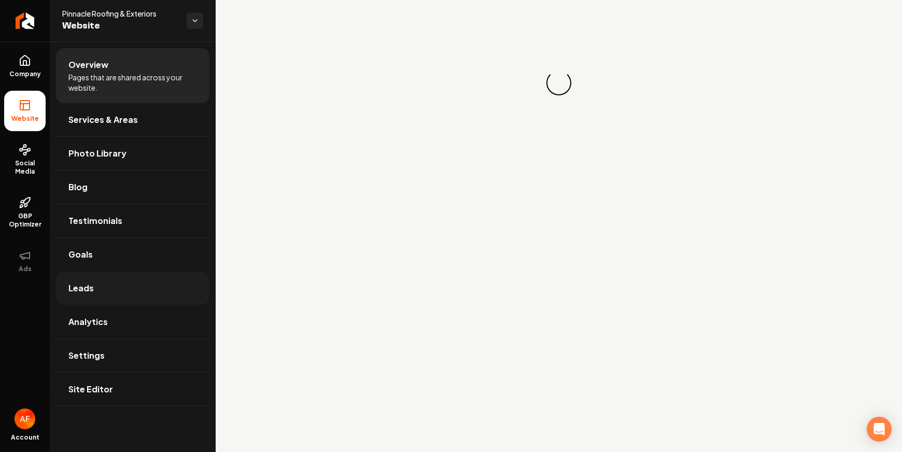
click at [158, 275] on link "Leads" at bounding box center [132, 288] width 153 height 33
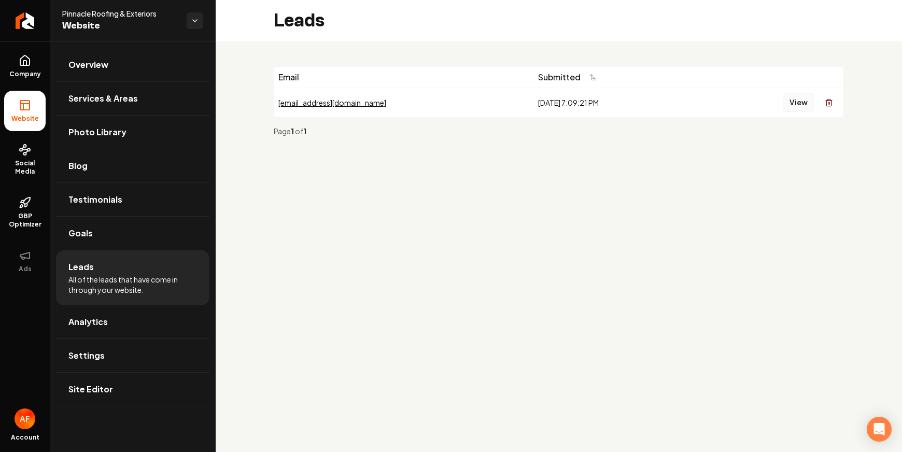
click at [717, 98] on button "View" at bounding box center [799, 102] width 32 height 19
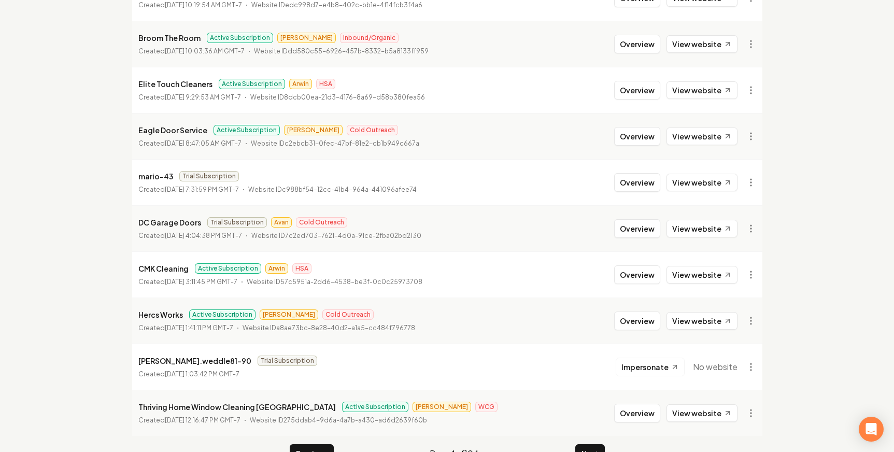
scroll to position [1102, 0]
drag, startPoint x: 653, startPoint y: 140, endPoint x: 652, endPoint y: 127, distance: 12.5
click at [653, 140] on li "Eagle Door Service Active Subscription Omar Cold Outreach Created August 22, 20…" at bounding box center [447, 136] width 630 height 46
click at [652, 127] on button "Overview" at bounding box center [637, 136] width 46 height 19
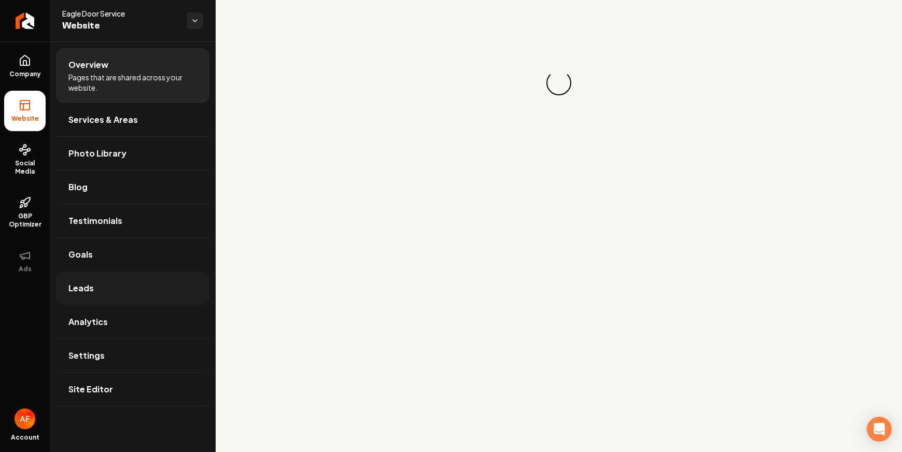
click at [120, 291] on link "Leads" at bounding box center [132, 288] width 153 height 33
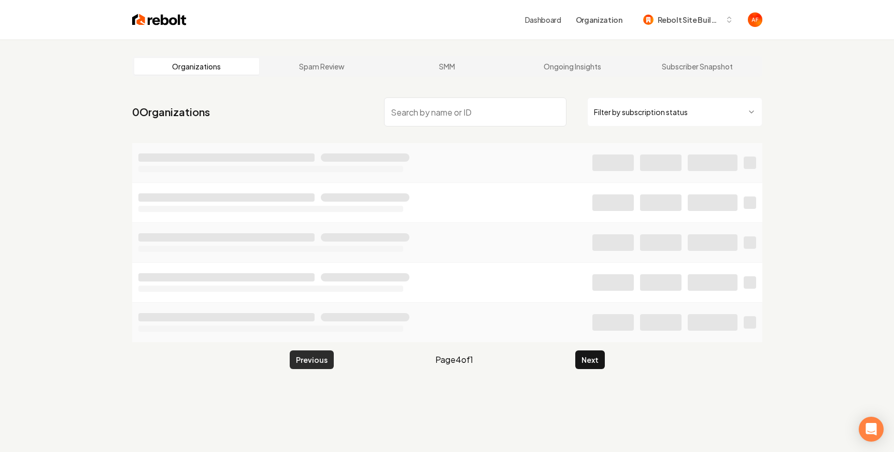
click at [311, 368] on button "Previous" at bounding box center [312, 359] width 44 height 19
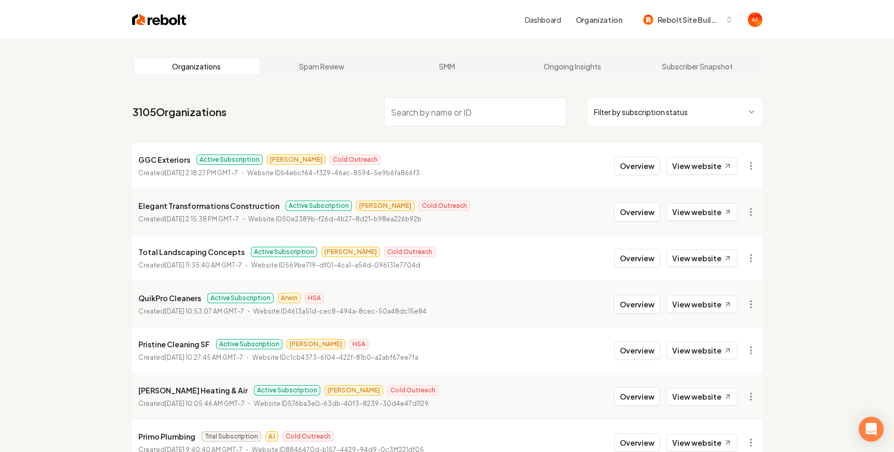
click at [649, 238] on li "Total Landscaping Concepts Active Subscription James Cold Outreach Created Augu…" at bounding box center [447, 258] width 630 height 46
click at [646, 259] on button "Overview" at bounding box center [637, 258] width 46 height 19
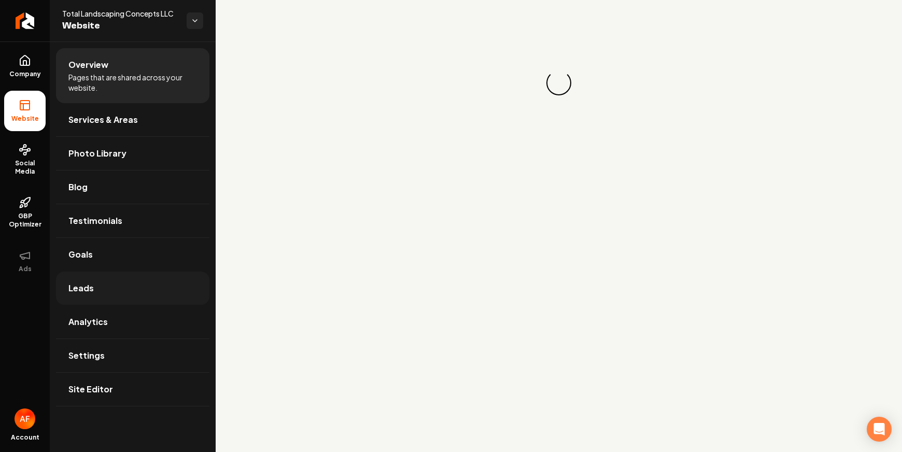
click at [124, 282] on link "Leads" at bounding box center [132, 288] width 153 height 33
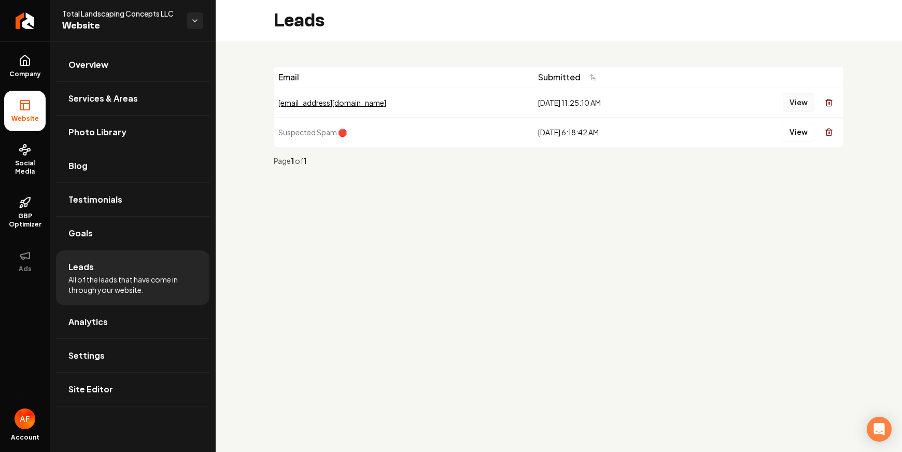
click at [717, 104] on button "View" at bounding box center [799, 102] width 32 height 19
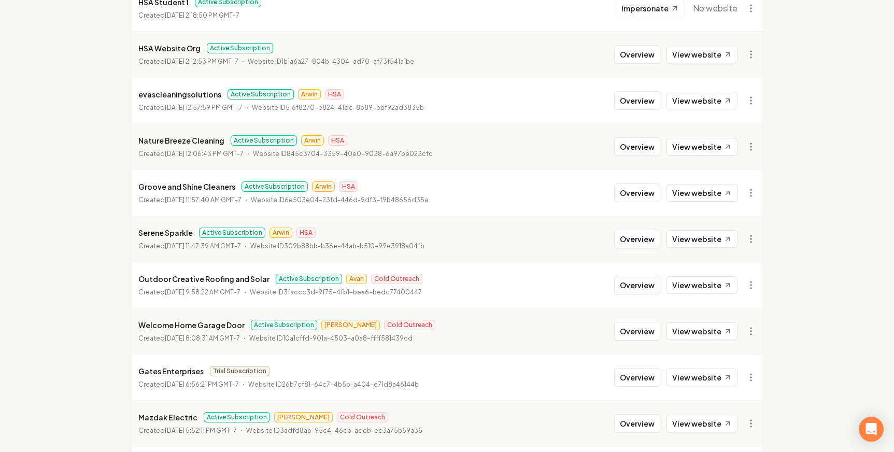
scroll to position [629, 0]
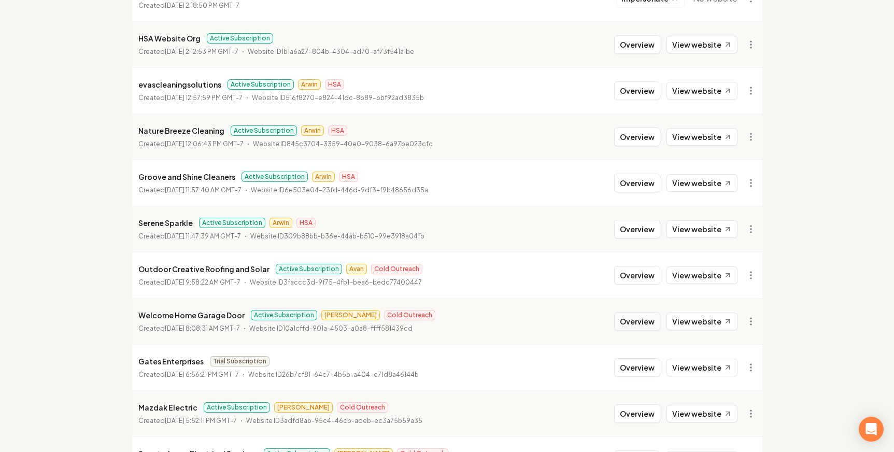
click at [638, 326] on button "Overview" at bounding box center [637, 321] width 46 height 19
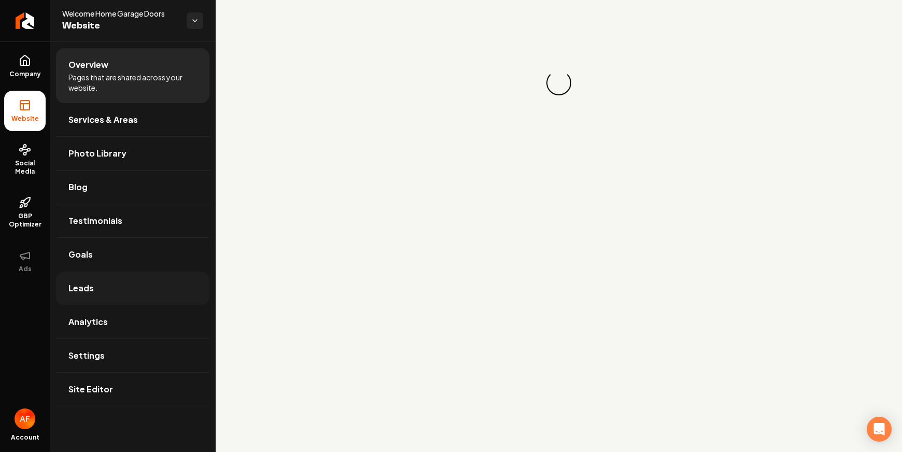
click at [92, 289] on span "Leads" at bounding box center [80, 288] width 25 height 12
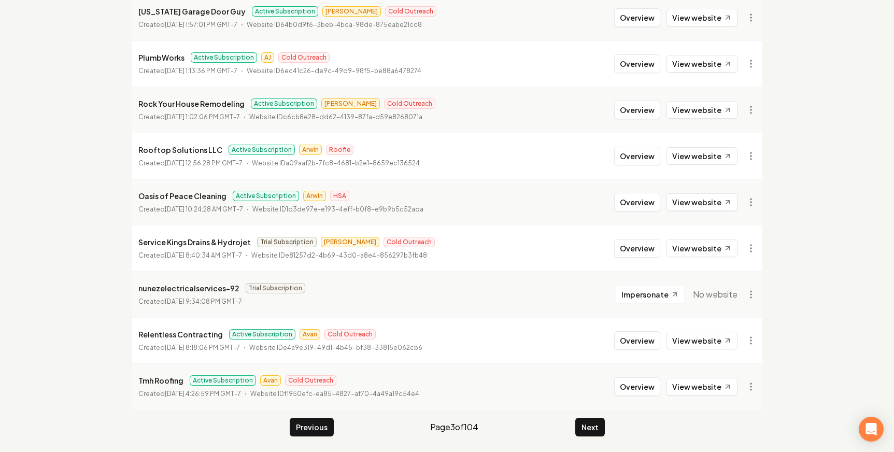
scroll to position [1118, 0]
click at [590, 424] on button "Next" at bounding box center [590, 426] width 30 height 19
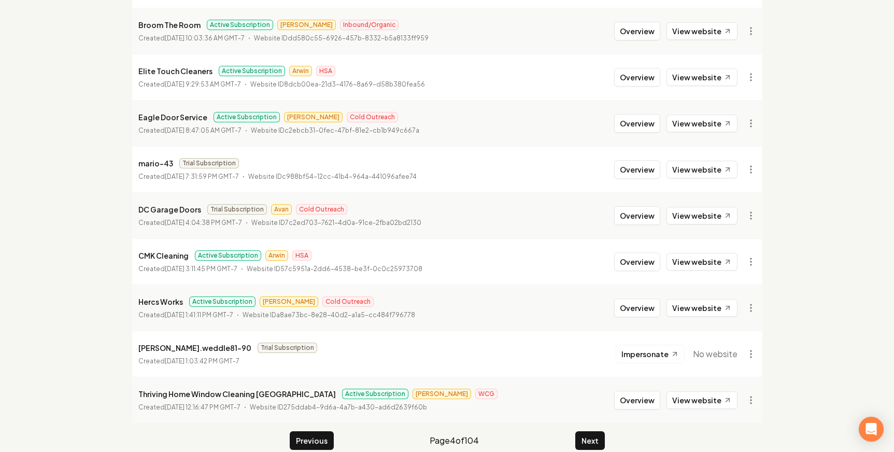
scroll to position [1118, 0]
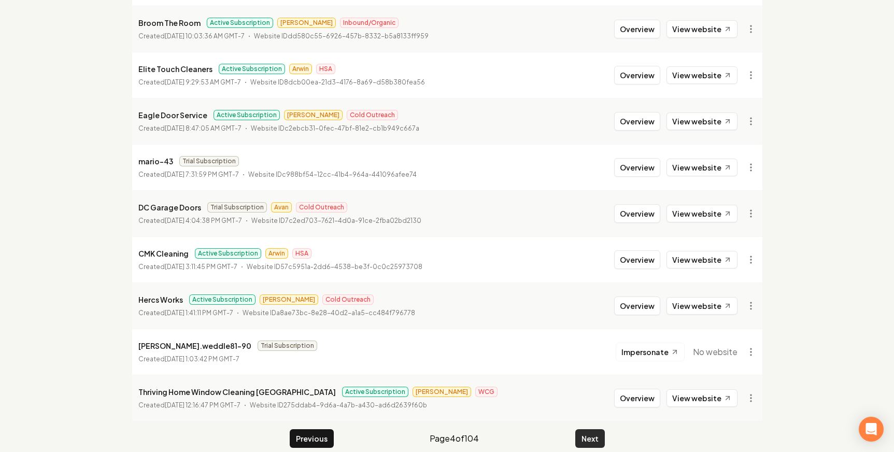
click at [601, 431] on button "Next" at bounding box center [590, 438] width 30 height 19
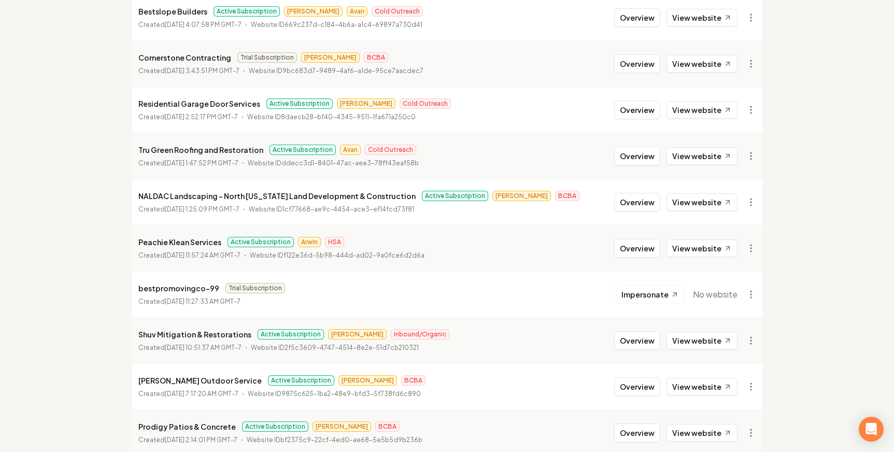
scroll to position [835, 0]
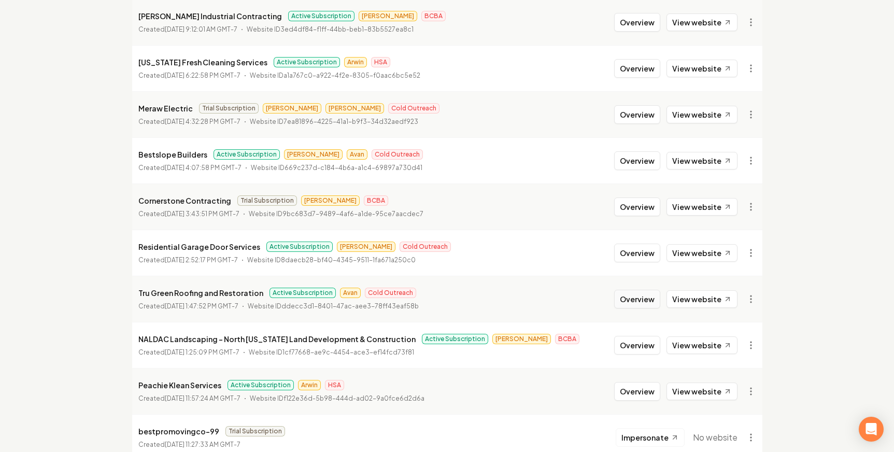
click at [631, 301] on button "Overview" at bounding box center [637, 299] width 46 height 19
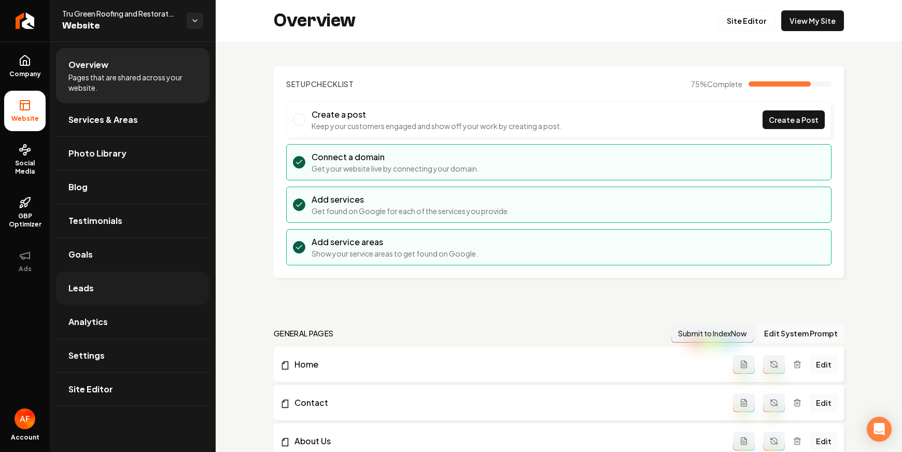
click at [86, 288] on span "Leads" at bounding box center [80, 288] width 25 height 12
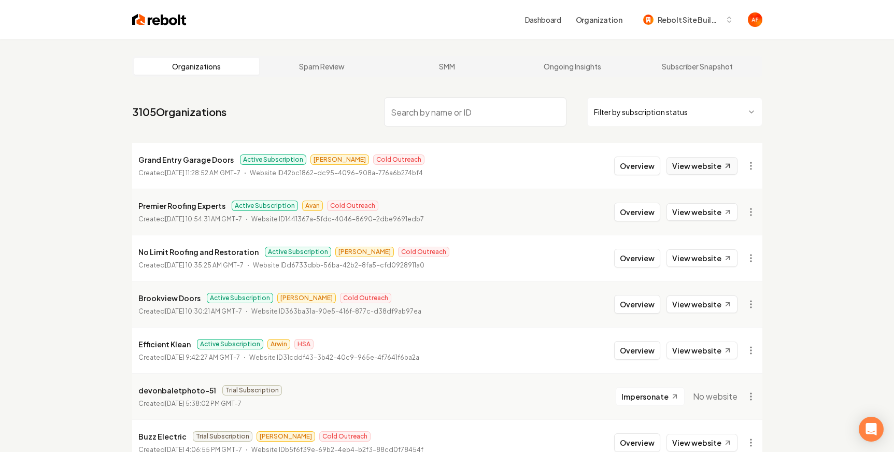
click at [717, 170] on link "View website" at bounding box center [701, 166] width 71 height 18
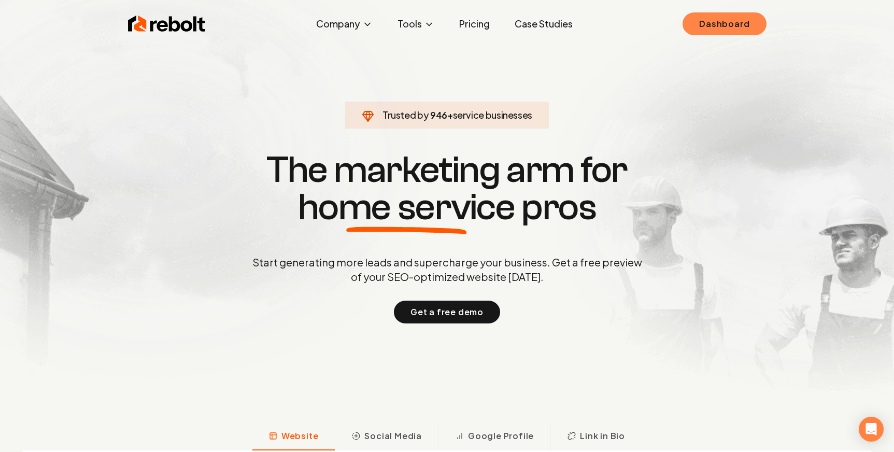
click at [742, 21] on link "Dashboard" at bounding box center [723, 23] width 83 height 23
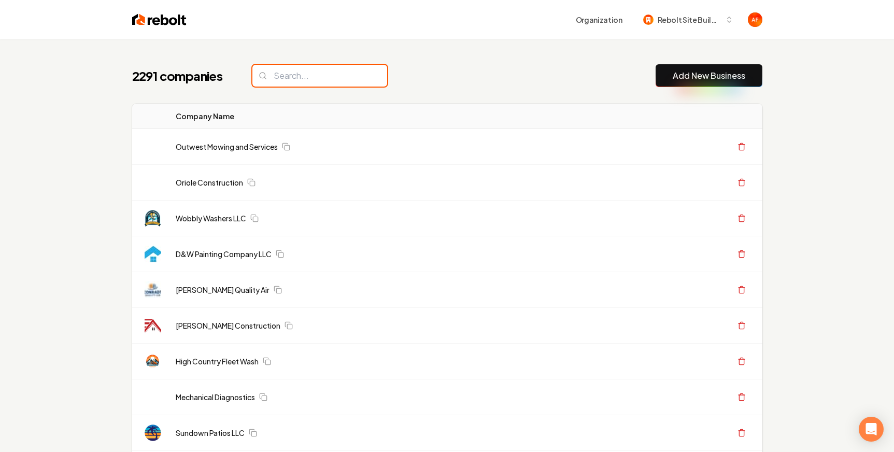
click at [339, 65] on input "search" at bounding box center [319, 76] width 135 height 22
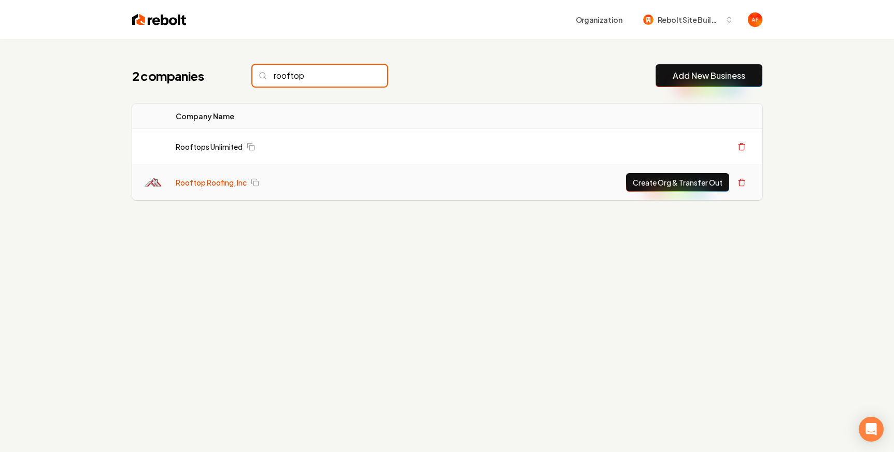
type input "rooftop"
click at [205, 184] on link "Rooftop Roofing, Inc" at bounding box center [211, 182] width 71 height 10
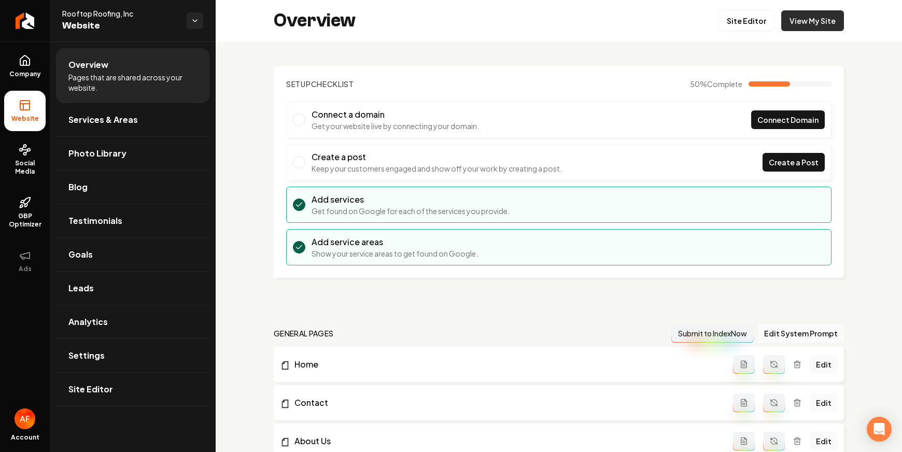
click at [797, 29] on link "View My Site" at bounding box center [812, 20] width 63 height 21
click at [739, 16] on link "Site Editor" at bounding box center [746, 20] width 57 height 21
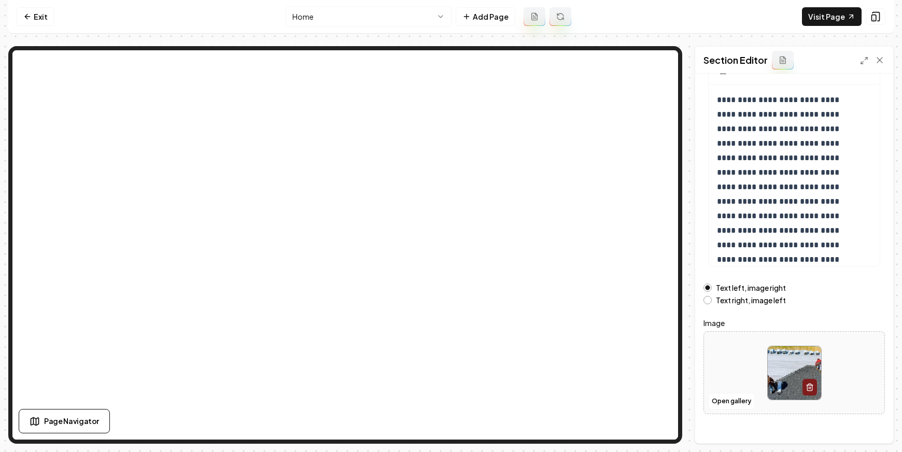
scroll to position [97, 0]
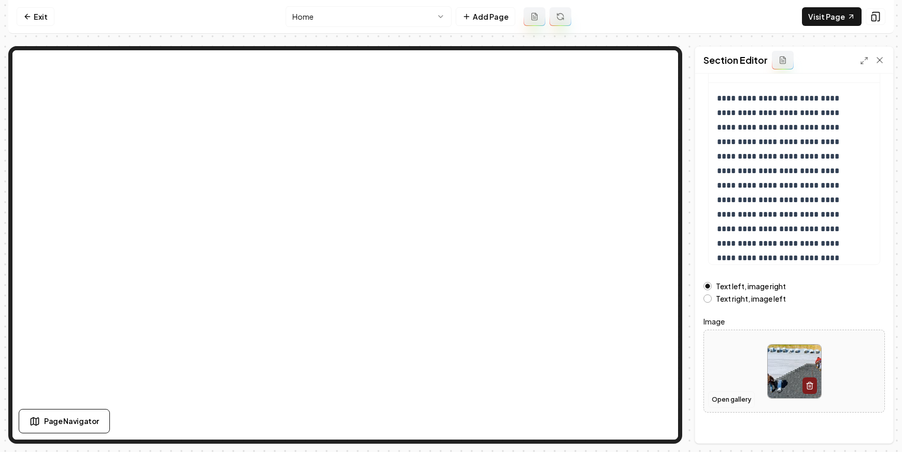
click at [736, 395] on button "Open gallery" at bounding box center [731, 399] width 47 height 17
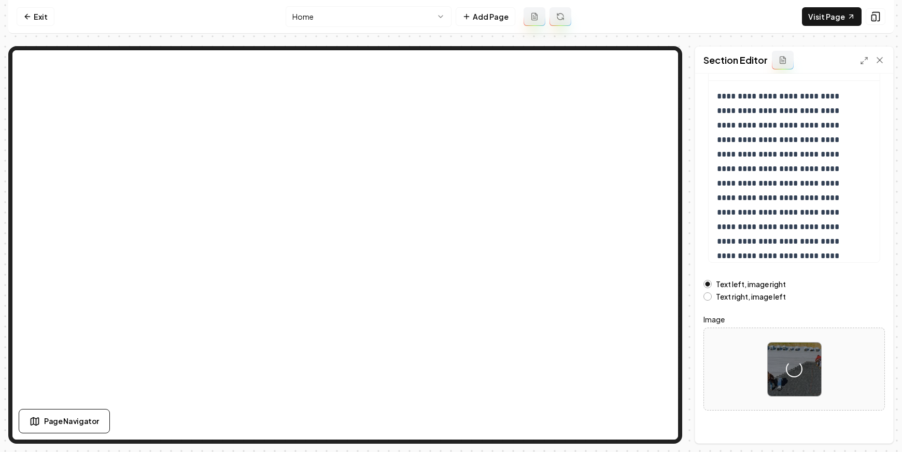
scroll to position [104, 0]
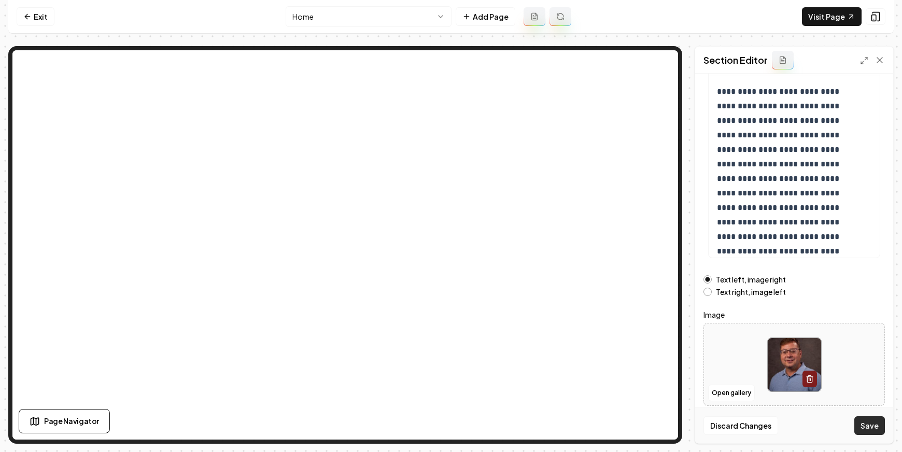
click at [870, 428] on button "Save" at bounding box center [869, 425] width 31 height 19
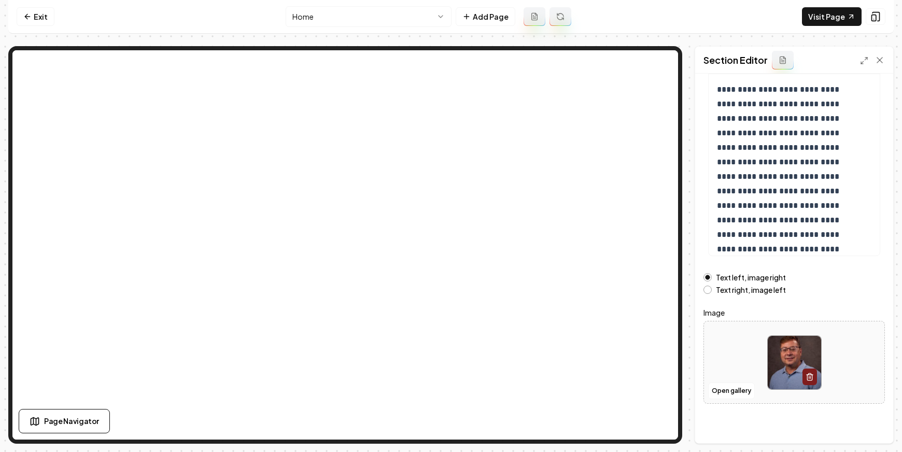
scroll to position [108, 0]
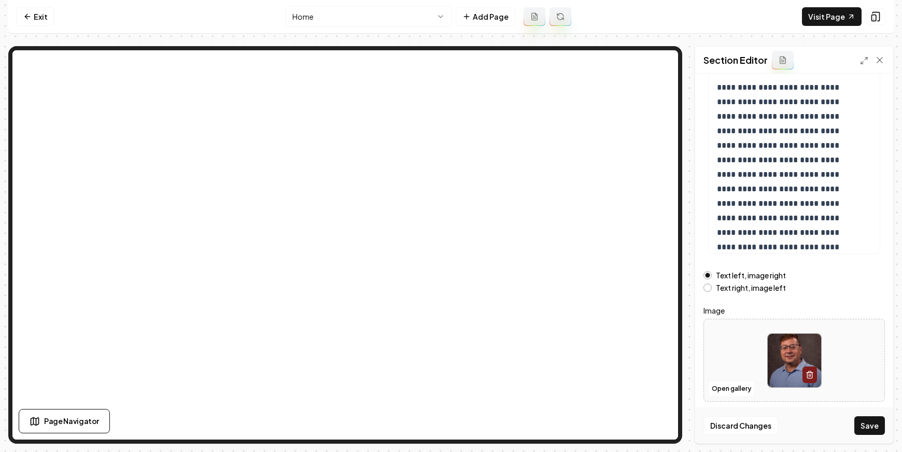
click at [879, 424] on button "Save" at bounding box center [869, 425] width 31 height 19
click at [729, 382] on button "Open gallery" at bounding box center [731, 388] width 47 height 17
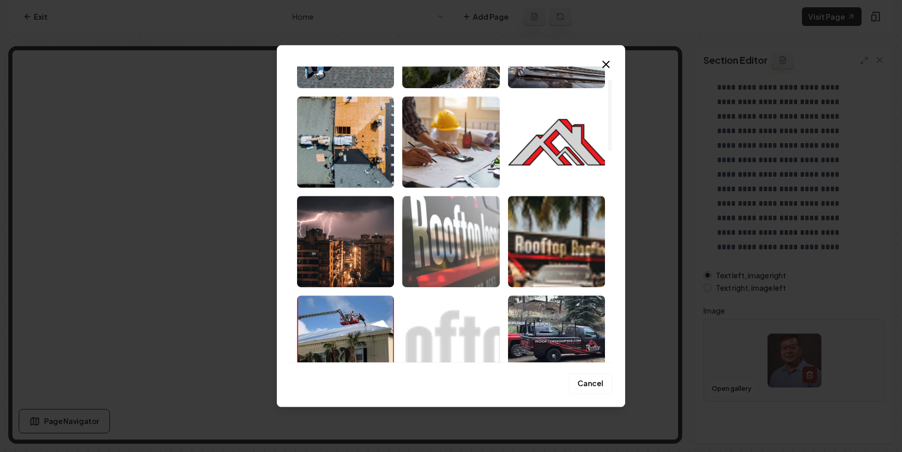
scroll to position [104, 0]
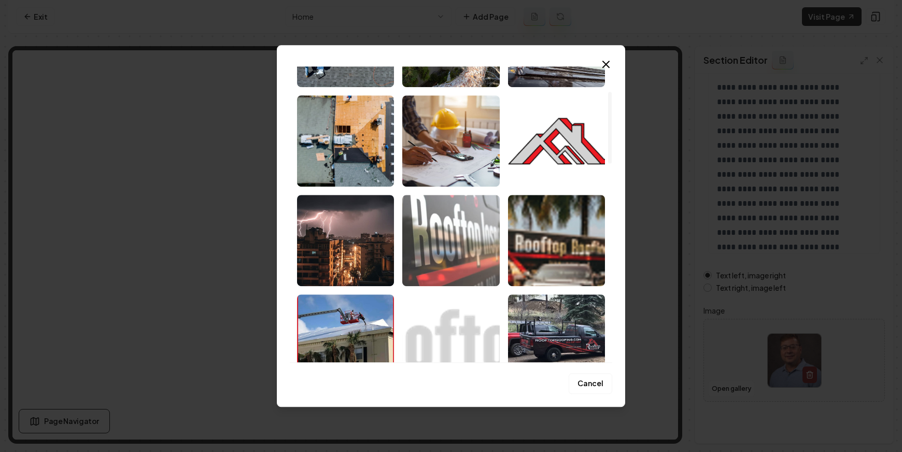
click at [453, 240] on img "Select image image_67dd703a432c4764164253fa.png" at bounding box center [450, 240] width 97 height 91
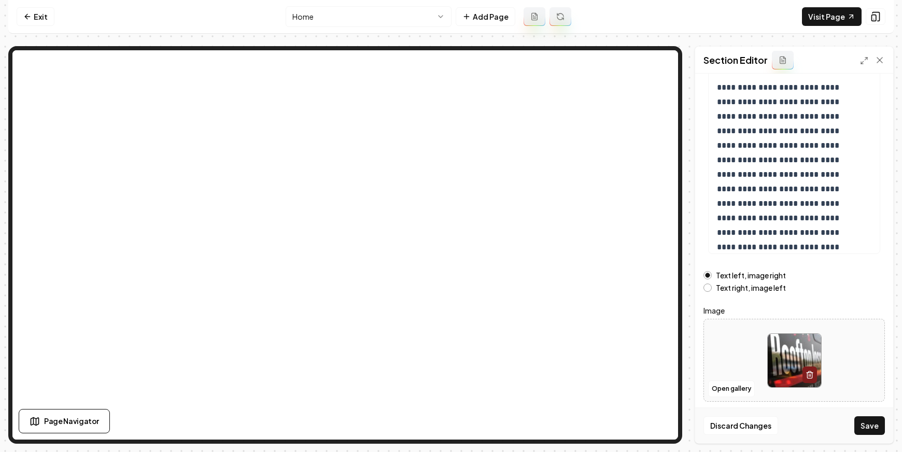
click at [869, 431] on button "Save" at bounding box center [869, 425] width 31 height 19
click at [724, 383] on button "Open gallery" at bounding box center [731, 388] width 47 height 17
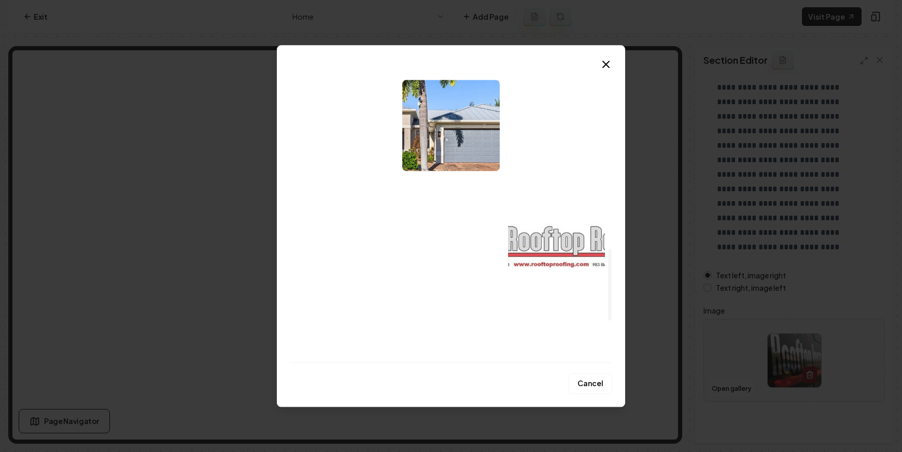
scroll to position [927, 0]
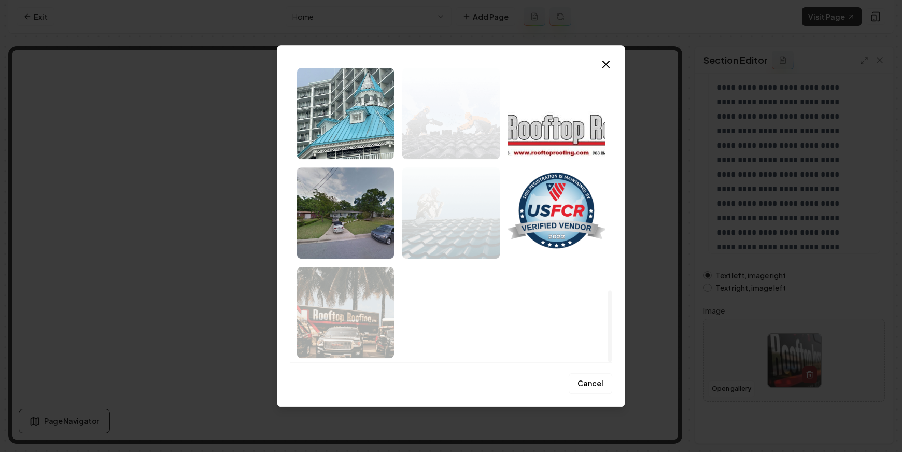
click at [345, 105] on img "Select image image_67dd6e75432c47641639030d.jpeg" at bounding box center [345, 113] width 97 height 91
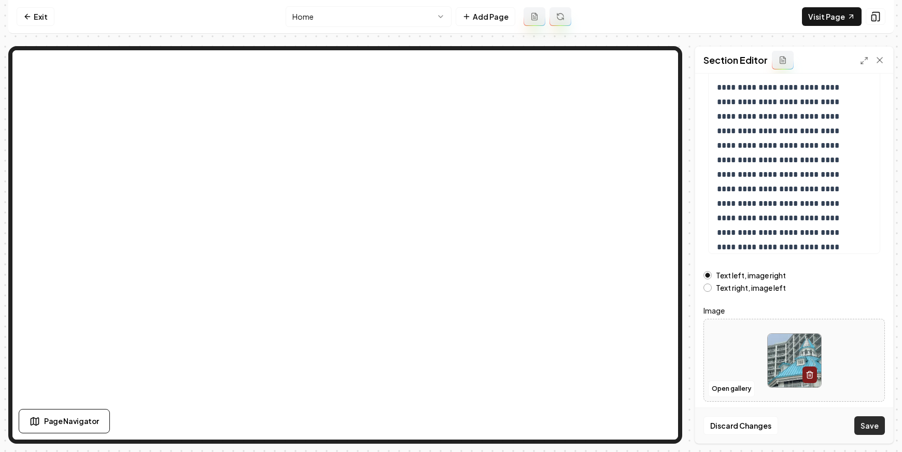
click at [866, 423] on button "Save" at bounding box center [869, 425] width 31 height 19
click at [812, 19] on link "Visit Page" at bounding box center [832, 16] width 60 height 19
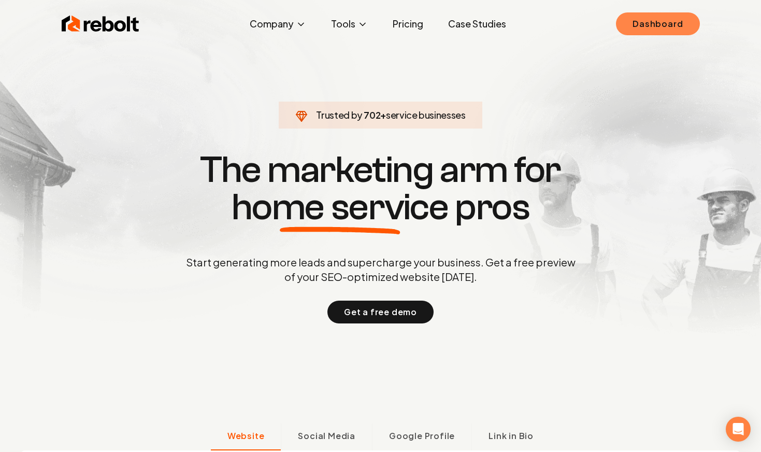
click at [637, 23] on link "Dashboard" at bounding box center [657, 23] width 83 height 23
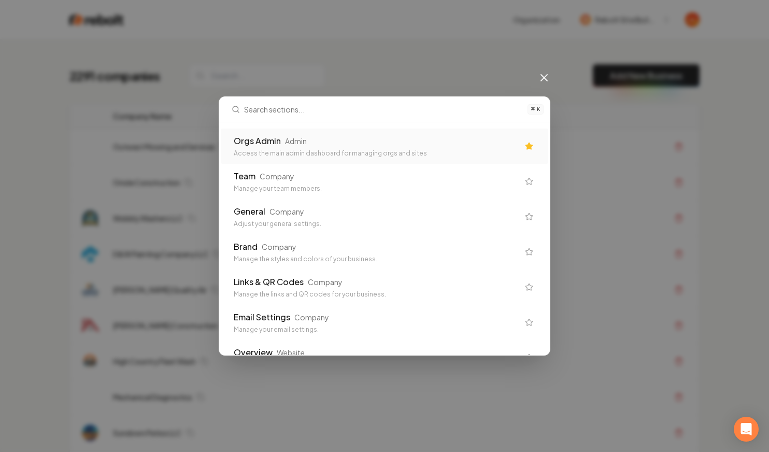
click at [320, 152] on div "Access the main admin dashboard for managing orgs and sites" at bounding box center [376, 153] width 285 height 8
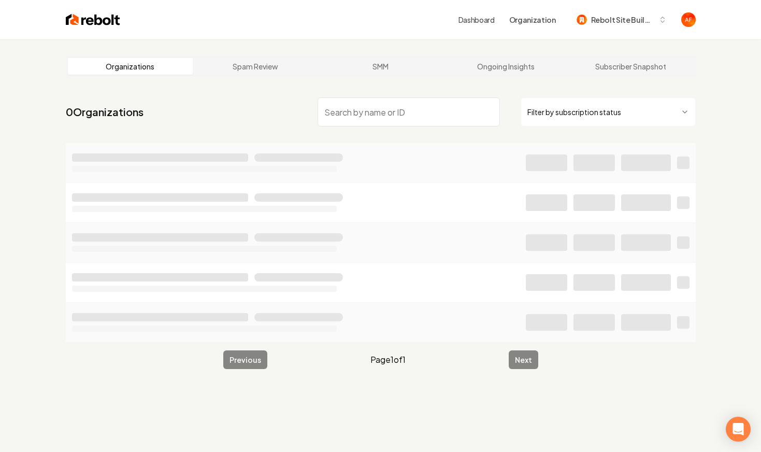
click at [340, 111] on input "search" at bounding box center [409, 111] width 182 height 29
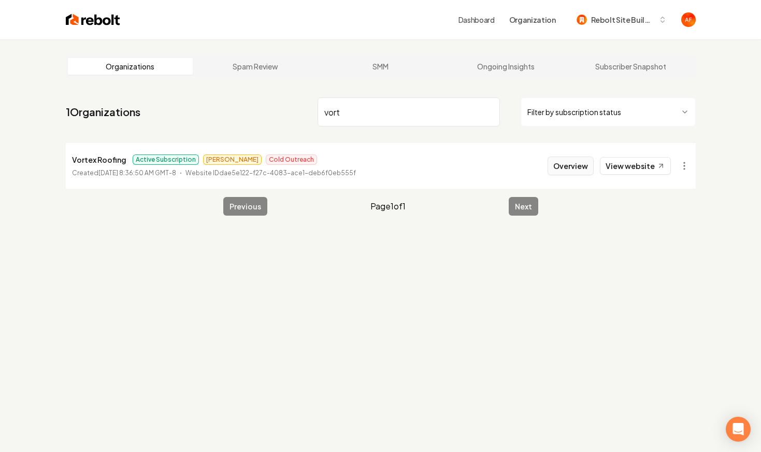
type input "vort"
click at [558, 167] on button "Overview" at bounding box center [571, 166] width 46 height 19
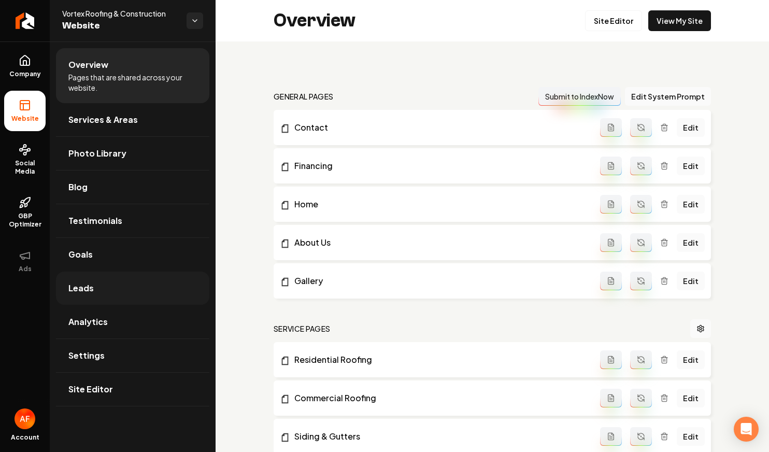
click at [106, 286] on link "Leads" at bounding box center [132, 288] width 153 height 33
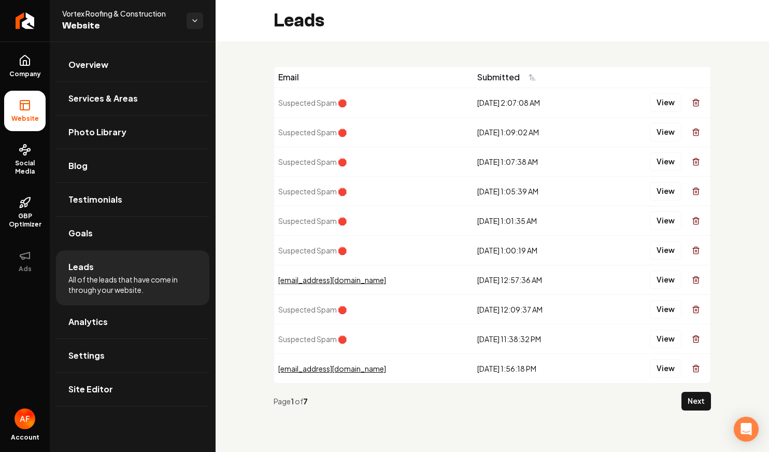
drag, startPoint x: 449, startPoint y: 97, endPoint x: 492, endPoint y: 263, distance: 171.3
click at [492, 263] on tbody "Suspected Spam 🛑 [DATE] 2:07:08 AM View Suspected Spam 🛑 [DATE] 1:09:02 AM View…" at bounding box center [492, 235] width 436 height 295
click at [660, 283] on button "View" at bounding box center [666, 280] width 32 height 19
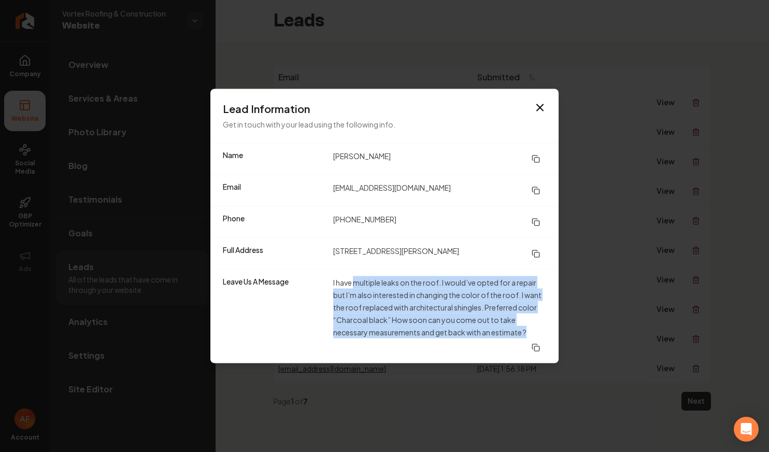
drag, startPoint x: 357, startPoint y: 281, endPoint x: 458, endPoint y: 350, distance: 122.2
click at [458, 350] on dd "I have multiple leaks on the roof. I would’ve opted for a repair but I’m also i…" at bounding box center [439, 316] width 213 height 81
click at [543, 103] on icon "button" at bounding box center [540, 108] width 12 height 12
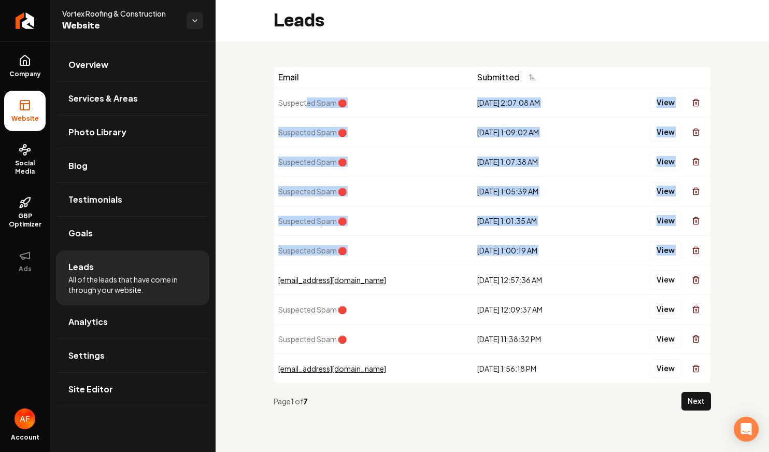
drag, startPoint x: 306, startPoint y: 102, endPoint x: 345, endPoint y: 266, distance: 168.2
click at [345, 266] on tbody "Suspected Spam 🛑 [DATE] 2:07:08 AM View Suspected Spam 🛑 [DATE] 1:09:02 AM View…" at bounding box center [492, 235] width 436 height 295
click at [343, 267] on td "[EMAIL_ADDRESS][DOMAIN_NAME]" at bounding box center [373, 280] width 199 height 30
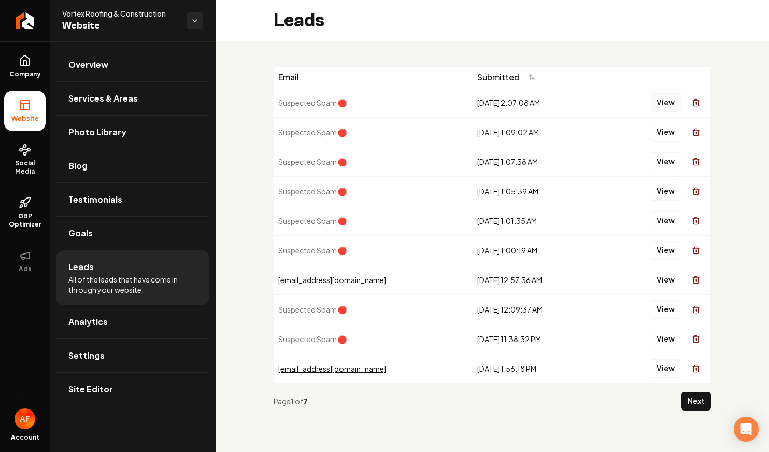
click at [669, 101] on button "View" at bounding box center [666, 102] width 32 height 19
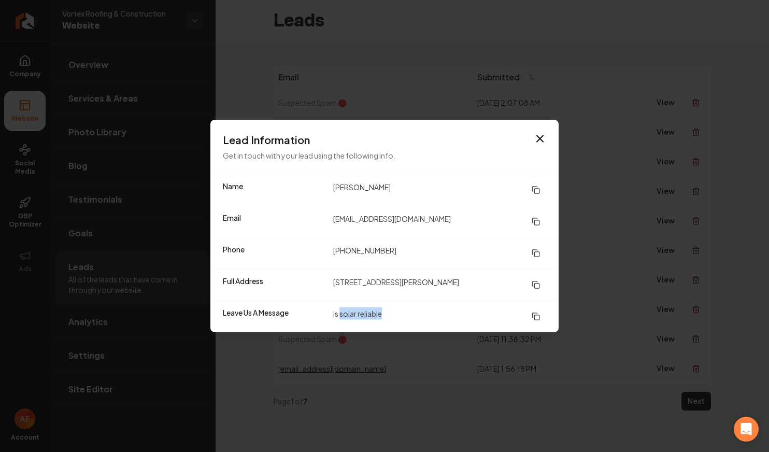
drag, startPoint x: 388, startPoint y: 320, endPoint x: 340, endPoint y: 307, distance: 49.4
click at [340, 307] on dd "is solar reliable" at bounding box center [439, 316] width 213 height 19
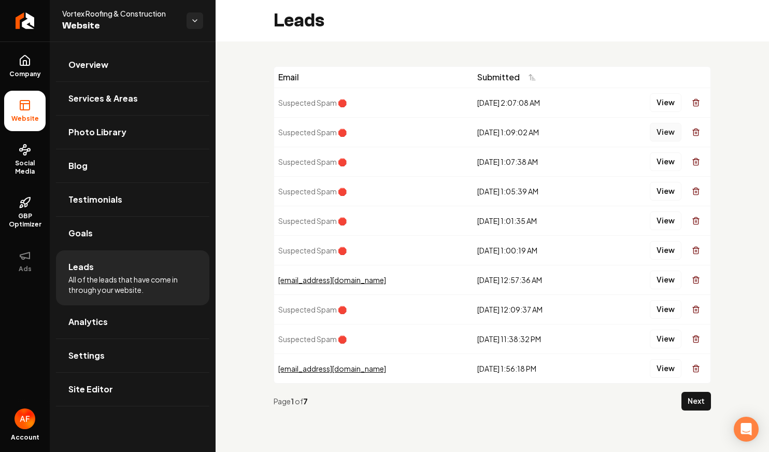
click at [668, 134] on button "View" at bounding box center [666, 132] width 32 height 19
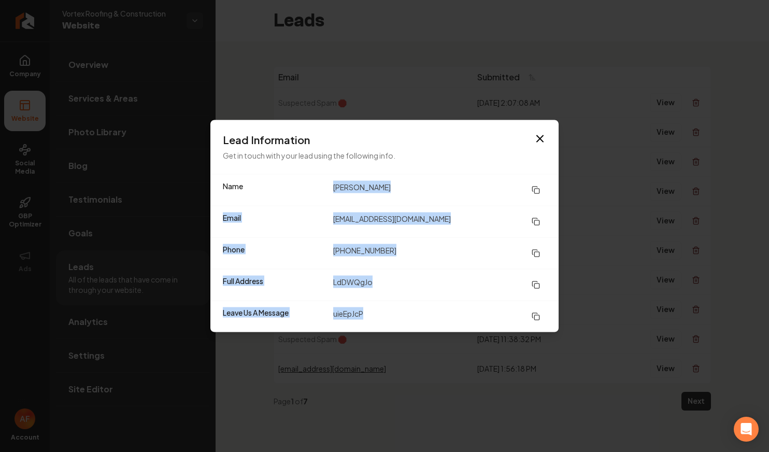
drag, startPoint x: 388, startPoint y: 317, endPoint x: 332, endPoint y: 181, distance: 146.4
click at [332, 181] on dl "Name [PERSON_NAME] Email [EMAIL_ADDRESS][DOMAIN_NAME] Phone [PHONE_NUMBER] Full…" at bounding box center [384, 254] width 348 height 158
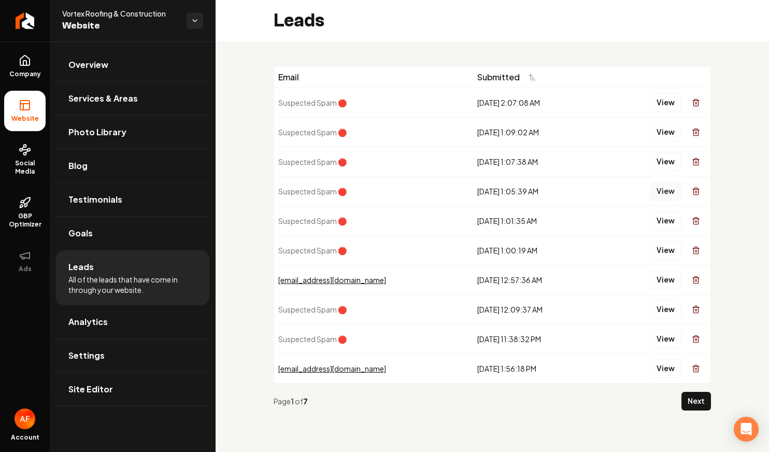
click at [662, 193] on button "View" at bounding box center [666, 191] width 32 height 19
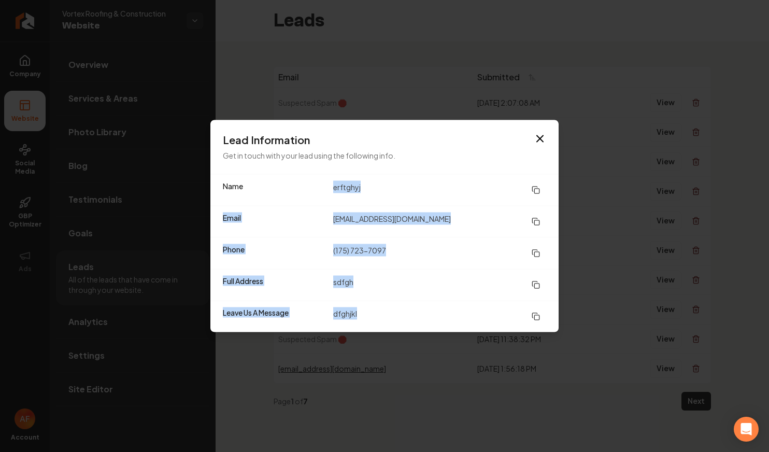
drag, startPoint x: 390, startPoint y: 308, endPoint x: 335, endPoint y: 180, distance: 139.1
click at [335, 180] on dl "Name [PERSON_NAME] Email [EMAIL_ADDRESS][DOMAIN_NAME] Phone [PHONE_NUMBER] Full…" at bounding box center [384, 254] width 348 height 158
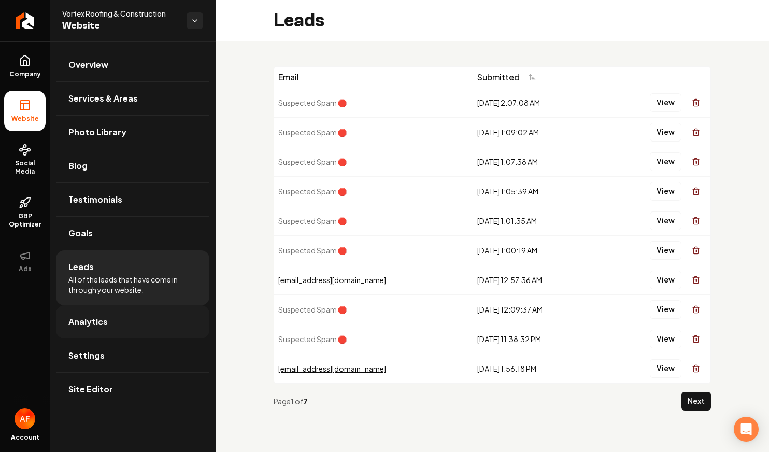
click at [154, 321] on link "Analytics" at bounding box center [132, 321] width 153 height 33
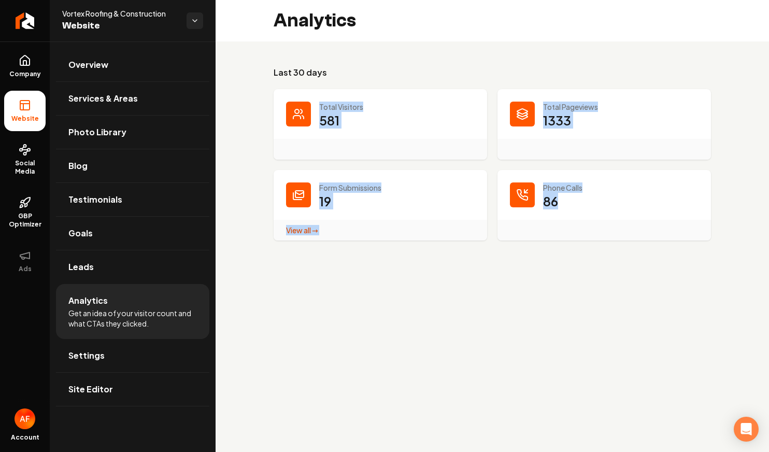
drag, startPoint x: 577, startPoint y: 214, endPoint x: 312, endPoint y: 91, distance: 292.4
click at [312, 91] on dl "Total Visitors 581 Total Pageviews 1333 Form Submissions 19 View all → Form Sub…" at bounding box center [492, 164] width 437 height 151
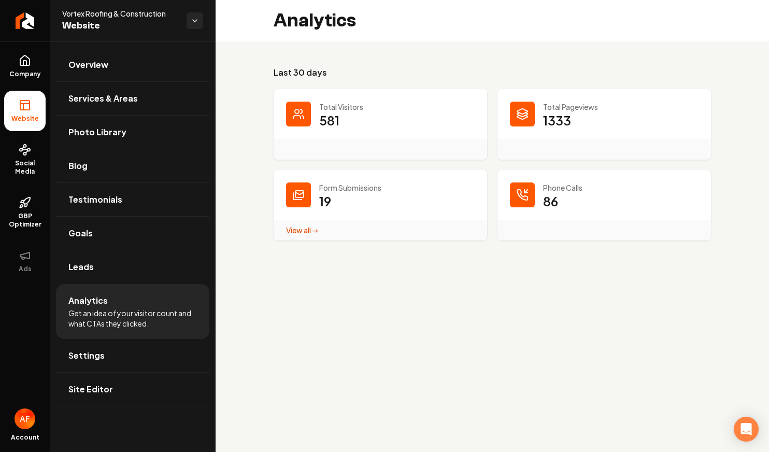
click at [358, 69] on h3 "Last 30 days" at bounding box center [492, 72] width 437 height 12
click at [125, 203] on link "Testimonials" at bounding box center [132, 199] width 153 height 33
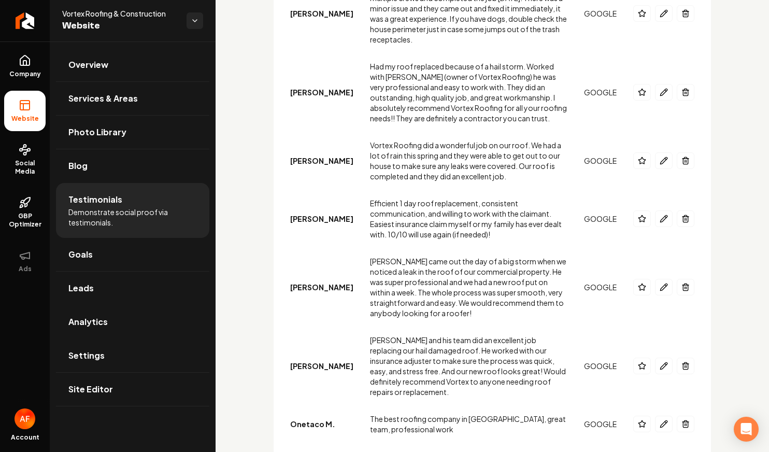
scroll to position [998, 0]
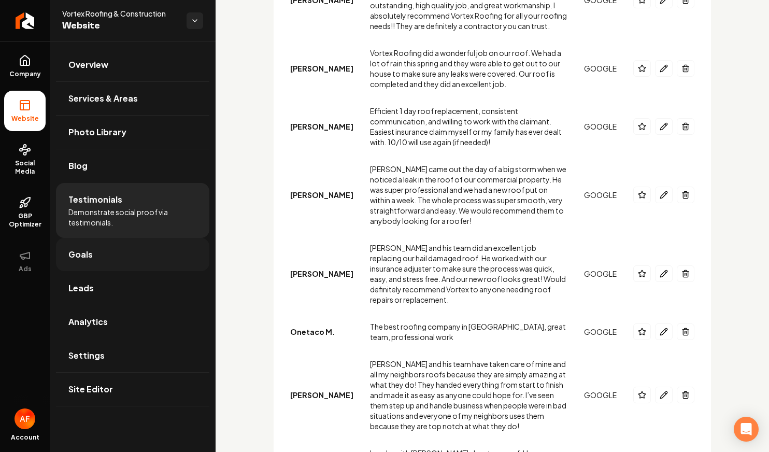
click at [126, 259] on link "Goals" at bounding box center [132, 254] width 153 height 33
